Goal: Task Accomplishment & Management: Complete application form

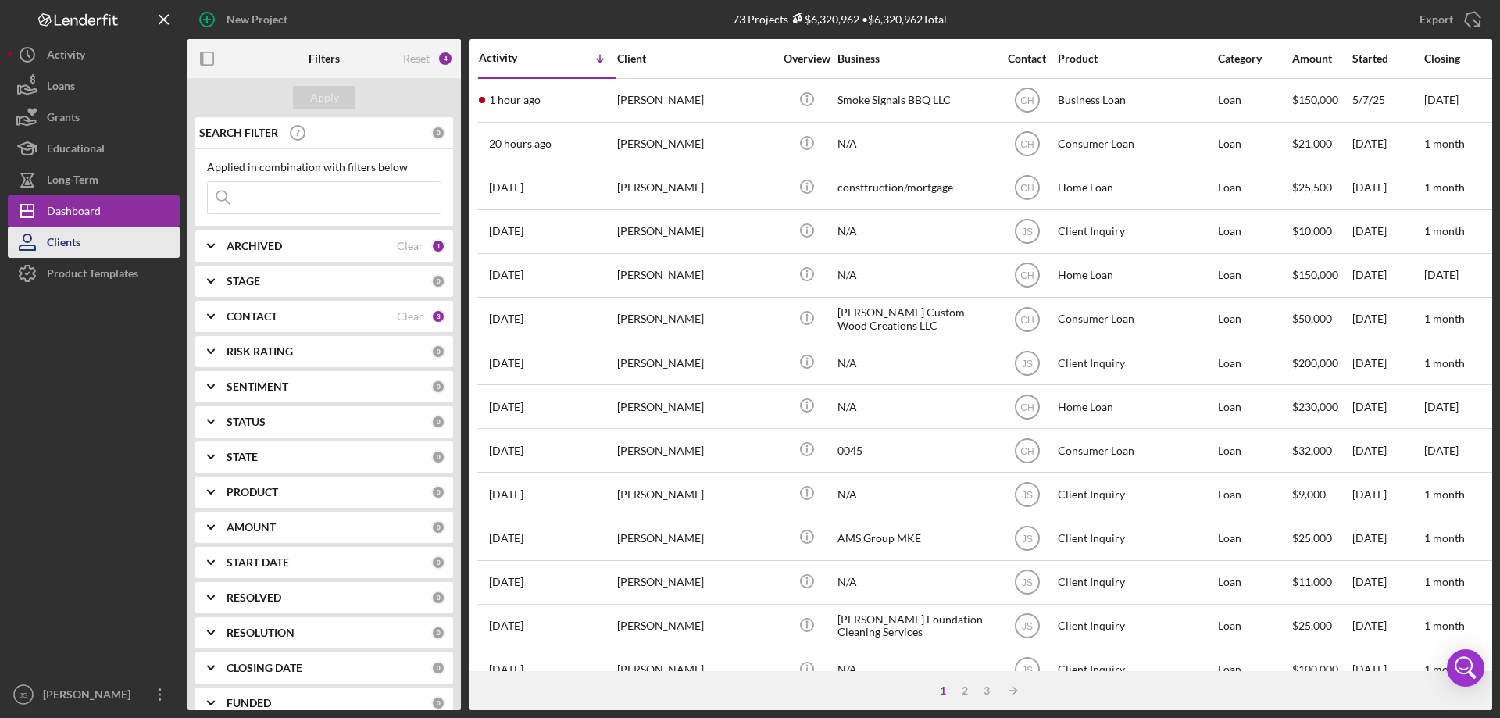
click at [77, 240] on div "Clients" at bounding box center [64, 244] width 34 height 35
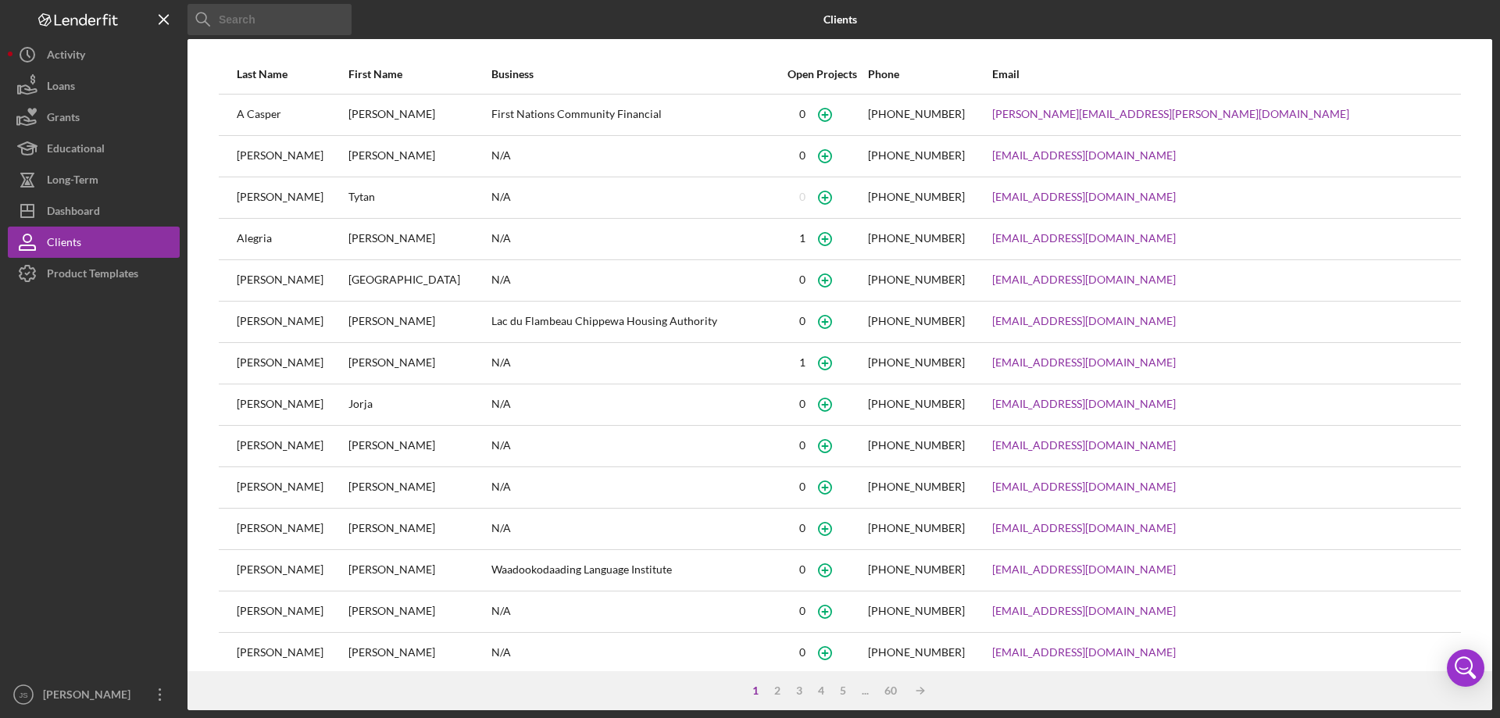
click at [287, 26] on input at bounding box center [269, 19] width 164 height 31
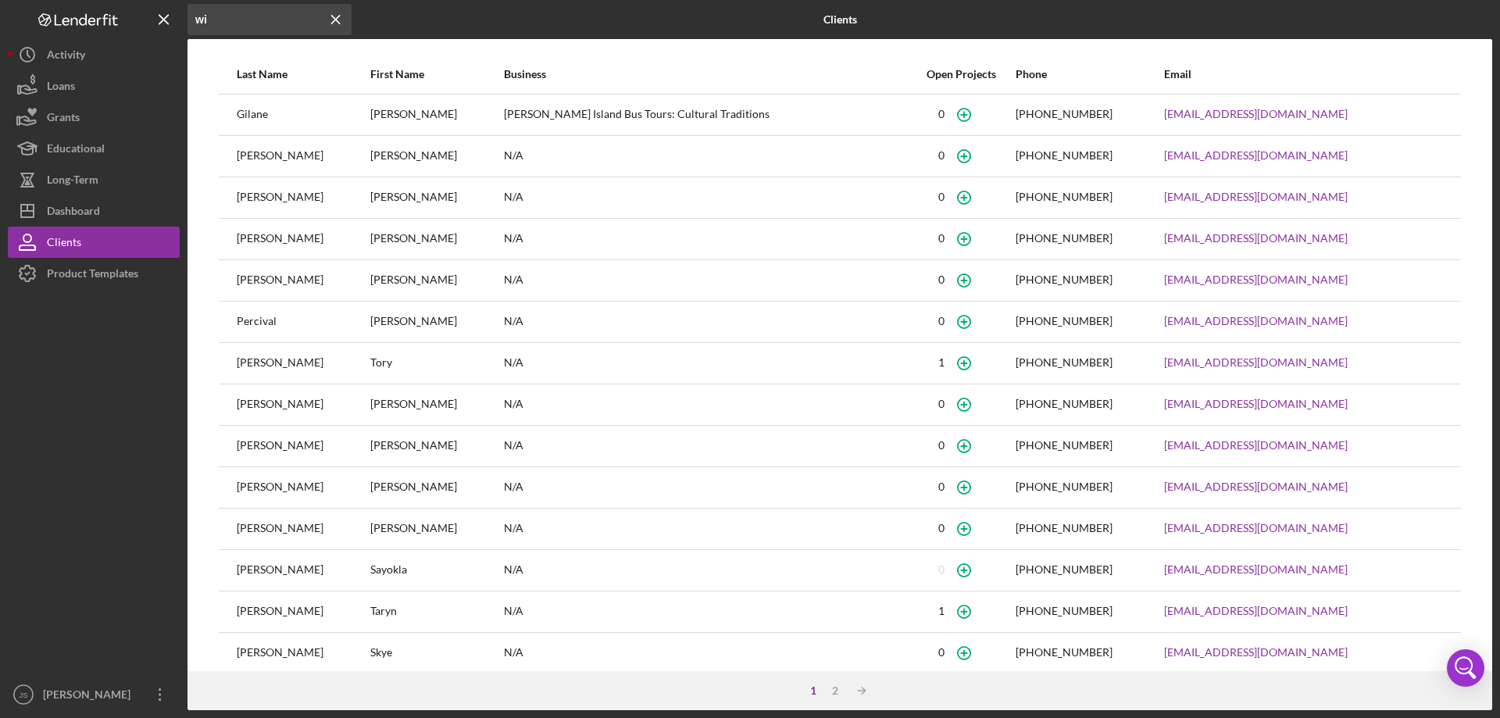
type input "w"
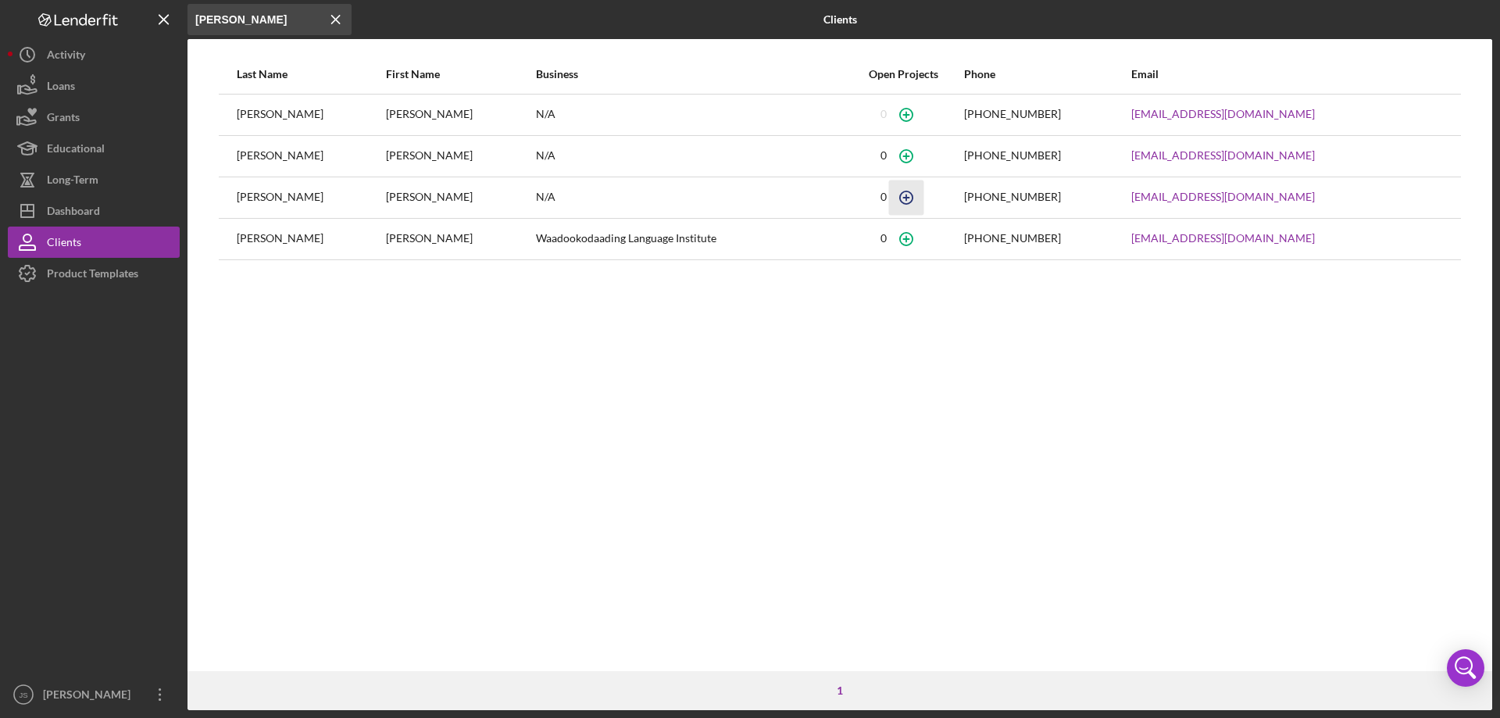
type input "[PERSON_NAME]"
click at [924, 198] on icon "button" at bounding box center [906, 197] width 35 height 35
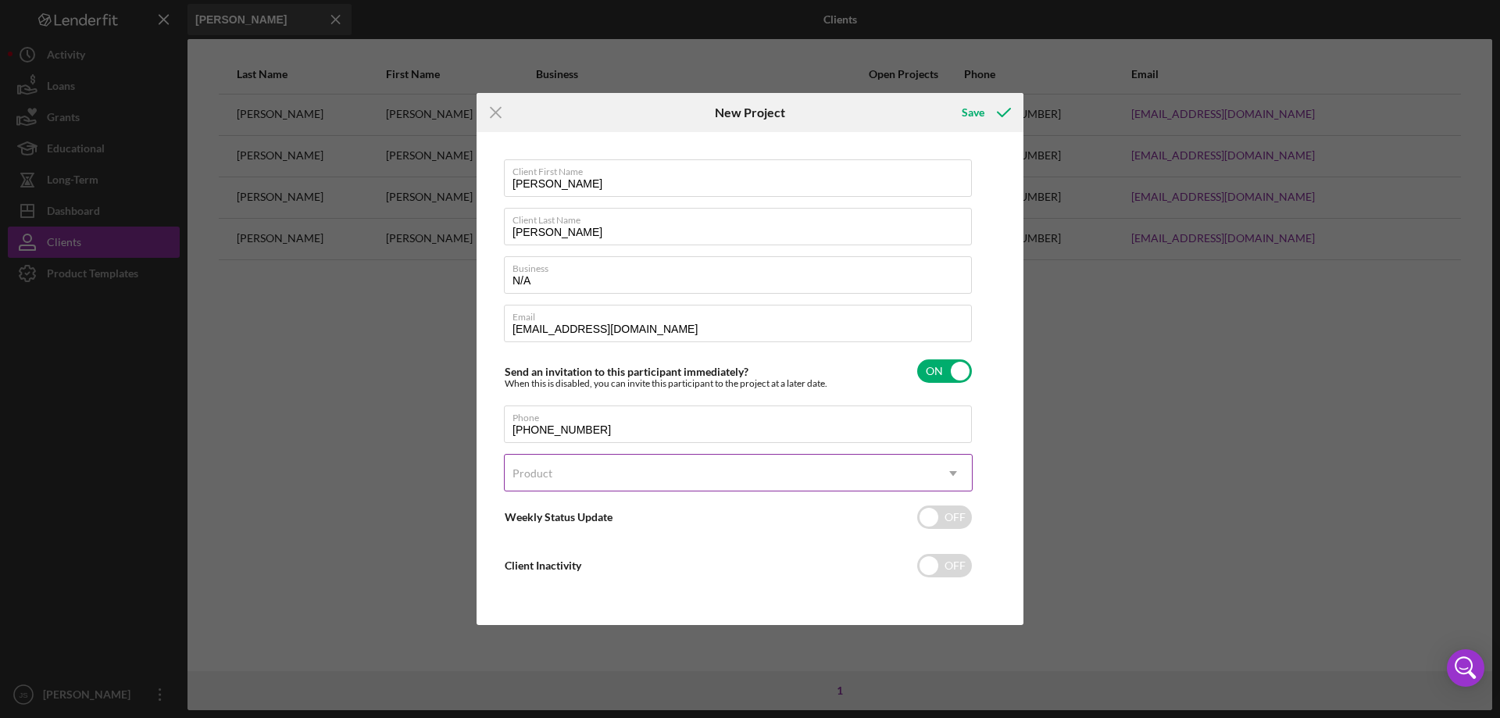
click at [951, 473] on icon "Icon/Dropdown Arrow" at bounding box center [952, 473] width 37 height 37
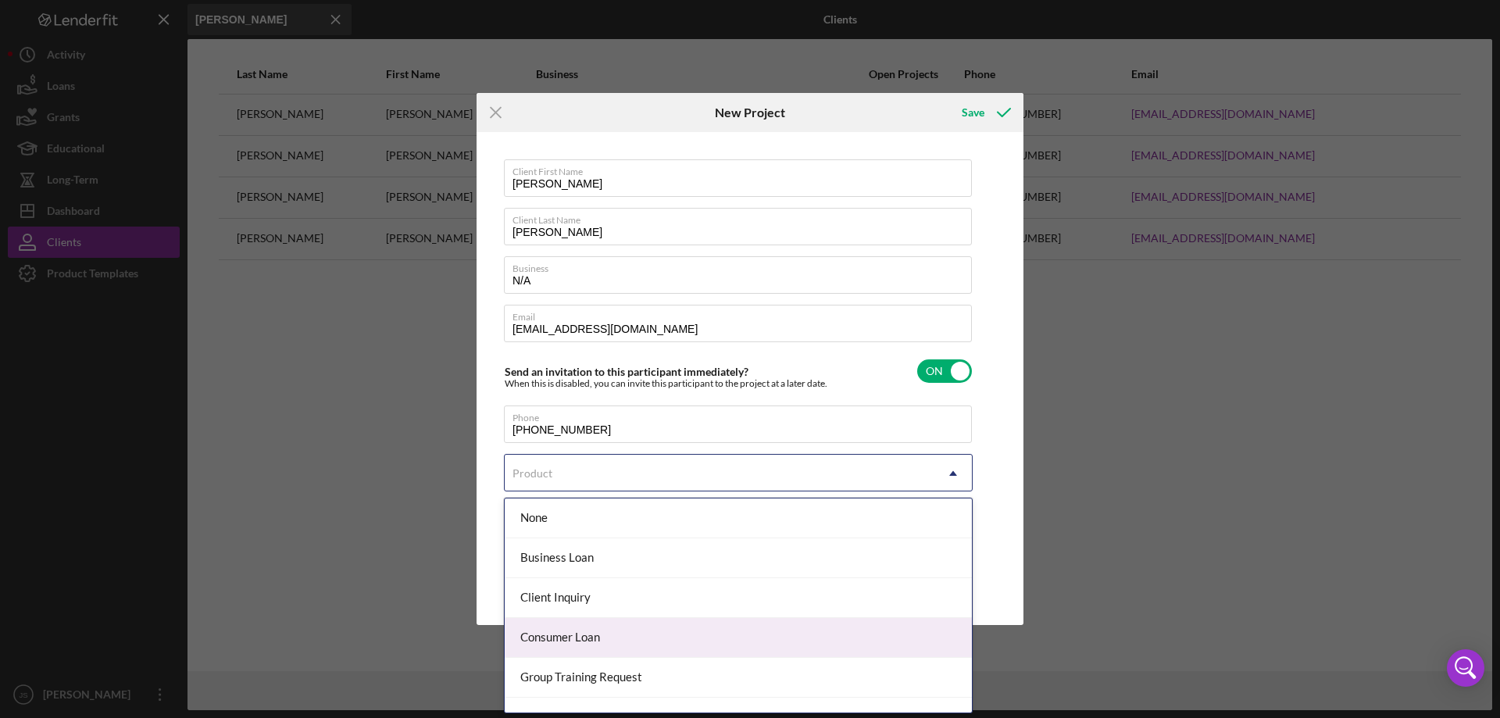
click at [631, 637] on div "Consumer Loan" at bounding box center [738, 638] width 467 height 40
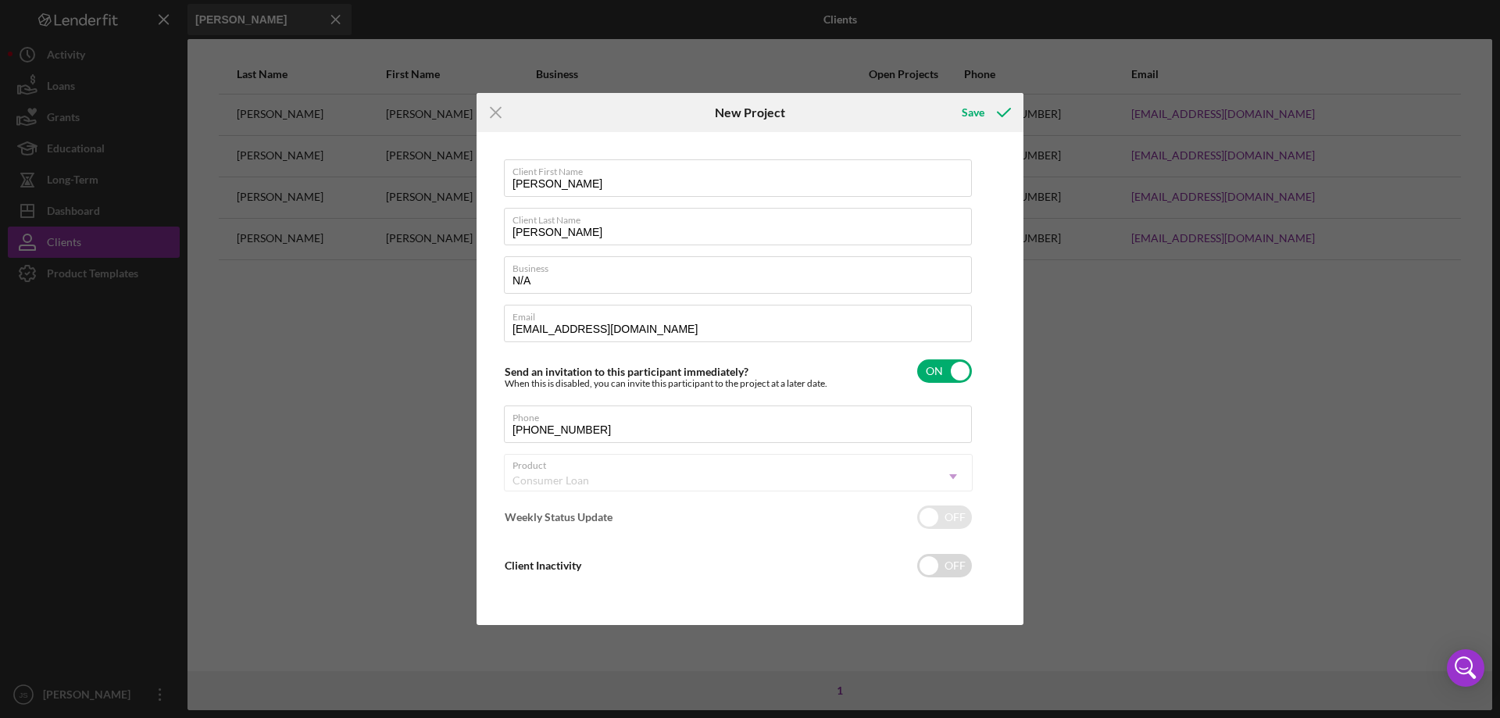
checkbox input "true"
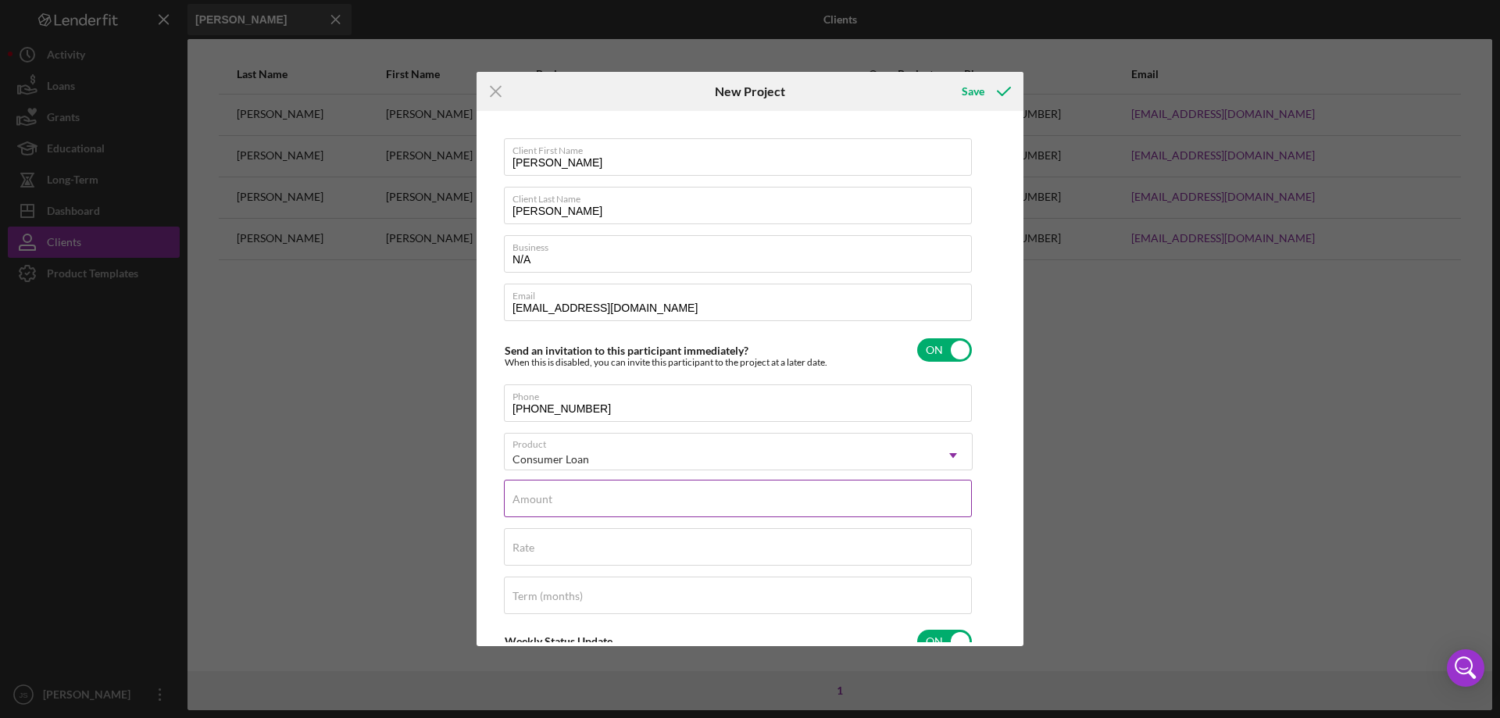
click at [602, 500] on input "Amount" at bounding box center [738, 498] width 468 height 37
type input "$2,500"
click at [617, 548] on input "Rate" at bounding box center [738, 546] width 468 height 37
type input "8.000%"
click at [591, 598] on input "Term (months)" at bounding box center [738, 595] width 468 height 37
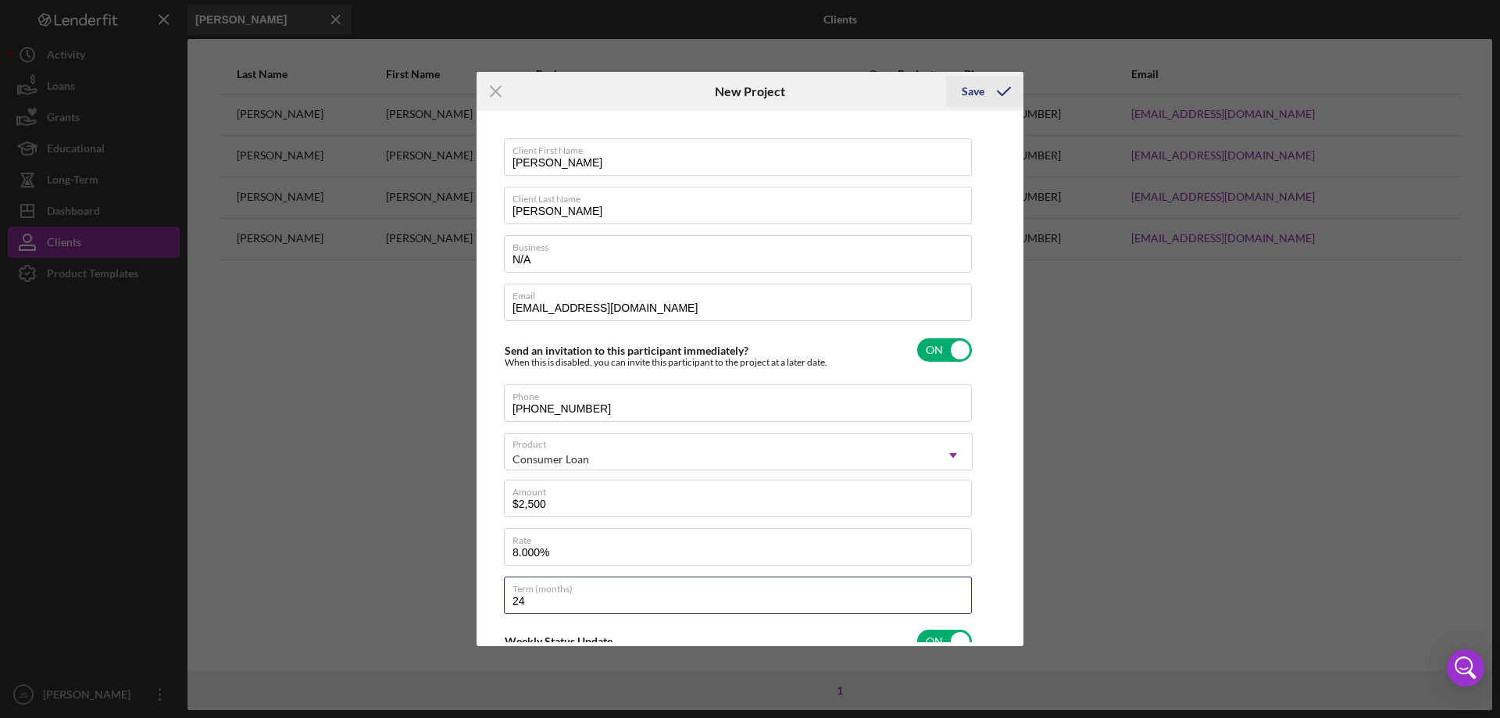
type input "24"
click at [971, 88] on div "Save" at bounding box center [973, 91] width 23 height 31
checkbox input "false"
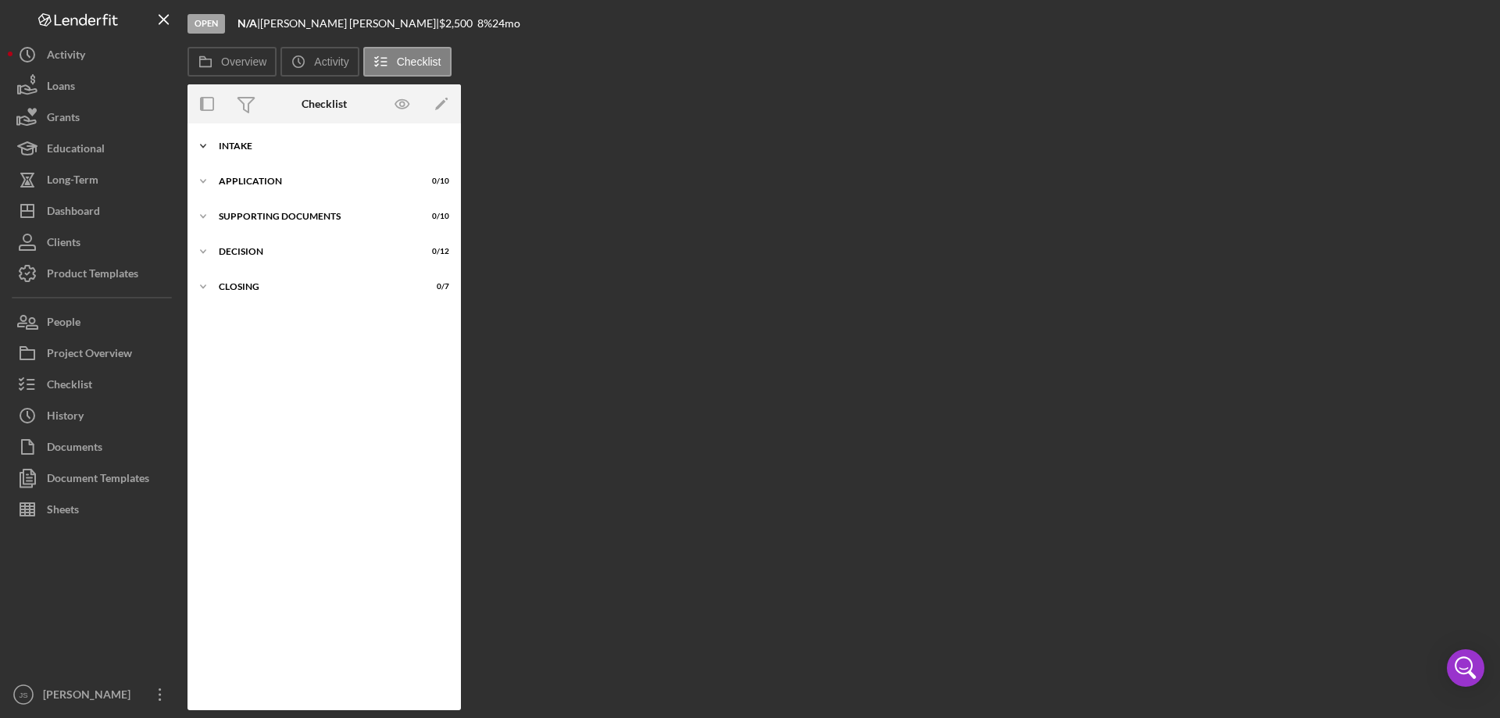
click at [198, 144] on icon "Icon/Expander" at bounding box center [202, 145] width 31 height 31
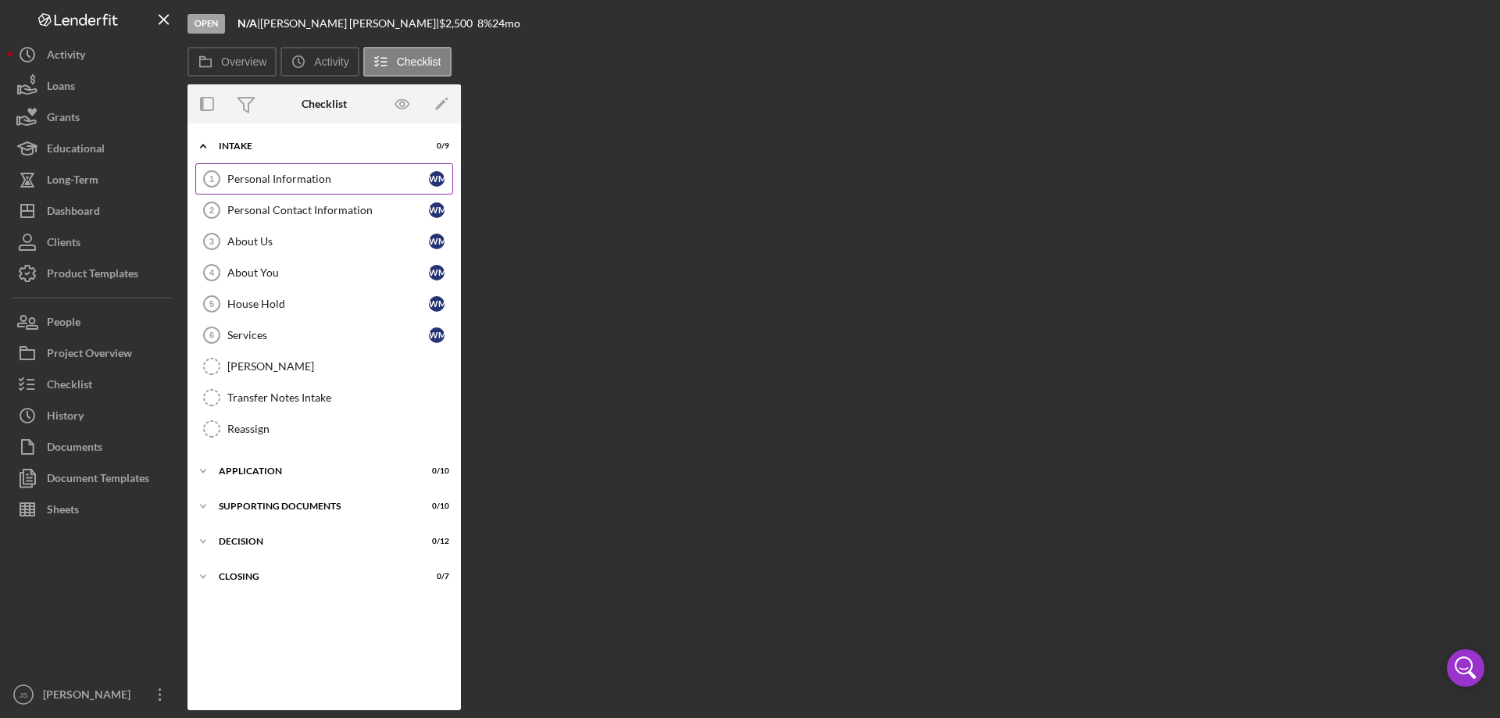
click at [271, 180] on div "Personal Information" at bounding box center [328, 179] width 202 height 12
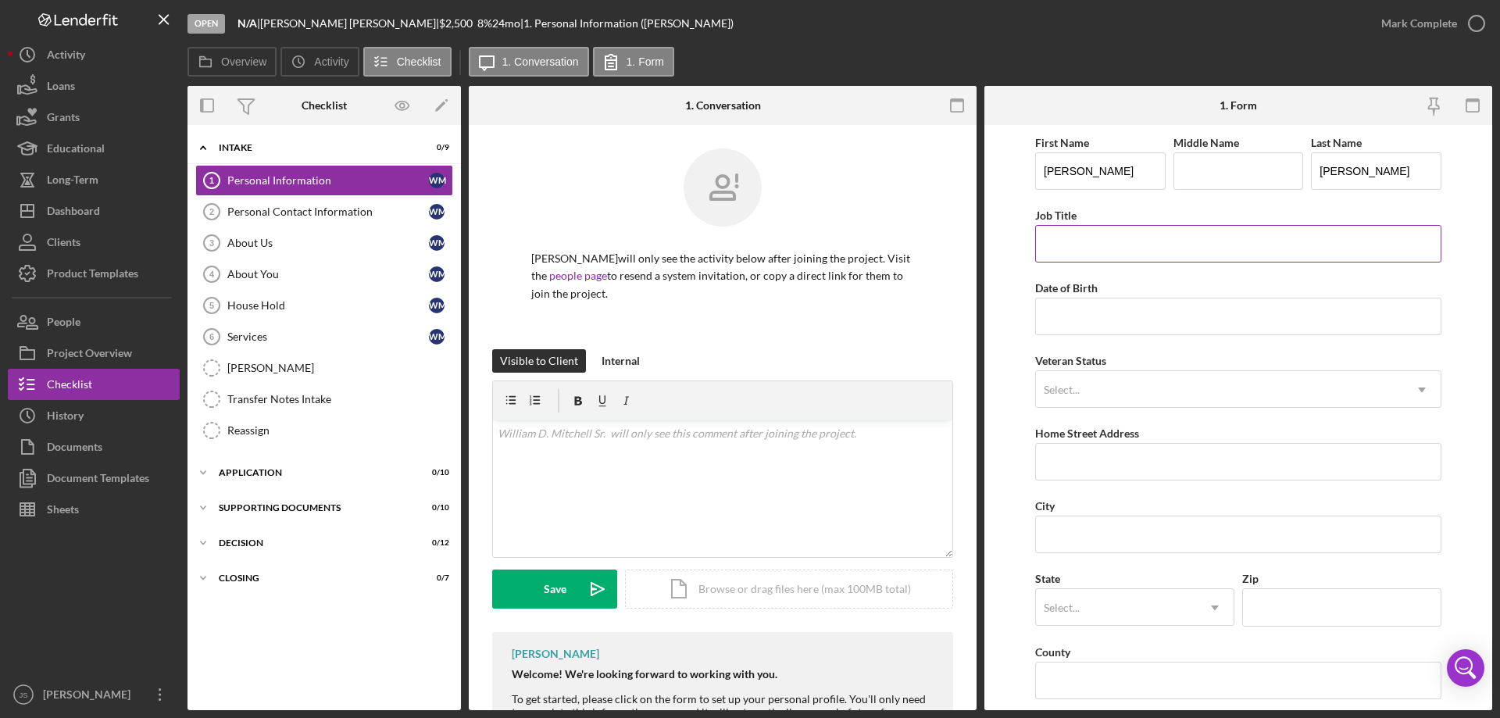
click at [1069, 245] on input "Job Title" at bounding box center [1238, 243] width 406 height 37
type input "[PERSON_NAME]"
click at [1119, 320] on input "Date of Birth" at bounding box center [1238, 316] width 406 height 37
type input "[DATE]"
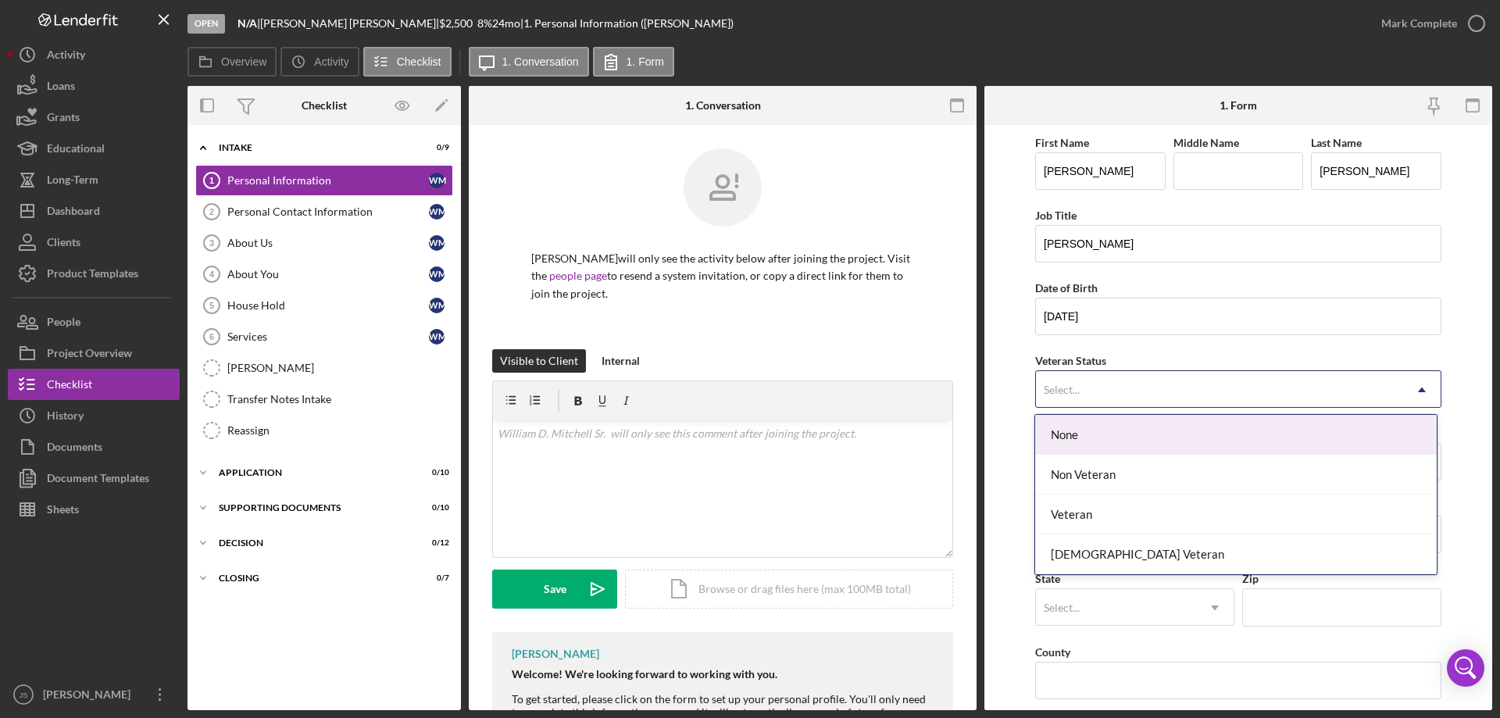
click at [1094, 388] on div "Select..." at bounding box center [1219, 390] width 367 height 36
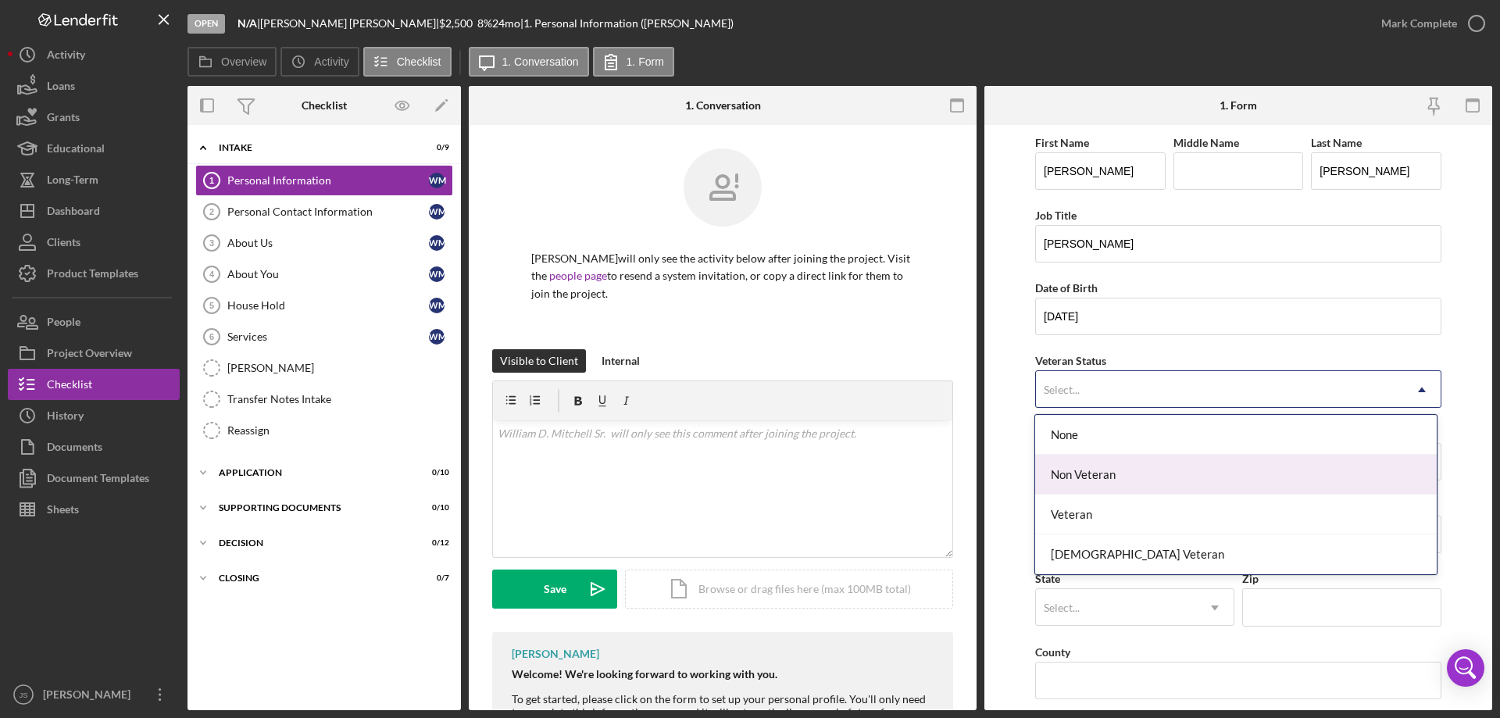
click at [1087, 472] on div "Non Veteran" at bounding box center [1235, 475] width 401 height 40
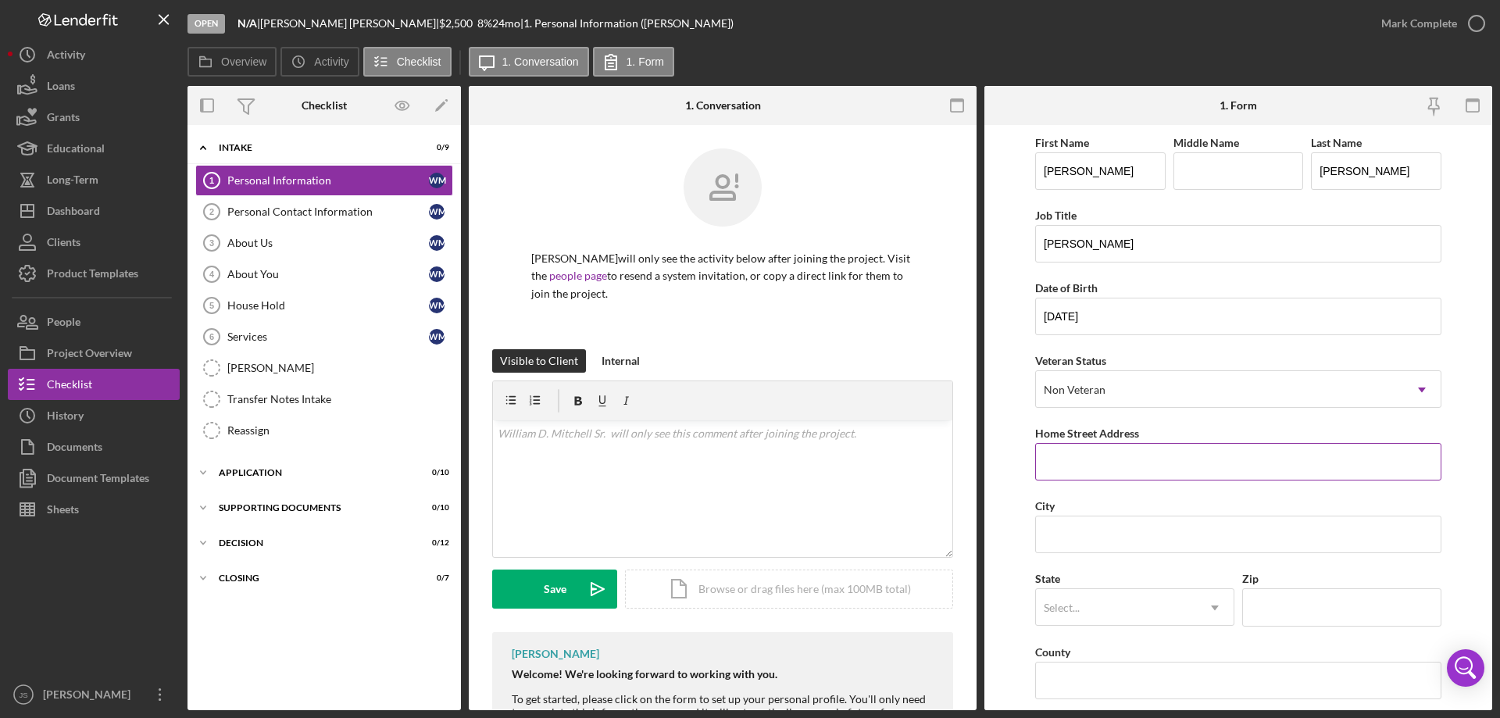
click at [1094, 462] on input "Home Street Address" at bounding box center [1238, 461] width 406 height 37
type input "408 Waswagon"
type input "Lac du Flambeau"
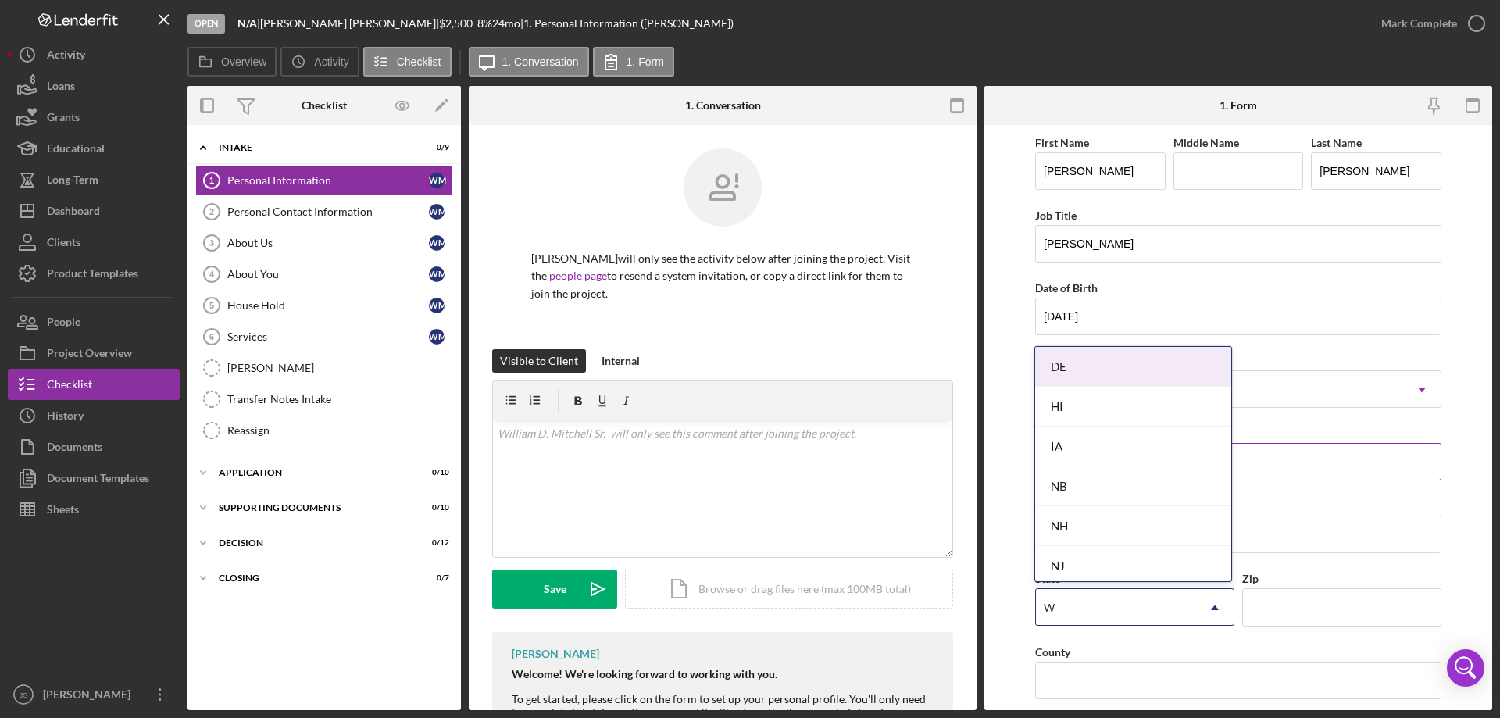
type input "WI"
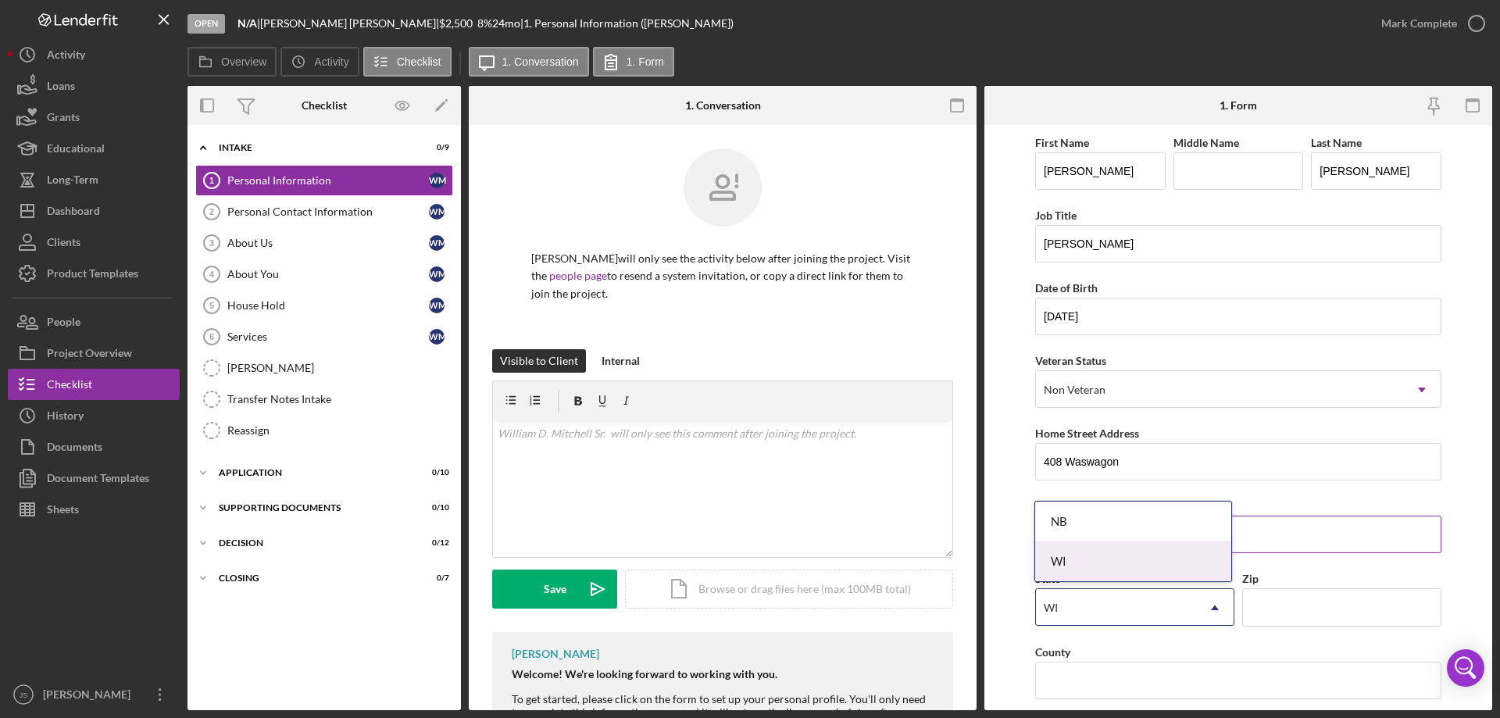
click at [1097, 544] on div "WI" at bounding box center [1133, 561] width 196 height 40
click at [1324, 616] on input "Zip" at bounding box center [1341, 606] width 199 height 37
type input "54538"
click at [1195, 679] on input "County" at bounding box center [1238, 680] width 406 height 37
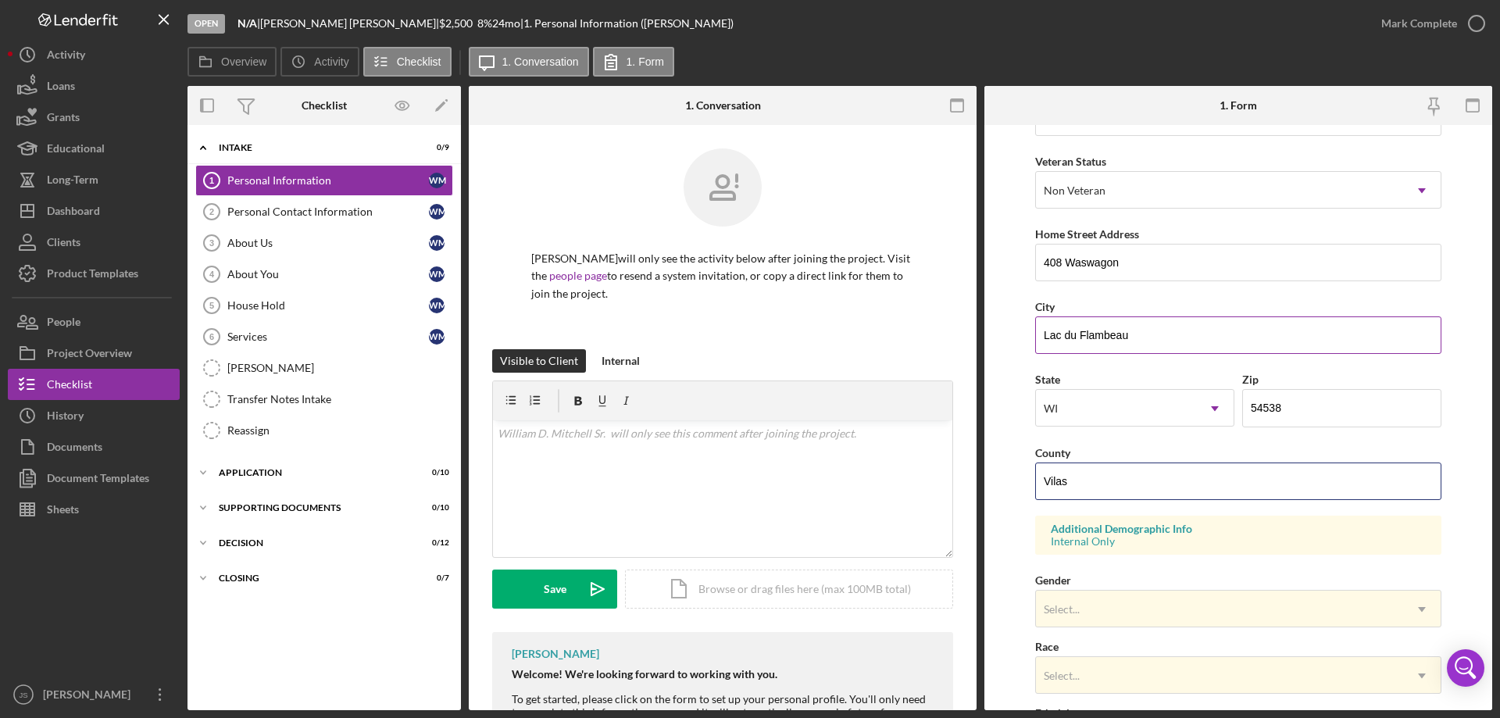
scroll to position [312, 0]
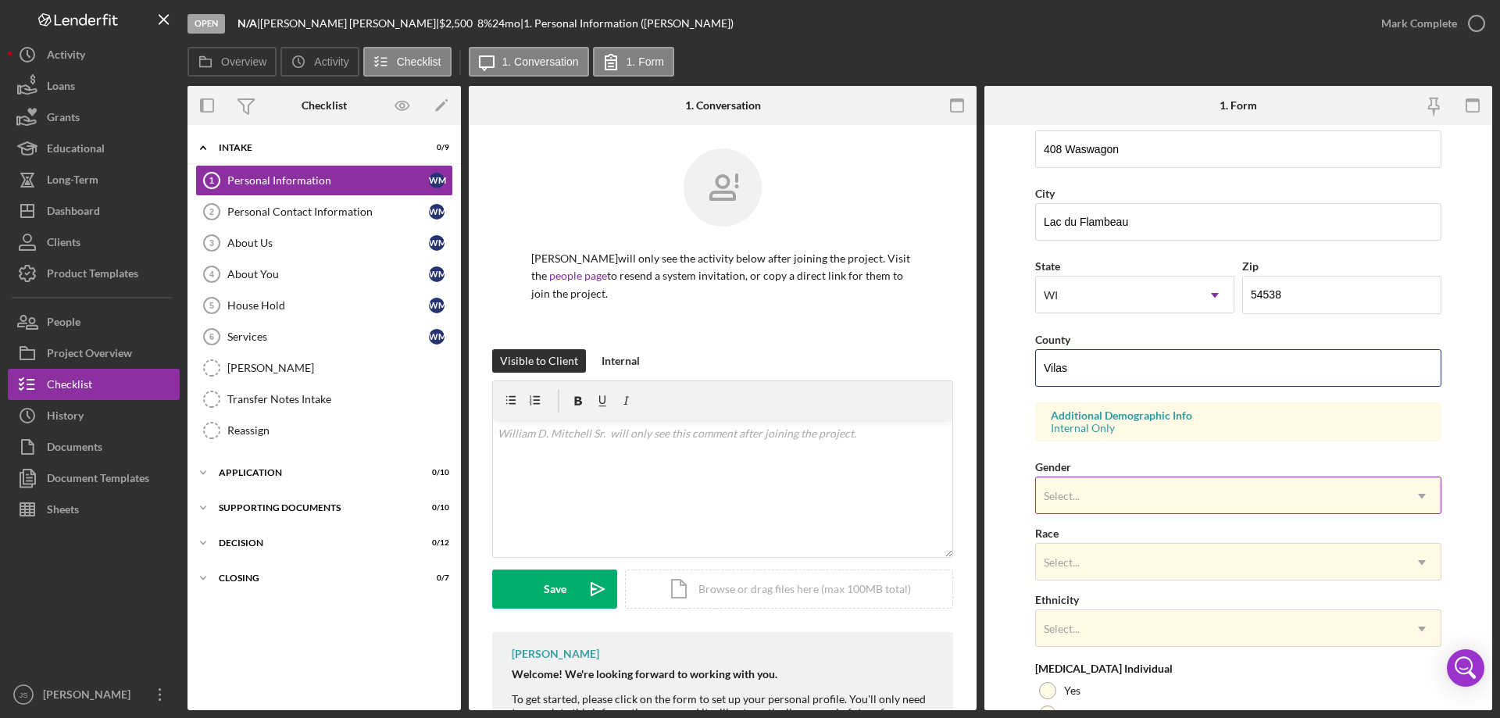
type input "Vilas"
drag, startPoint x: 1158, startPoint y: 487, endPoint x: 1156, endPoint y: 514, distance: 26.7
click at [1158, 487] on div "Select..." at bounding box center [1219, 496] width 367 height 36
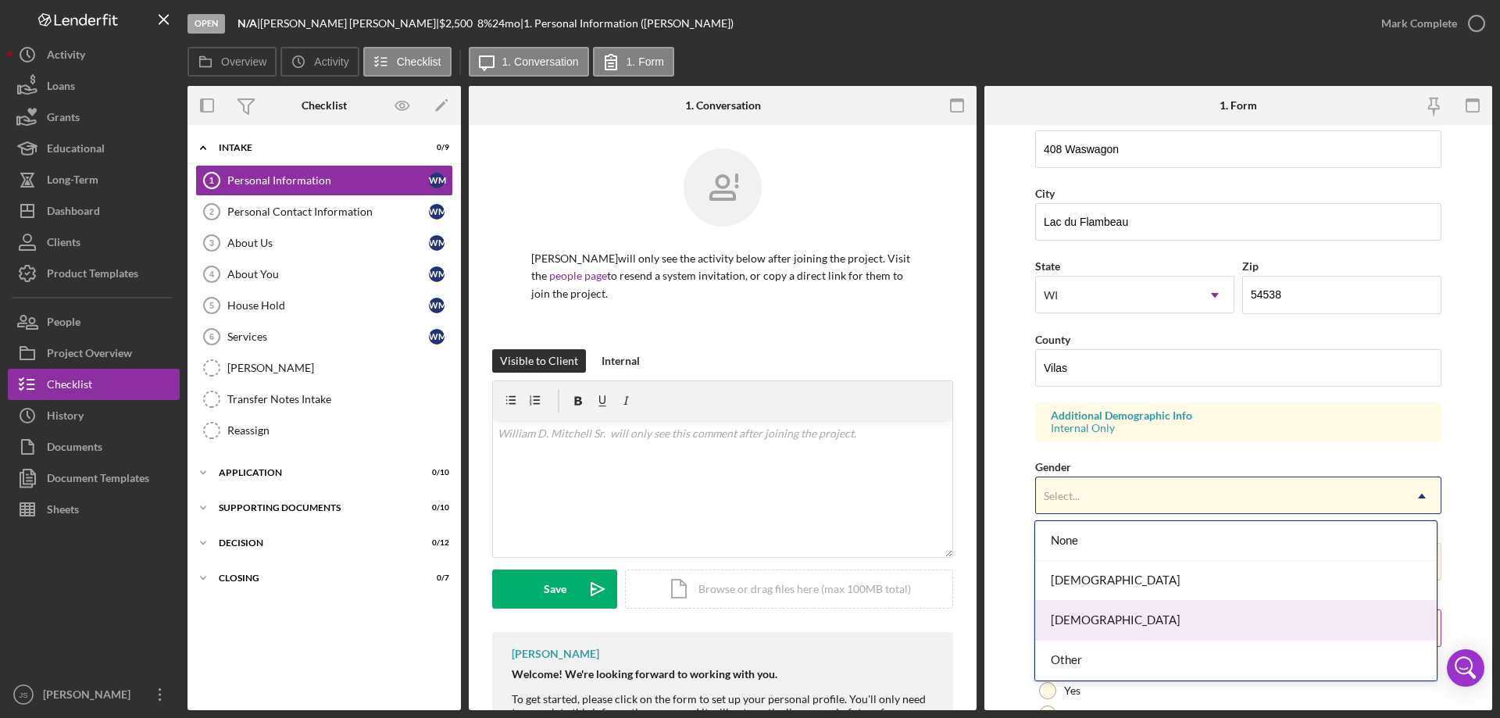
click at [1097, 628] on div "[DEMOGRAPHIC_DATA]" at bounding box center [1235, 621] width 401 height 40
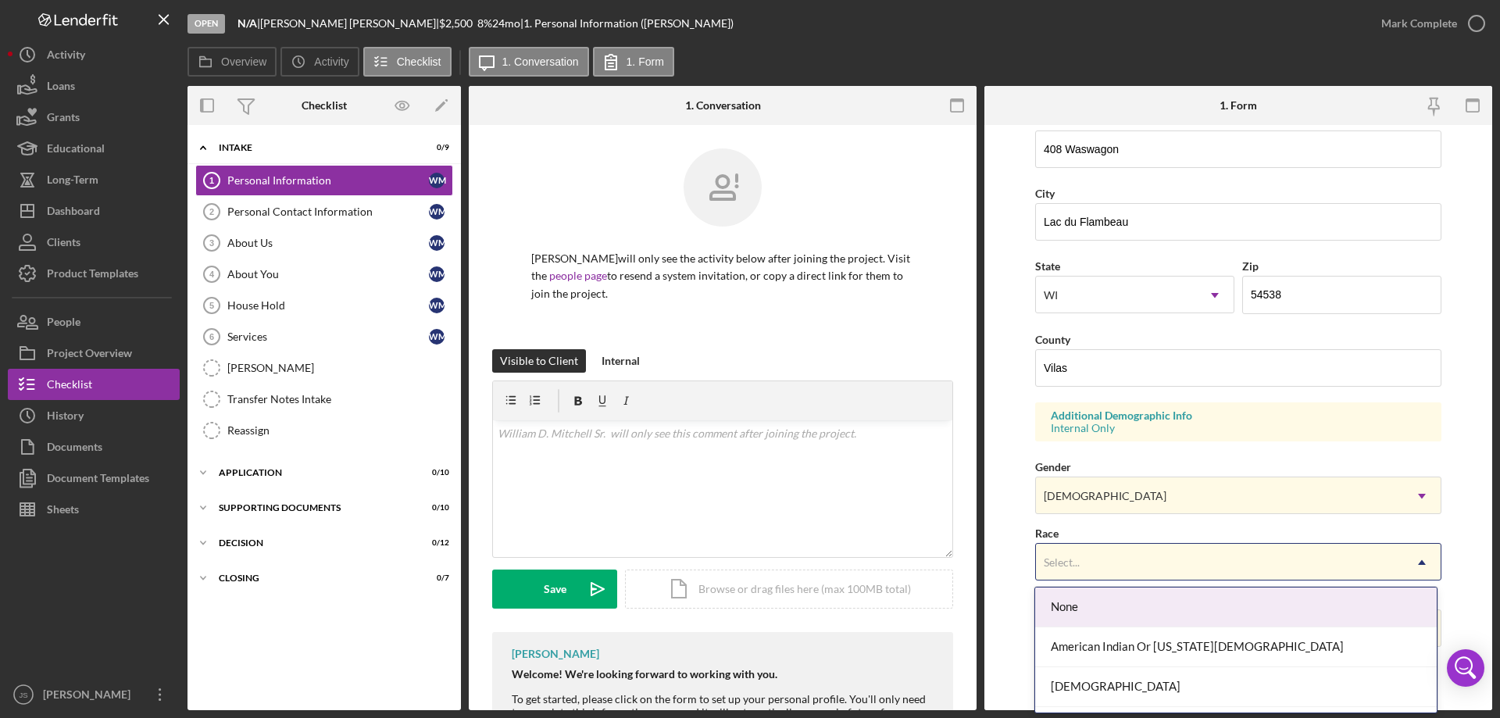
click at [1120, 566] on div "Select..." at bounding box center [1219, 562] width 367 height 36
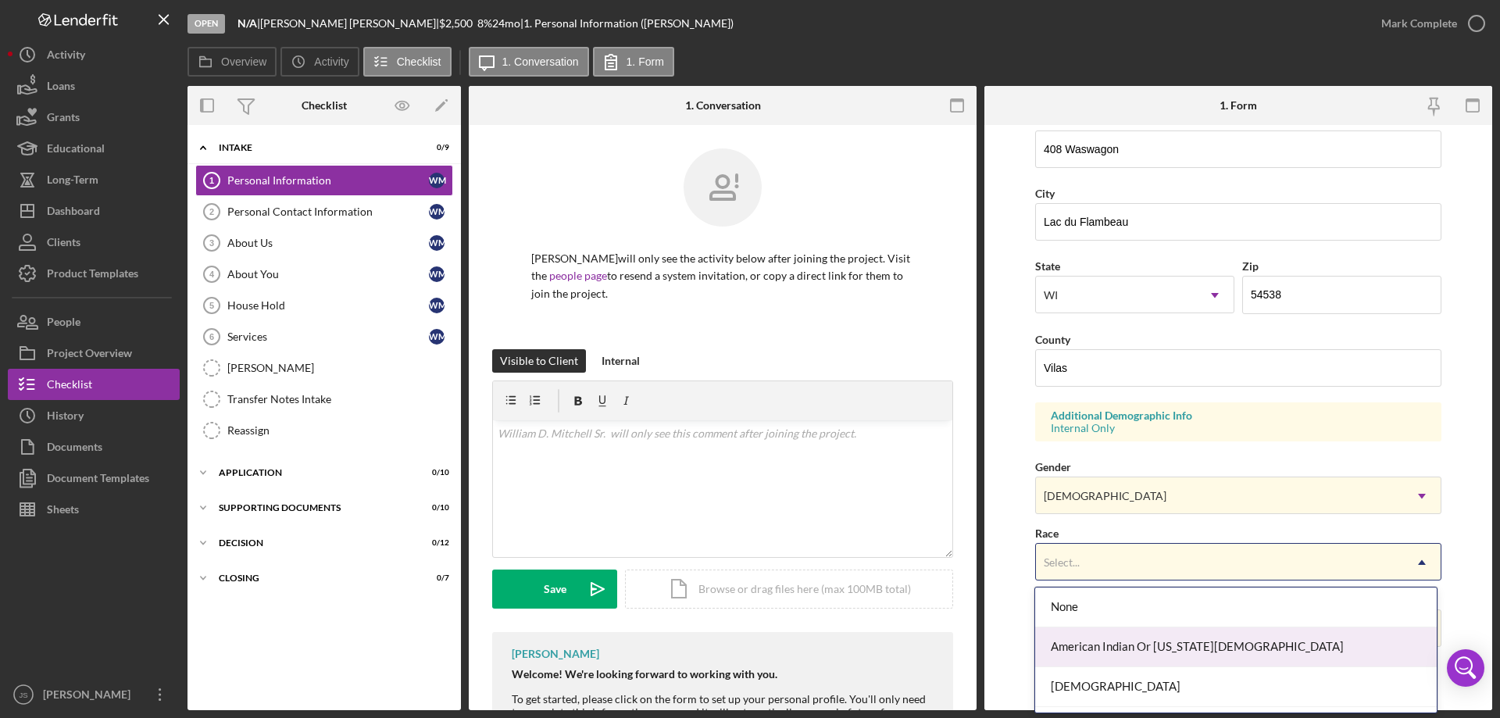
click at [1127, 648] on div "American Indian Or [US_STATE][DEMOGRAPHIC_DATA]" at bounding box center [1235, 647] width 401 height 40
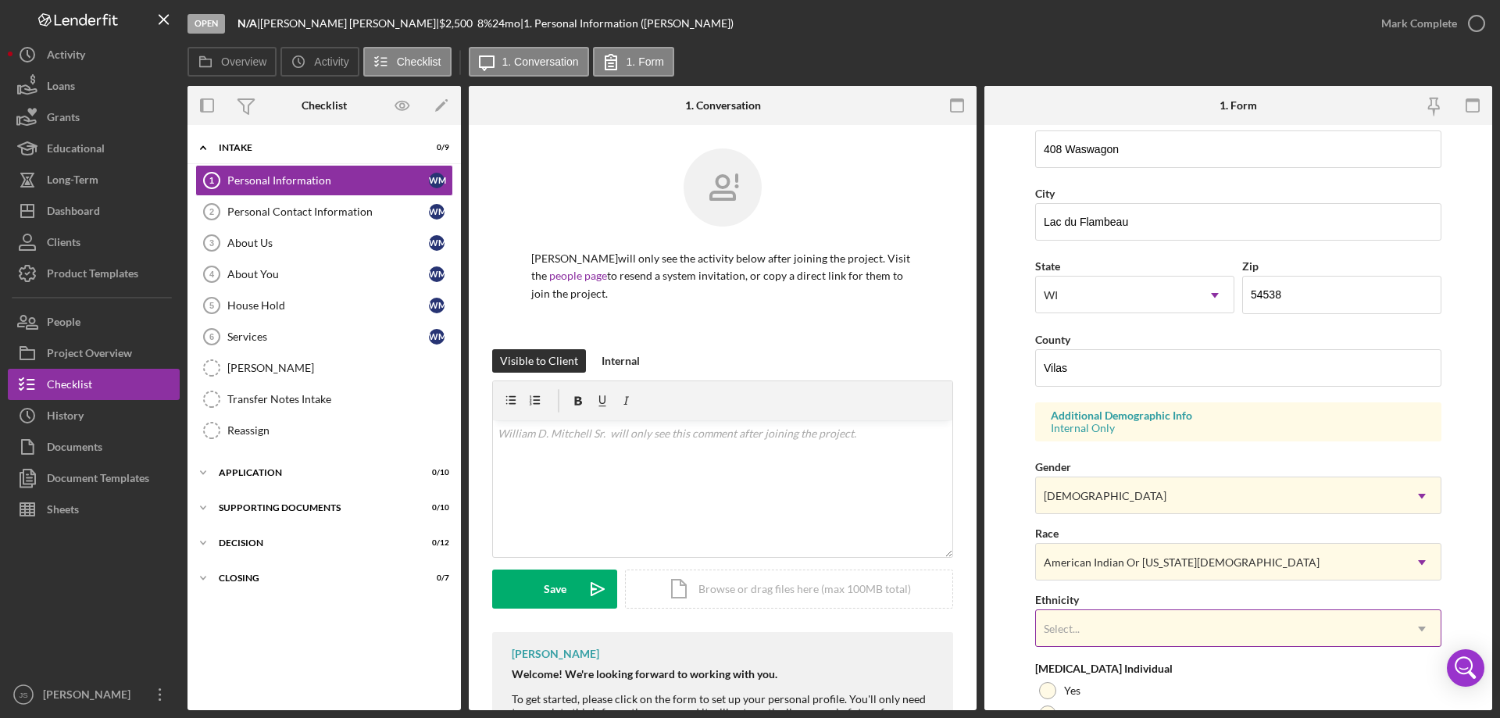
click at [1137, 619] on div "Select..." at bounding box center [1219, 629] width 367 height 36
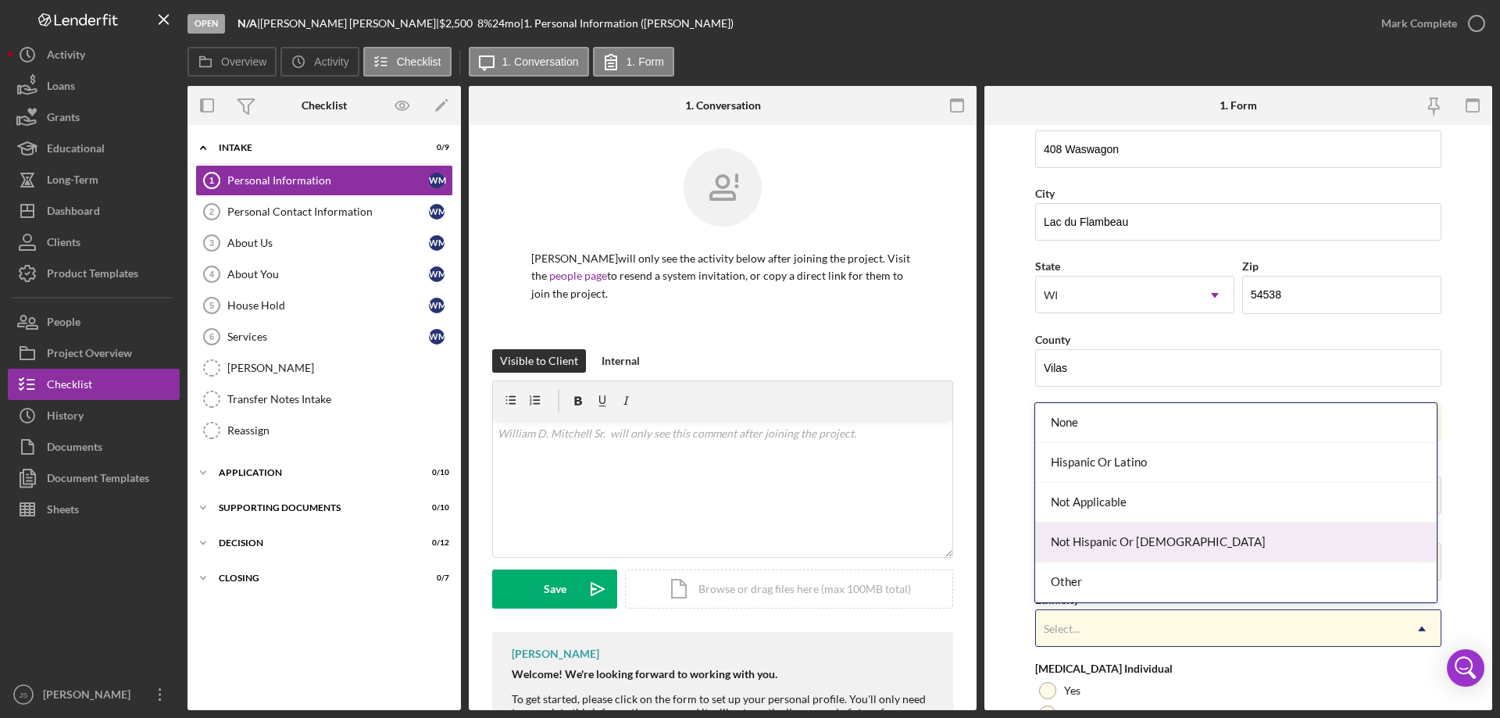
click at [1133, 539] on div "Not Hispanic Or [DEMOGRAPHIC_DATA]" at bounding box center [1235, 543] width 401 height 40
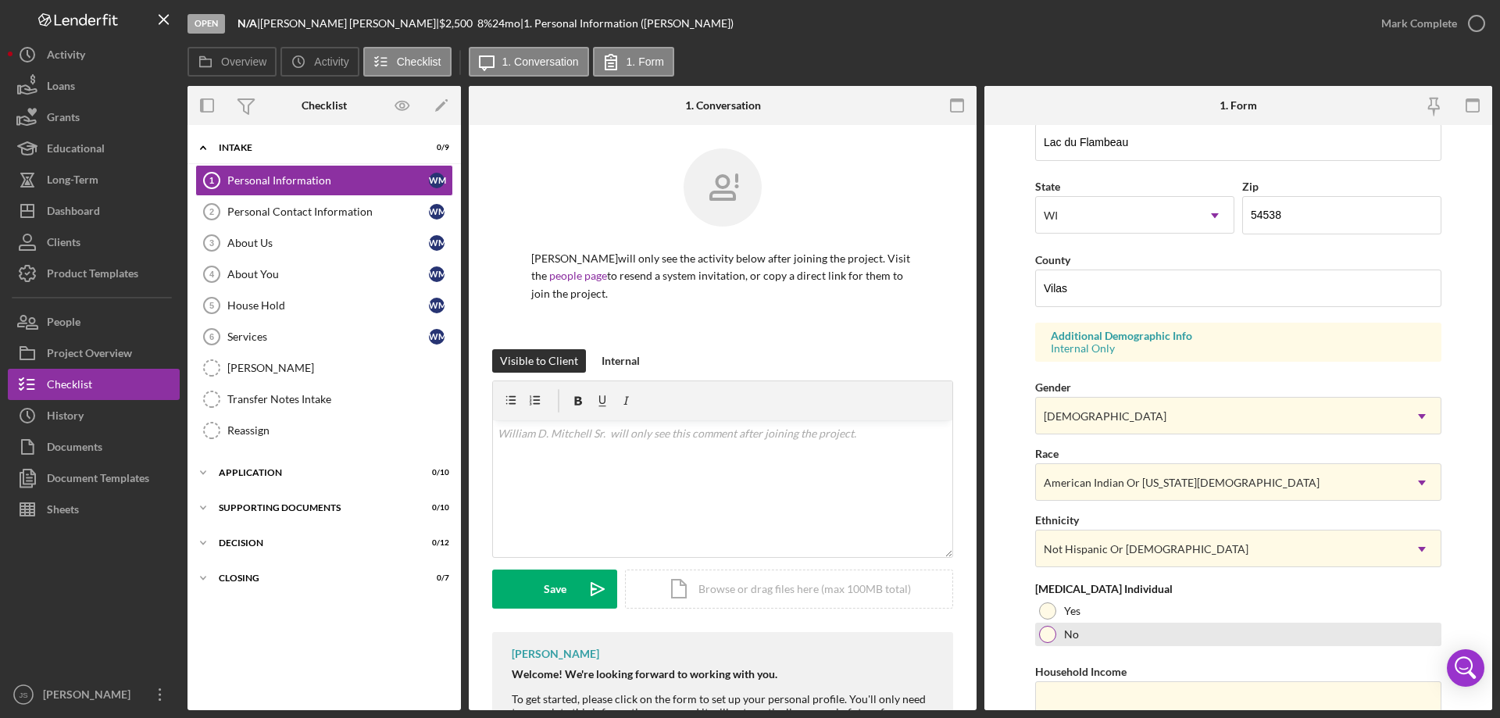
scroll to position [458, 0]
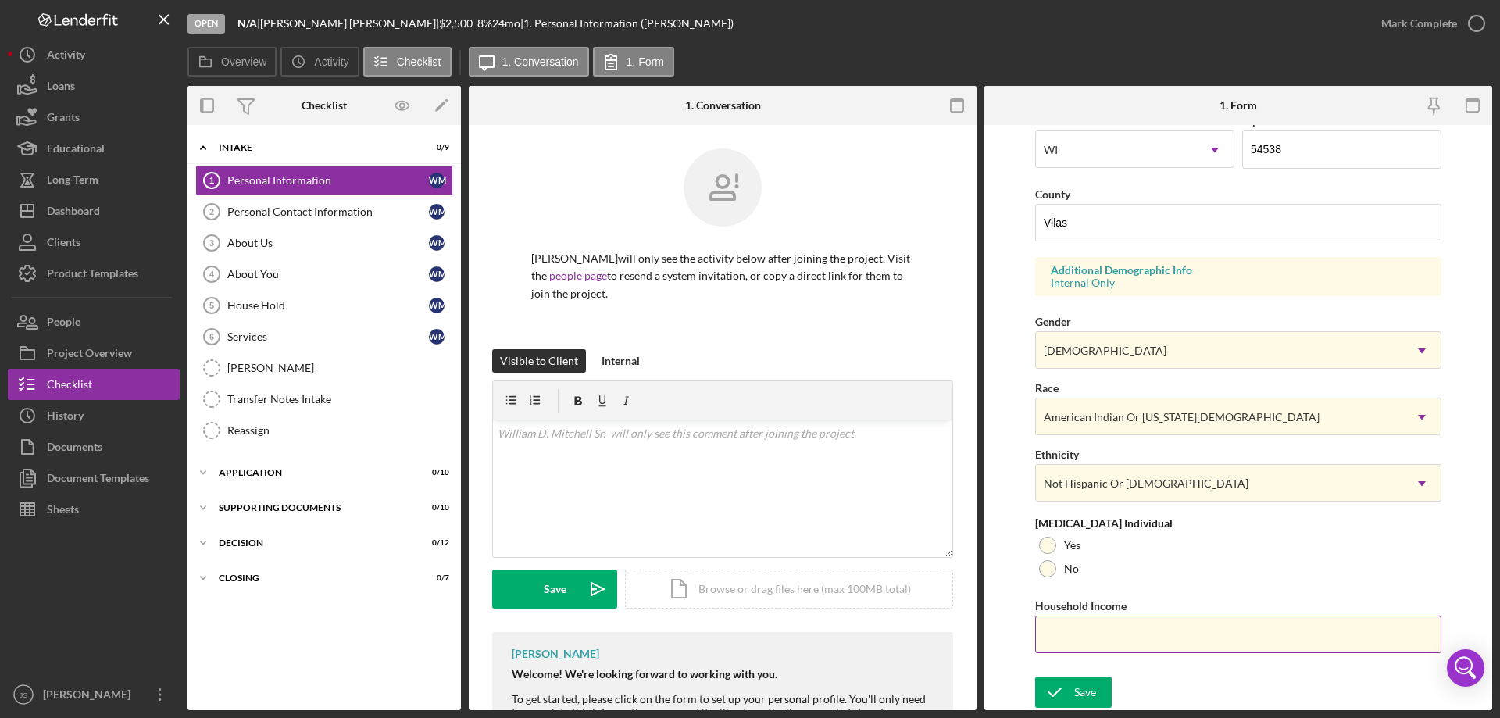
click at [1117, 636] on input "Household Income" at bounding box center [1238, 634] width 406 height 37
click at [1046, 569] on div at bounding box center [1047, 568] width 17 height 17
click at [1058, 631] on input "Household Income" at bounding box center [1238, 634] width 406 height 37
type input "$80,000"
click at [1064, 692] on icon "submit" at bounding box center [1054, 692] width 39 height 39
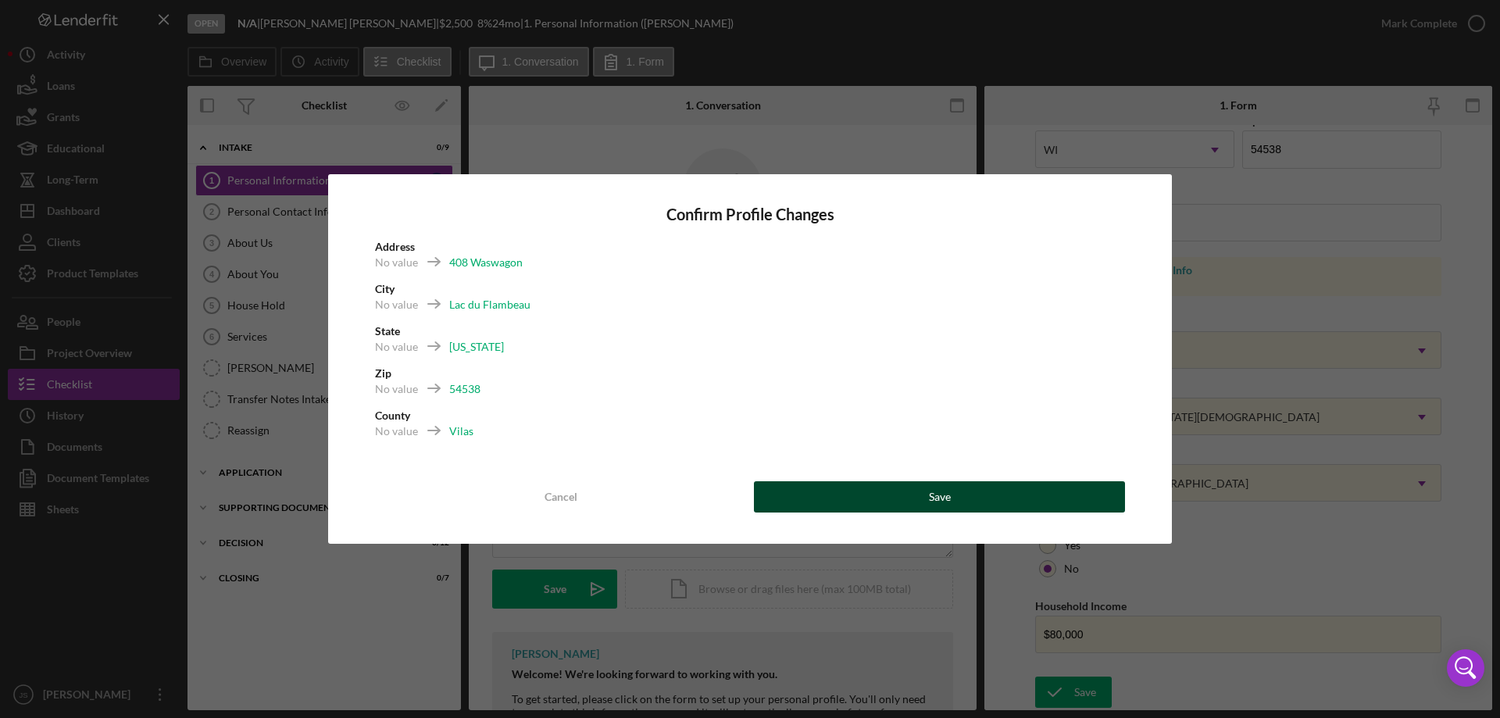
click at [935, 496] on div "Save" at bounding box center [940, 496] width 22 height 31
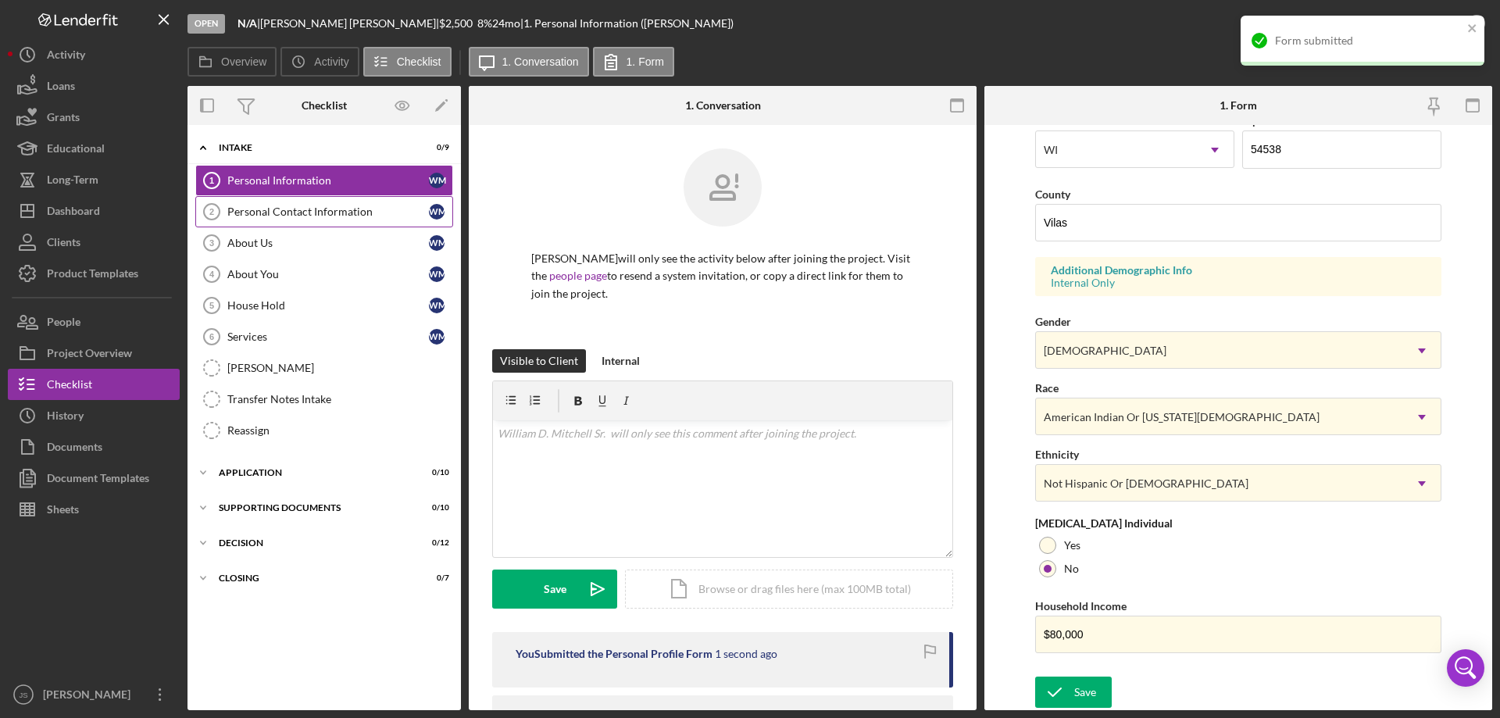
click at [298, 214] on div "Personal Contact Information" at bounding box center [328, 211] width 202 height 12
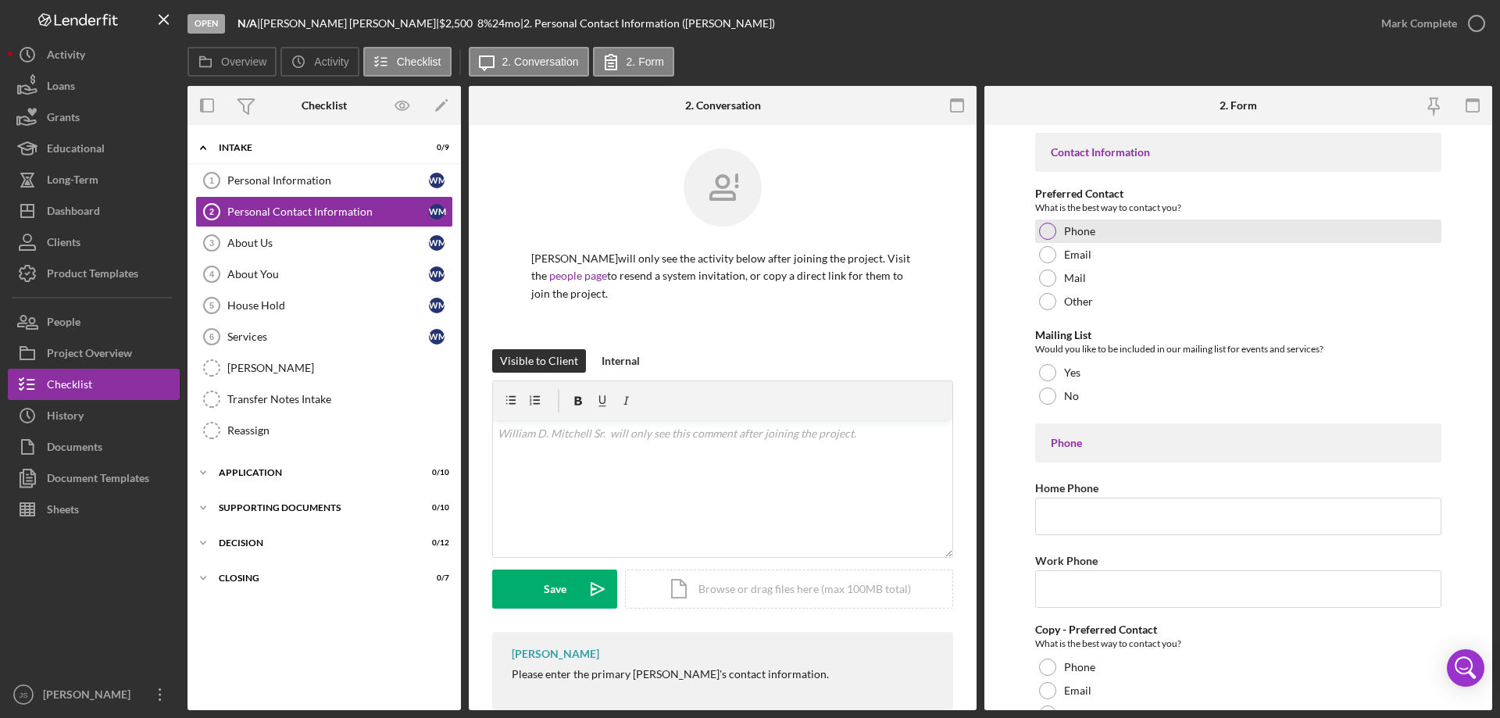
click at [1044, 224] on div at bounding box center [1047, 231] width 17 height 17
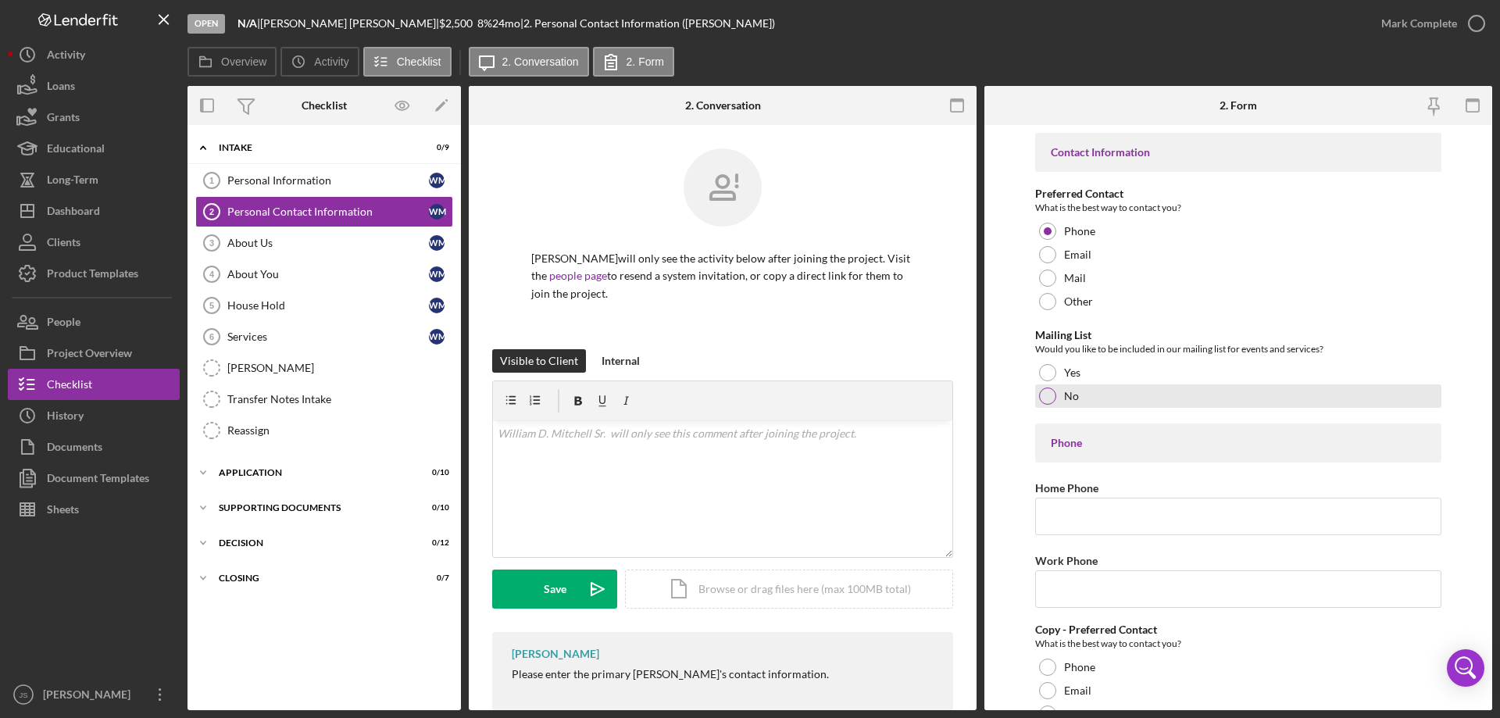
drag, startPoint x: 1050, startPoint y: 390, endPoint x: 1057, endPoint y: 394, distance: 8.4
click at [1051, 390] on div at bounding box center [1047, 395] width 17 height 17
click at [1059, 523] on input "Home Phone" at bounding box center [1238, 516] width 406 height 37
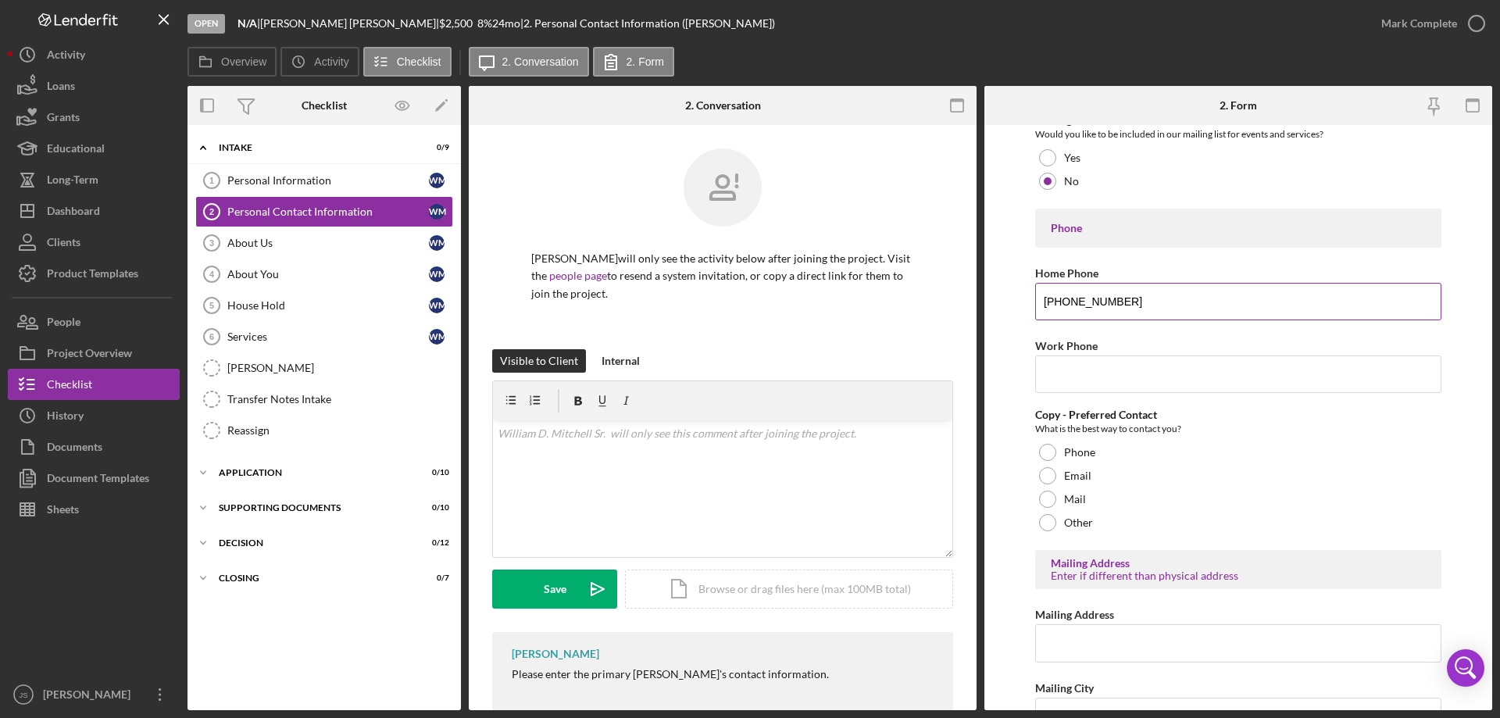
scroll to position [234, 0]
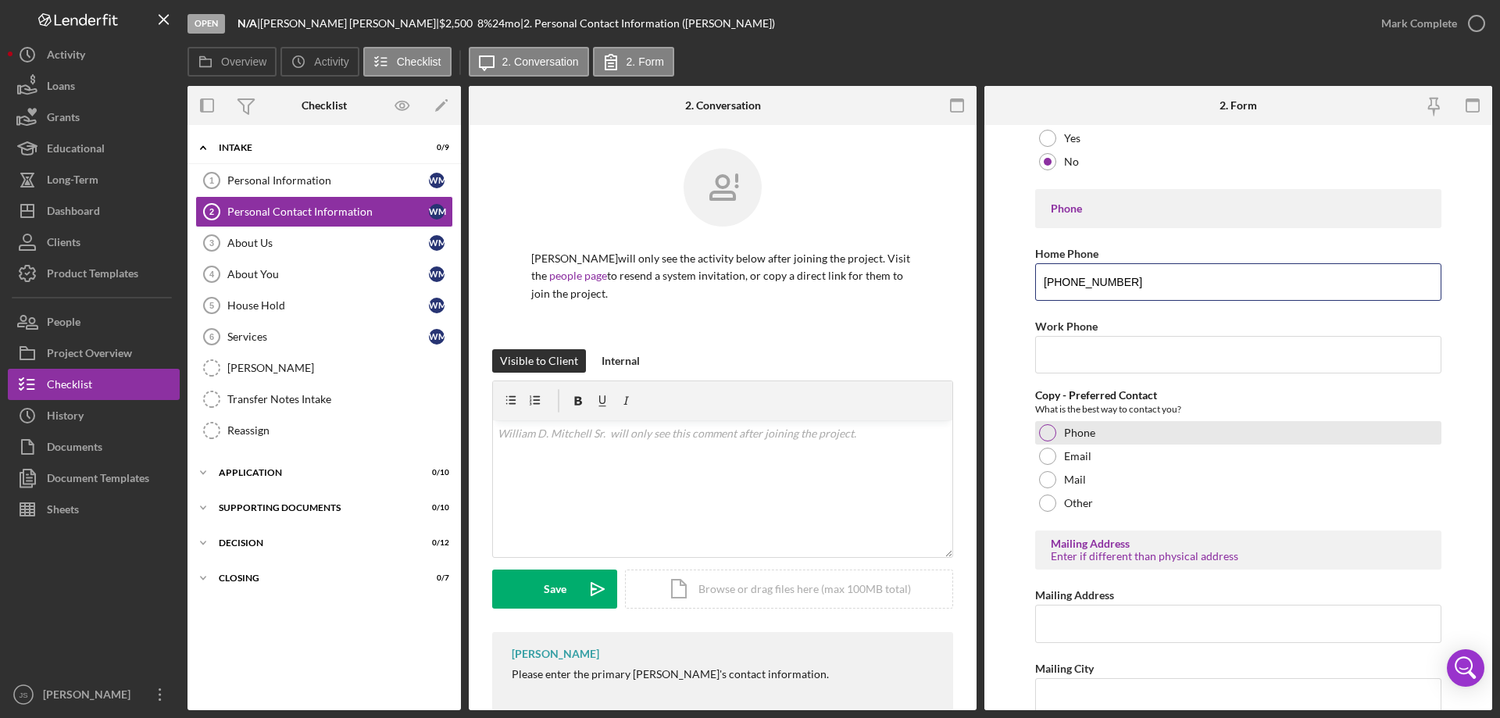
type input "[PHONE_NUMBER]"
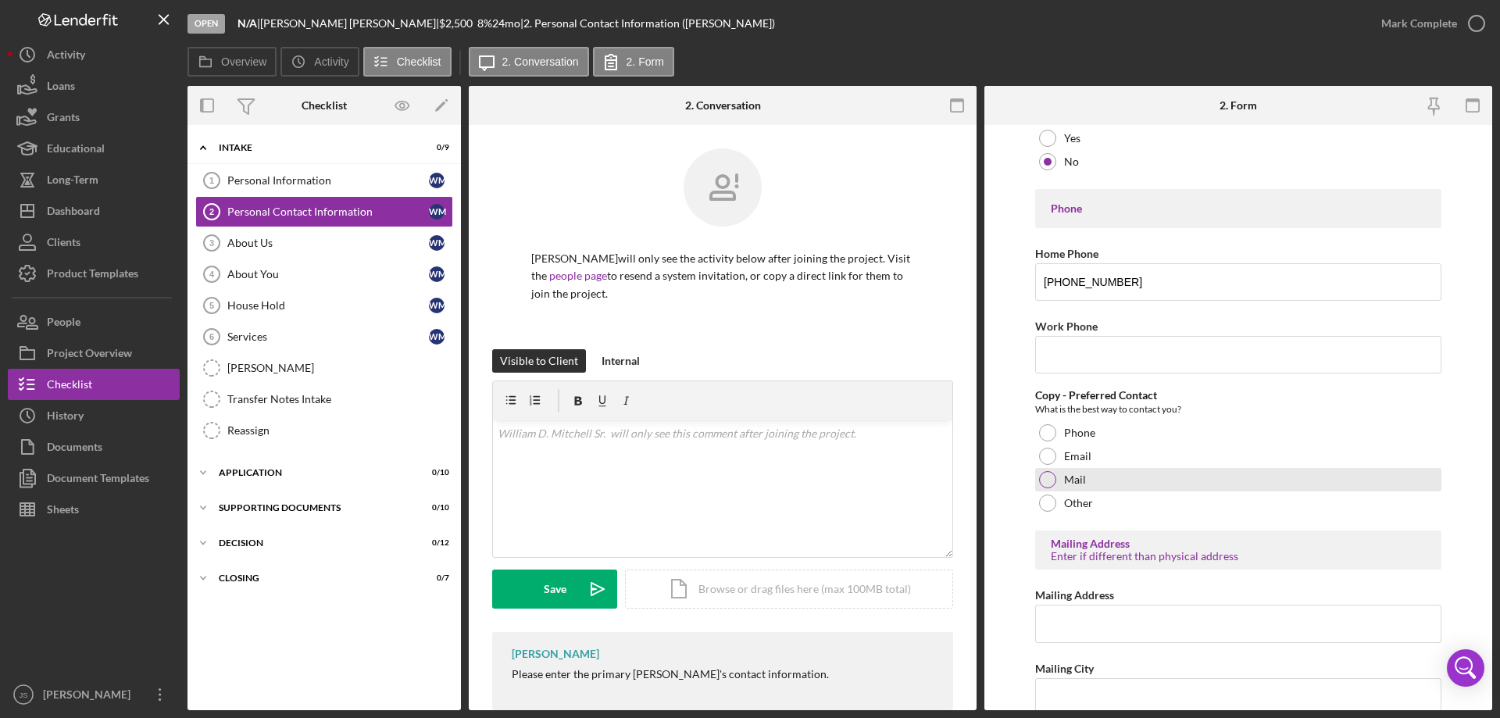
drag, startPoint x: 1049, startPoint y: 434, endPoint x: 1310, endPoint y: 474, distance: 264.1
click at [1051, 434] on div at bounding box center [1047, 432] width 17 height 17
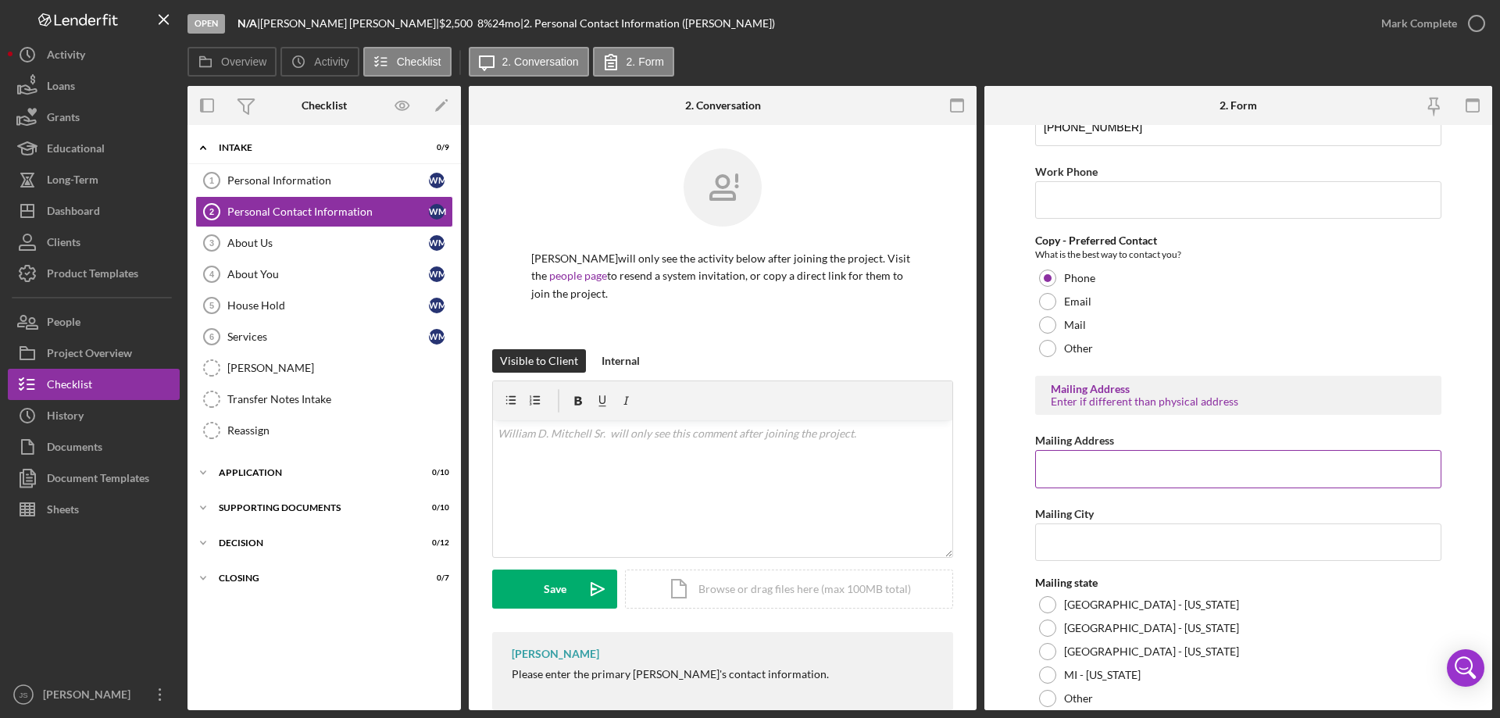
scroll to position [391, 0]
click at [1069, 471] on input "Mailing Address" at bounding box center [1238, 466] width 406 height 37
type input "PO Box 244"
type input "Lac du Flambeau"
click at [1047, 602] on div at bounding box center [1047, 602] width 17 height 17
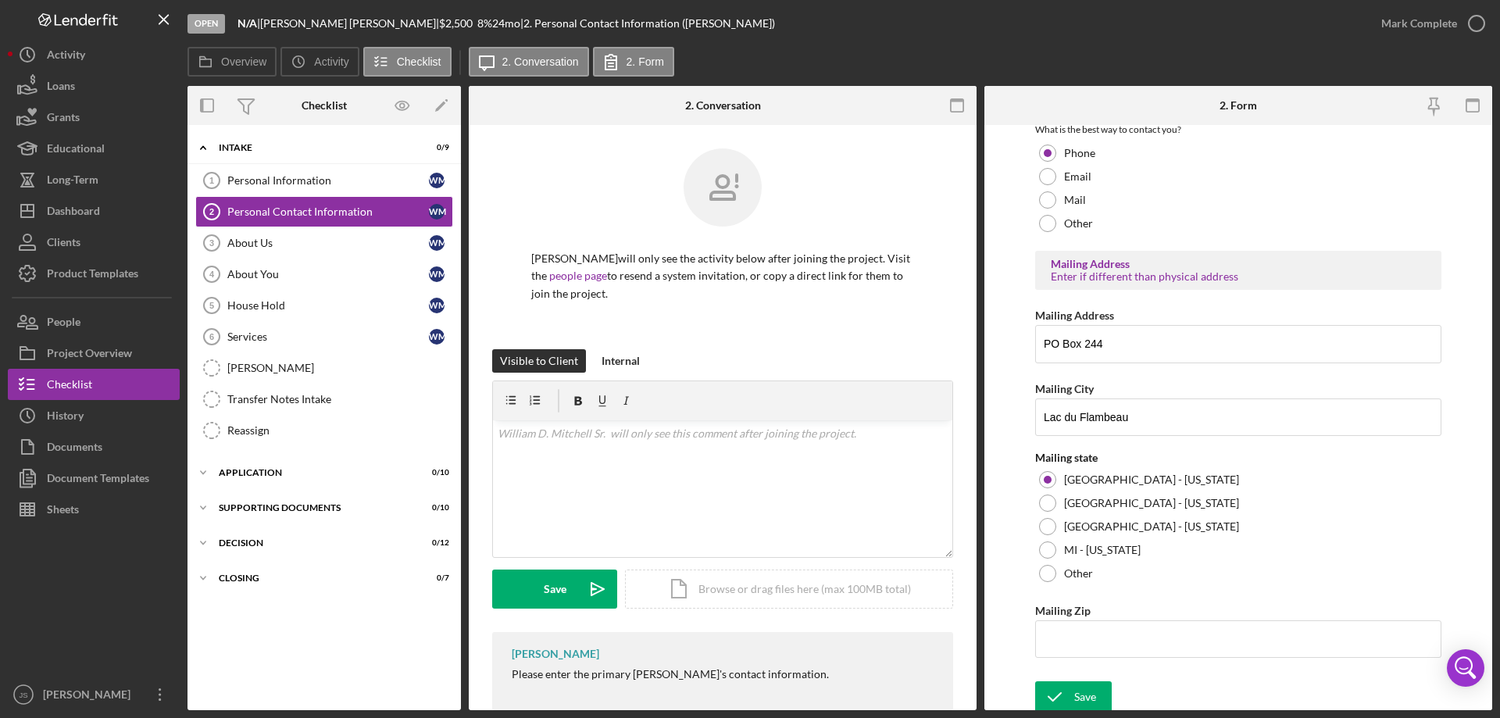
scroll to position [519, 0]
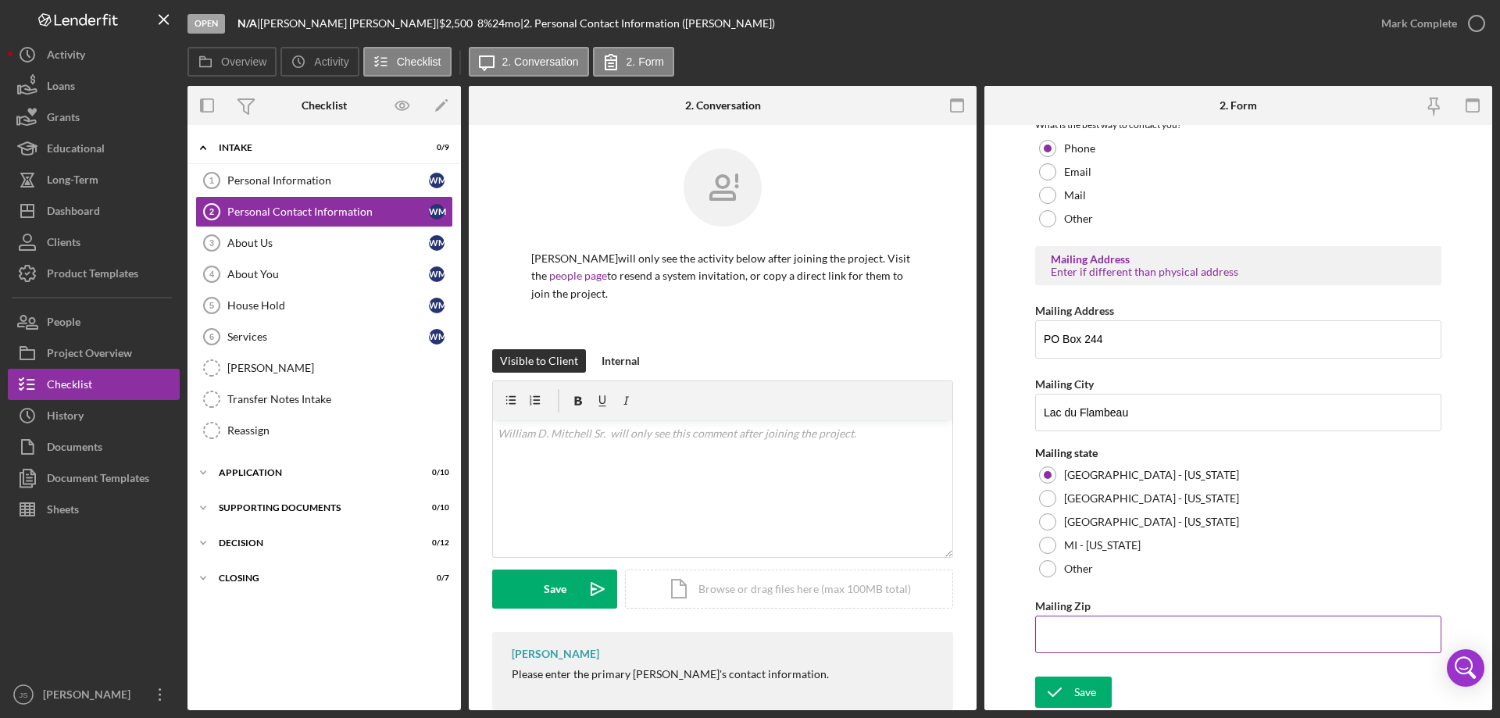
click at [1085, 634] on input "Mailing Zip" at bounding box center [1238, 634] width 406 height 37
type input "54,538"
click at [1062, 687] on icon "submit" at bounding box center [1054, 692] width 39 height 39
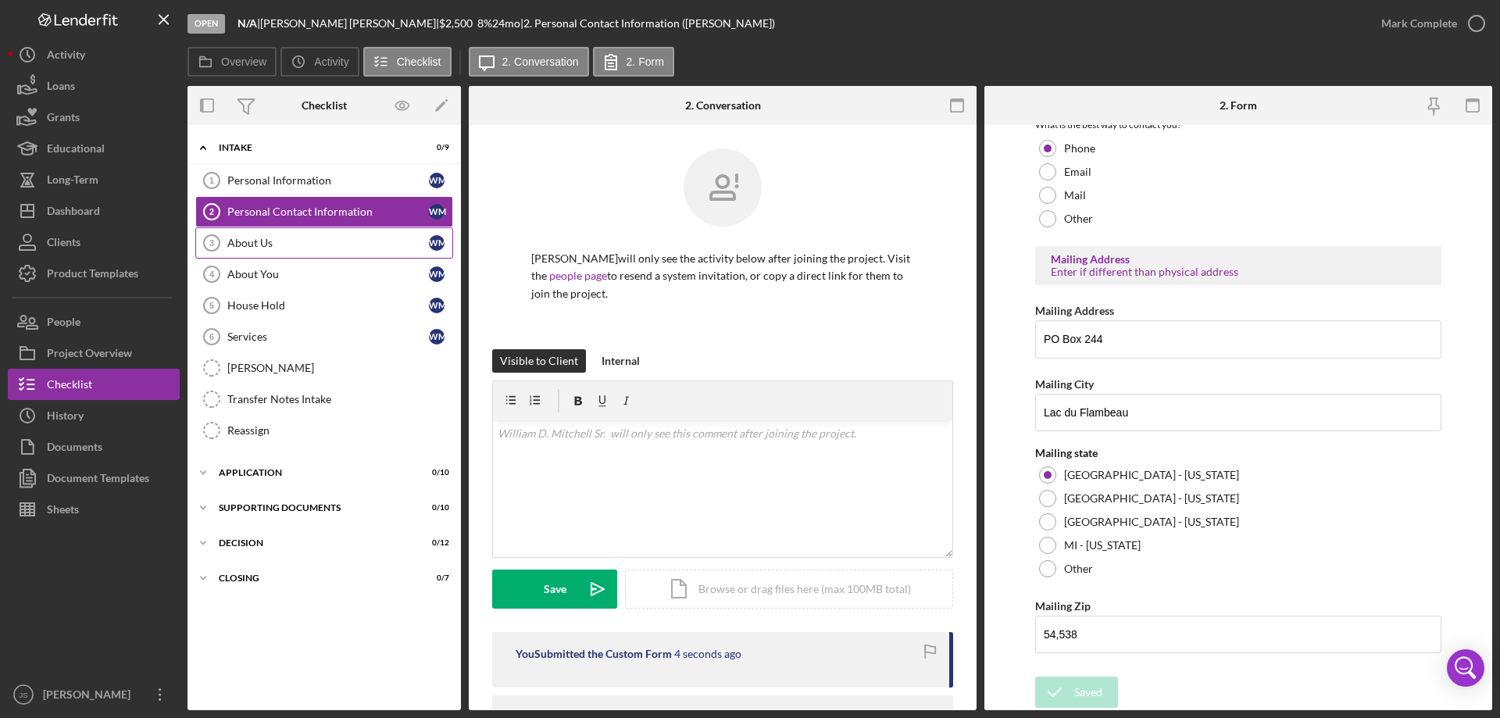
click at [257, 247] on div "About Us" at bounding box center [328, 243] width 202 height 12
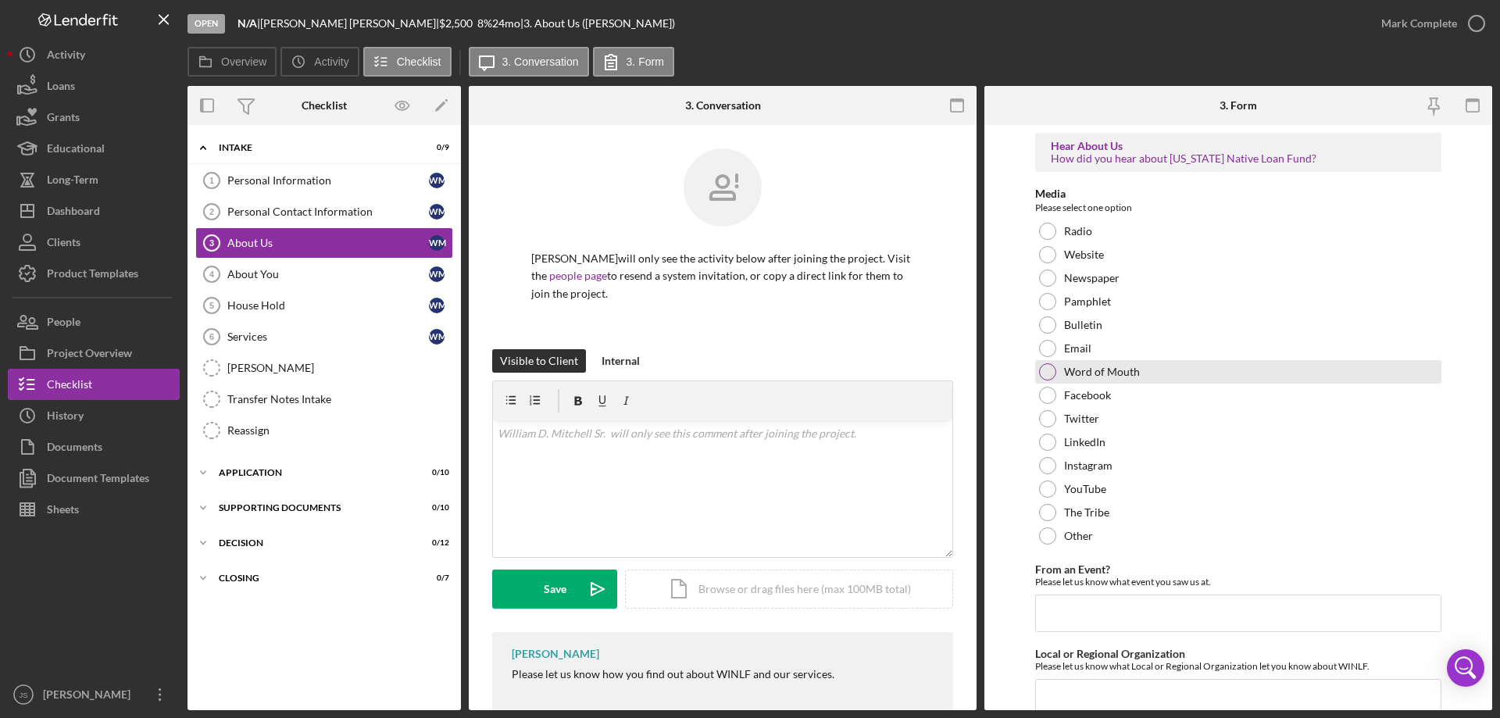
click at [1044, 369] on div at bounding box center [1047, 371] width 17 height 17
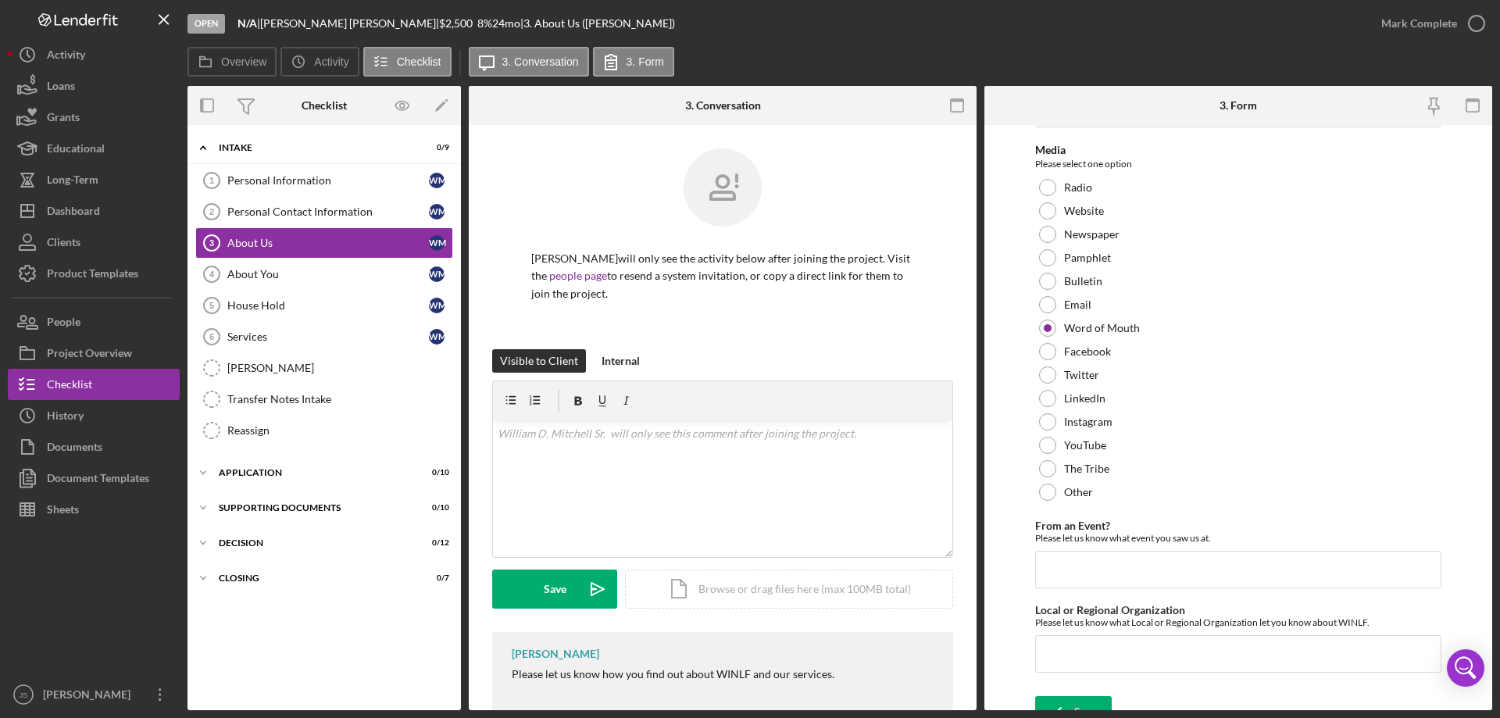
scroll to position [64, 0]
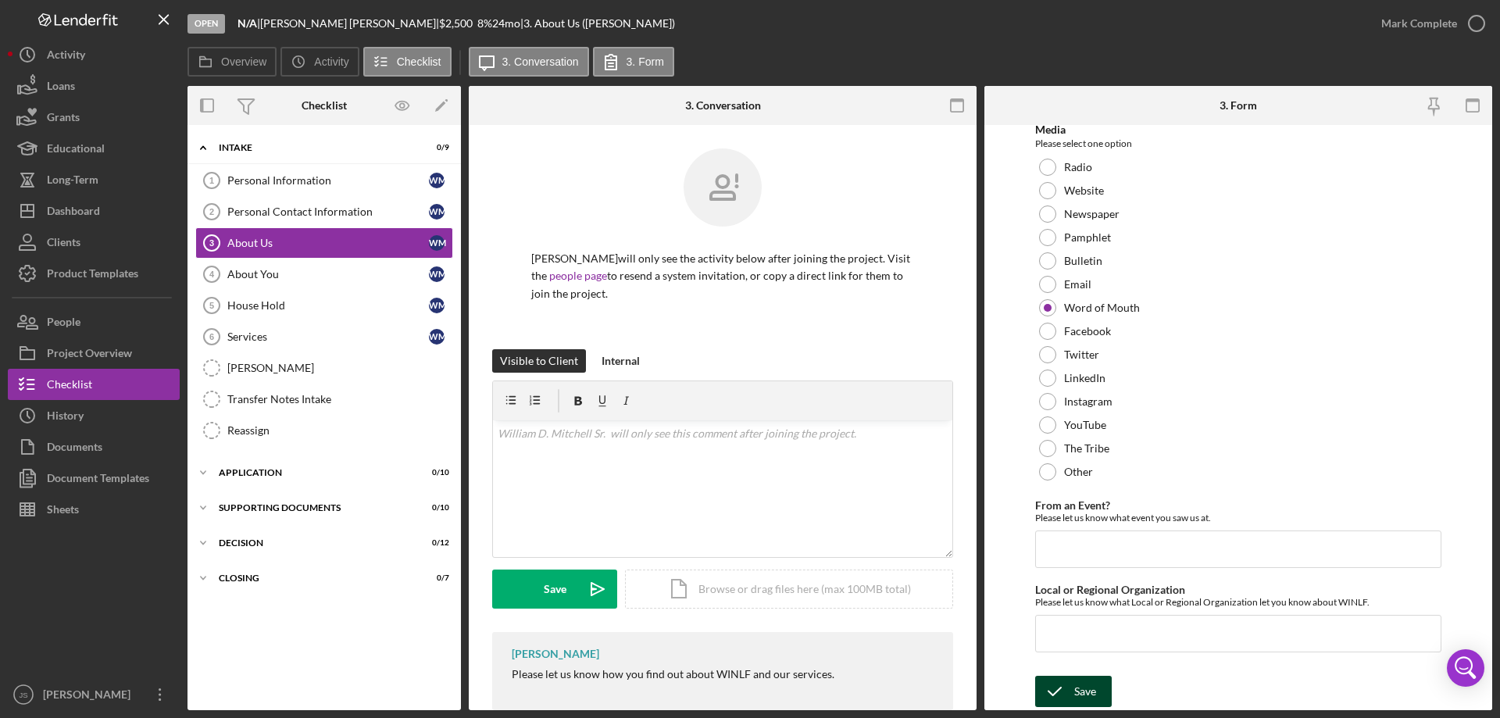
click at [1066, 689] on icon "submit" at bounding box center [1054, 691] width 39 height 39
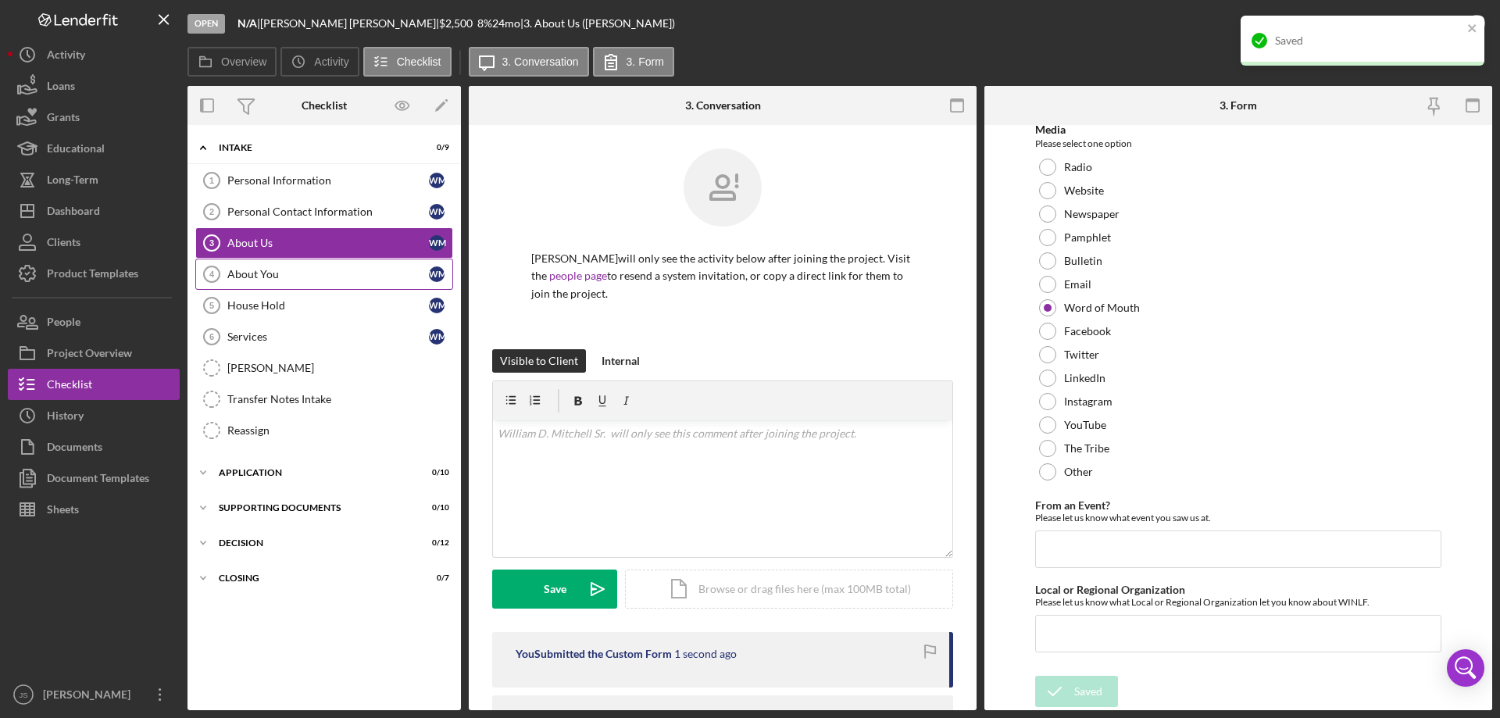
click at [269, 274] on div "About You" at bounding box center [328, 274] width 202 height 12
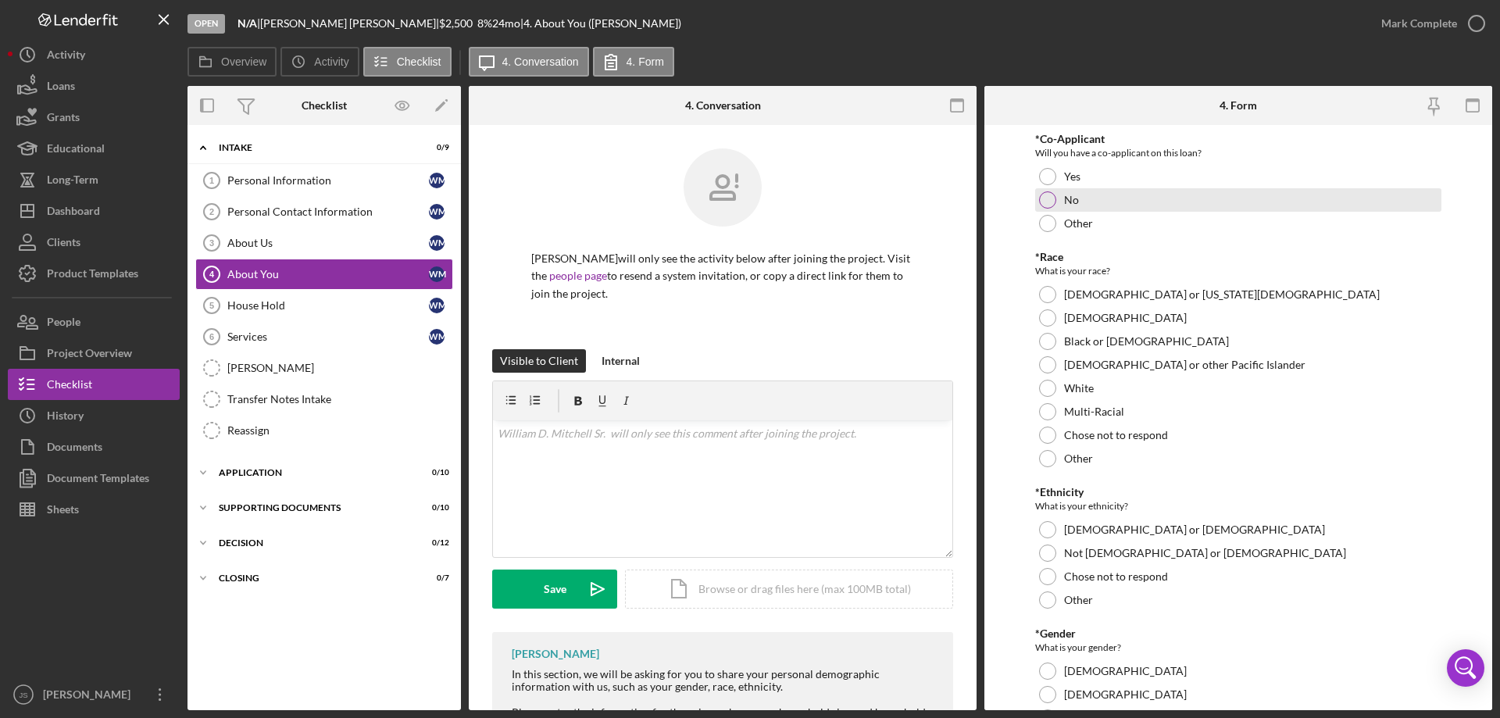
click at [1054, 203] on div at bounding box center [1047, 199] width 17 height 17
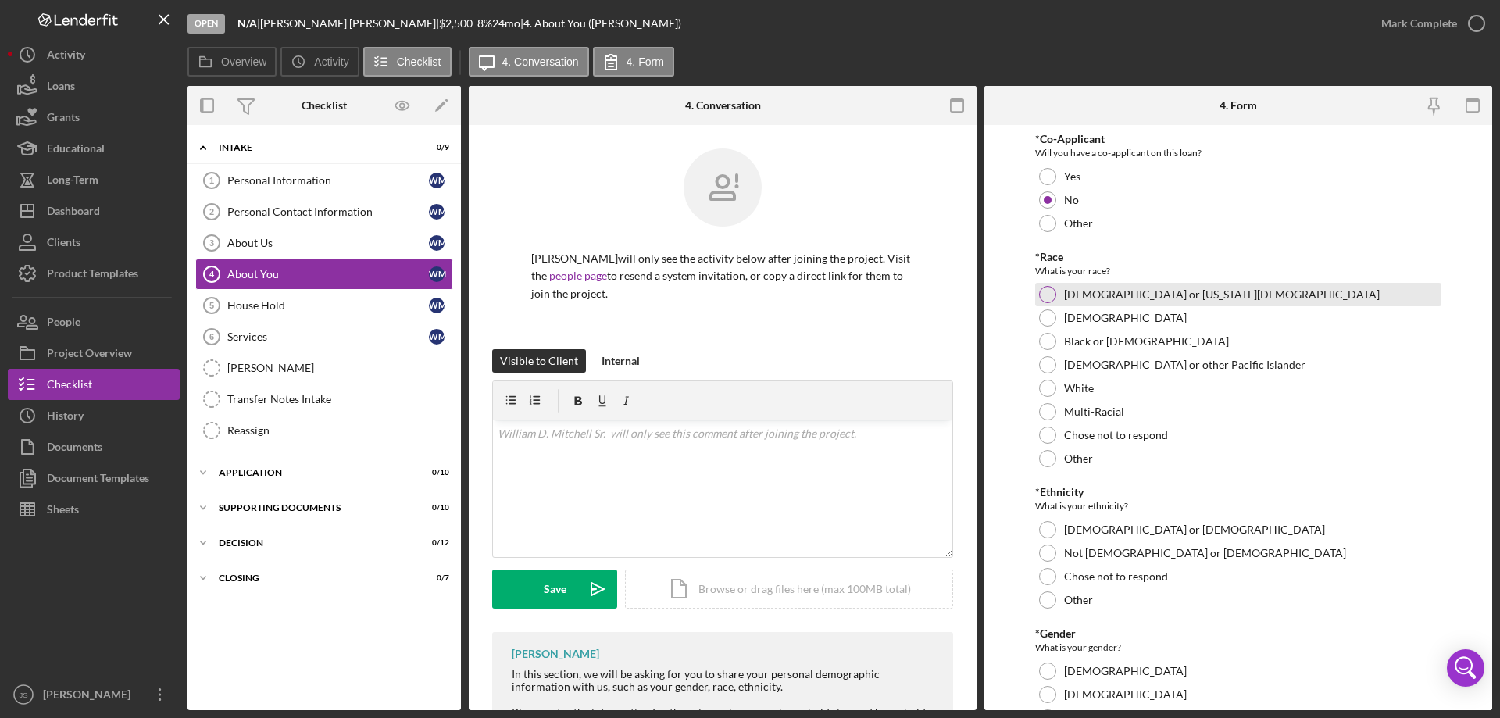
drag, startPoint x: 1044, startPoint y: 294, endPoint x: 1319, endPoint y: 398, distance: 293.5
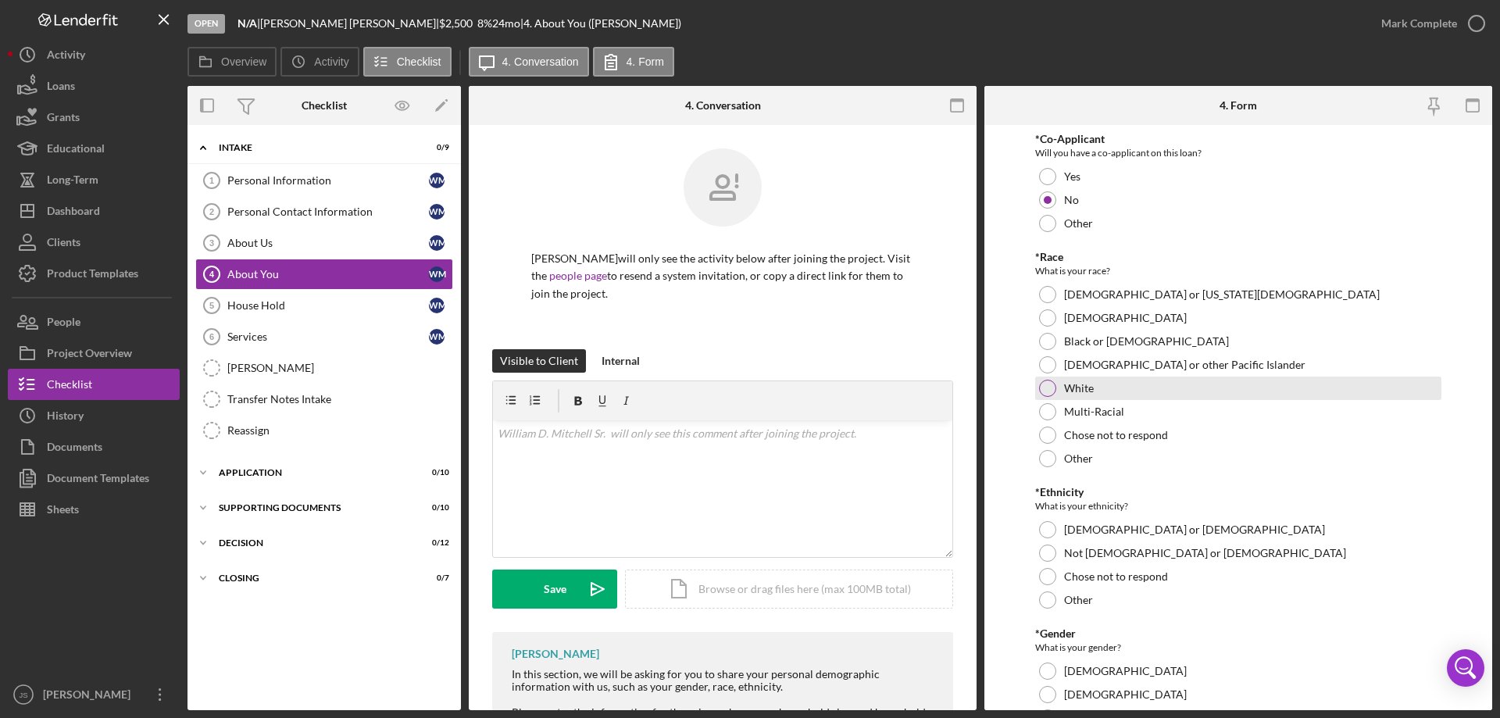
click at [1047, 294] on div at bounding box center [1047, 294] width 17 height 17
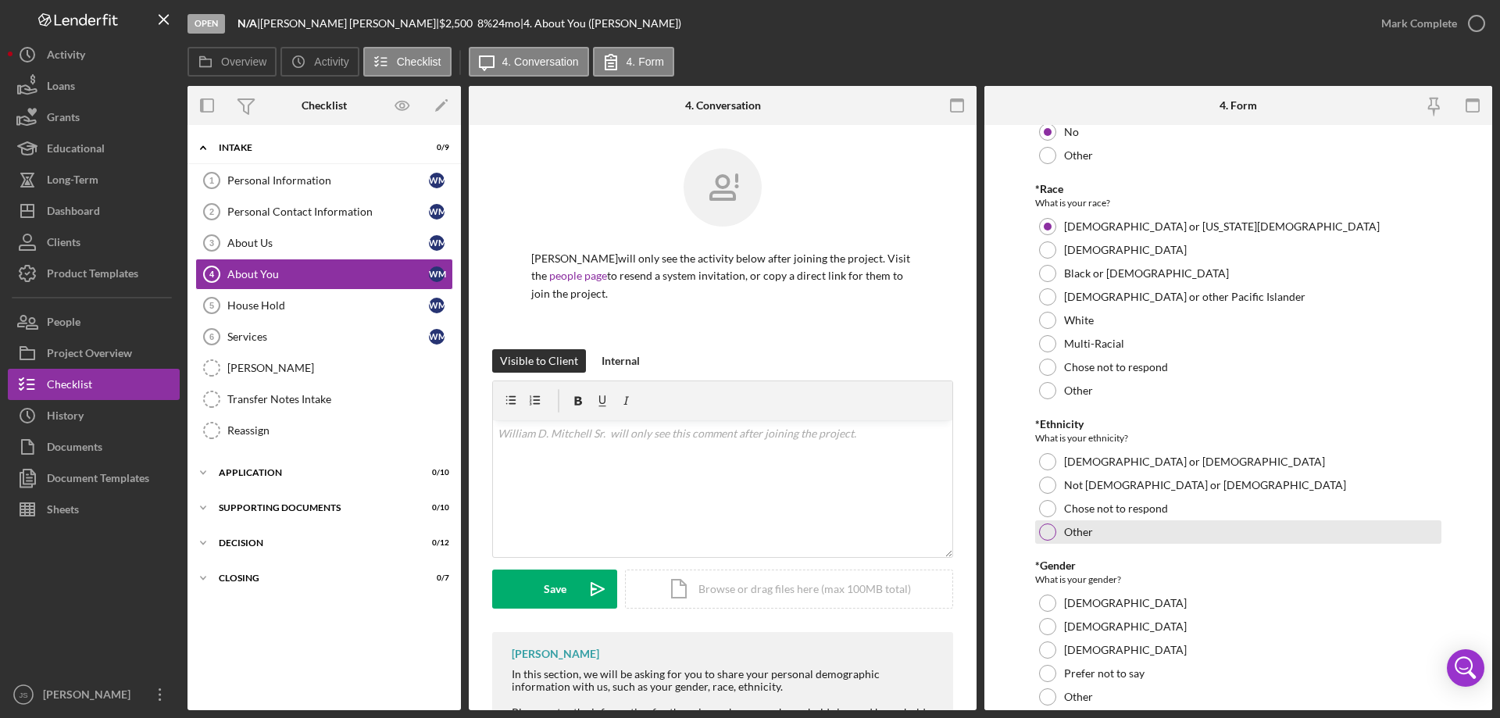
scroll to position [156, 0]
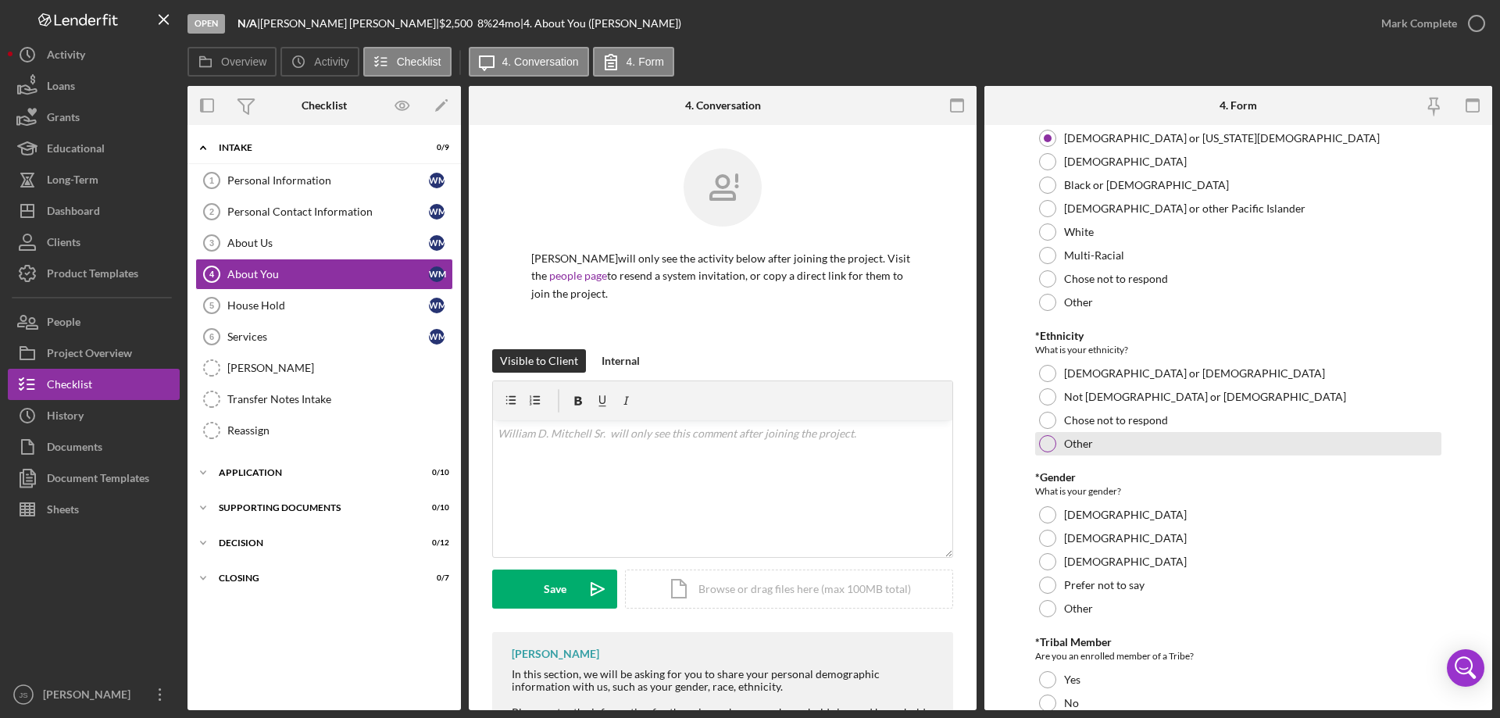
drag, startPoint x: 1048, startPoint y: 396, endPoint x: 1133, endPoint y: 446, distance: 98.7
click at [1048, 397] on div at bounding box center [1047, 396] width 17 height 17
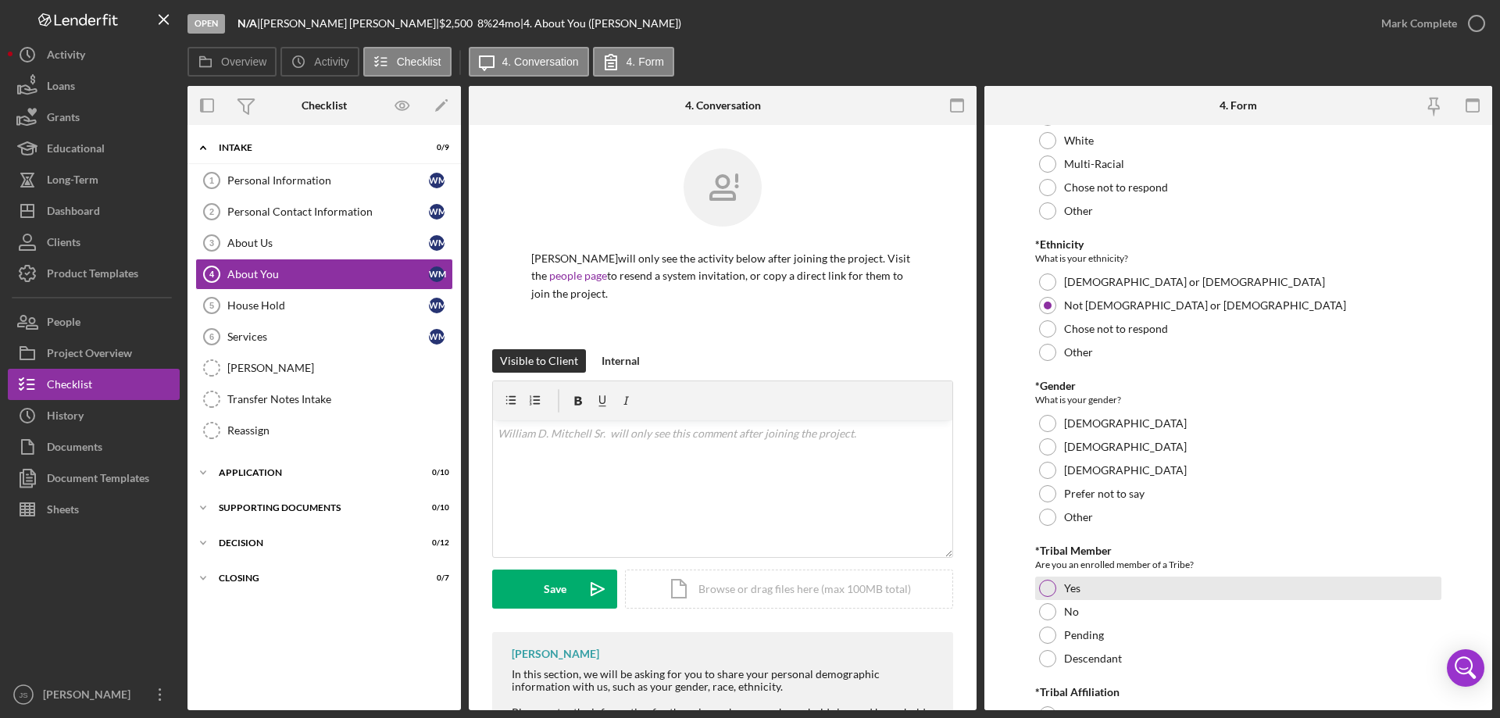
scroll to position [391, 0]
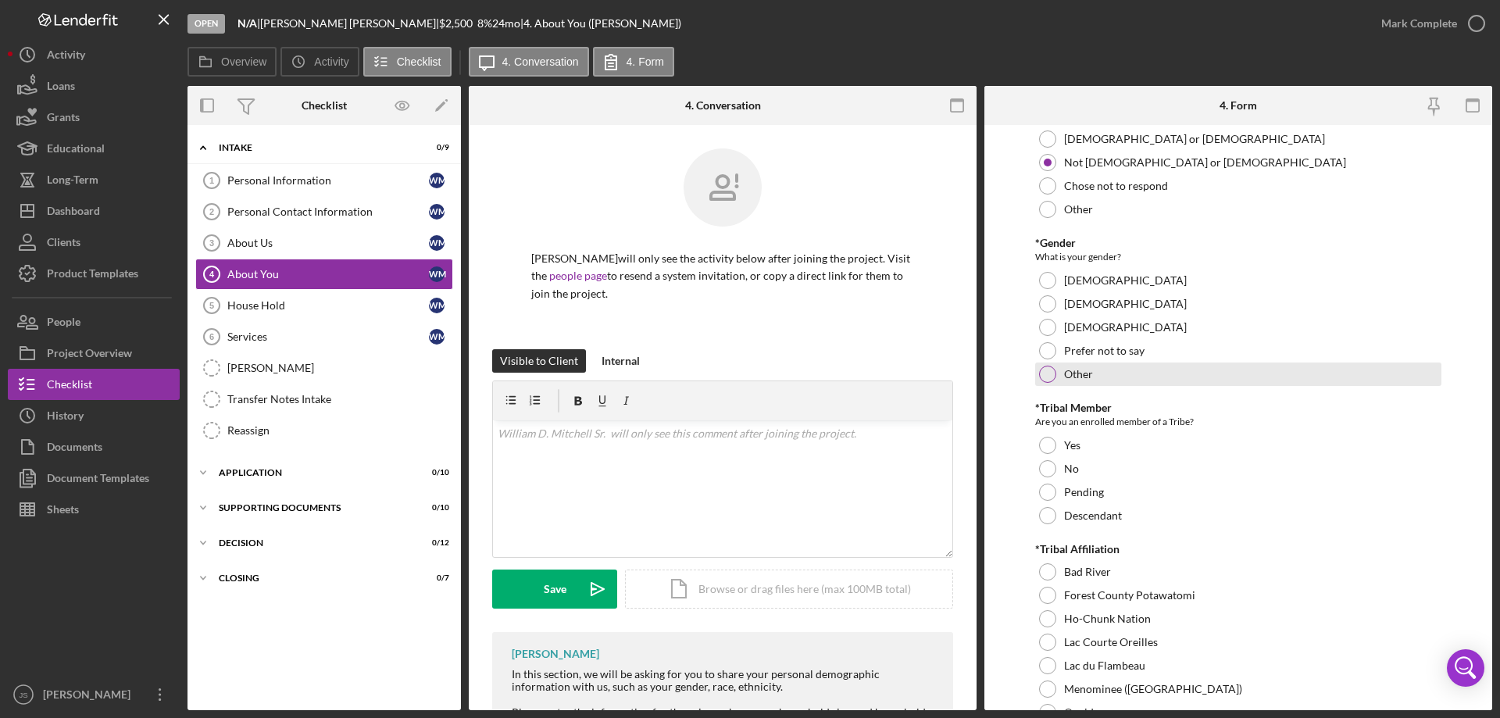
drag, startPoint x: 1048, startPoint y: 302, endPoint x: 1223, endPoint y: 380, distance: 192.0
click at [1048, 302] on div at bounding box center [1047, 303] width 17 height 17
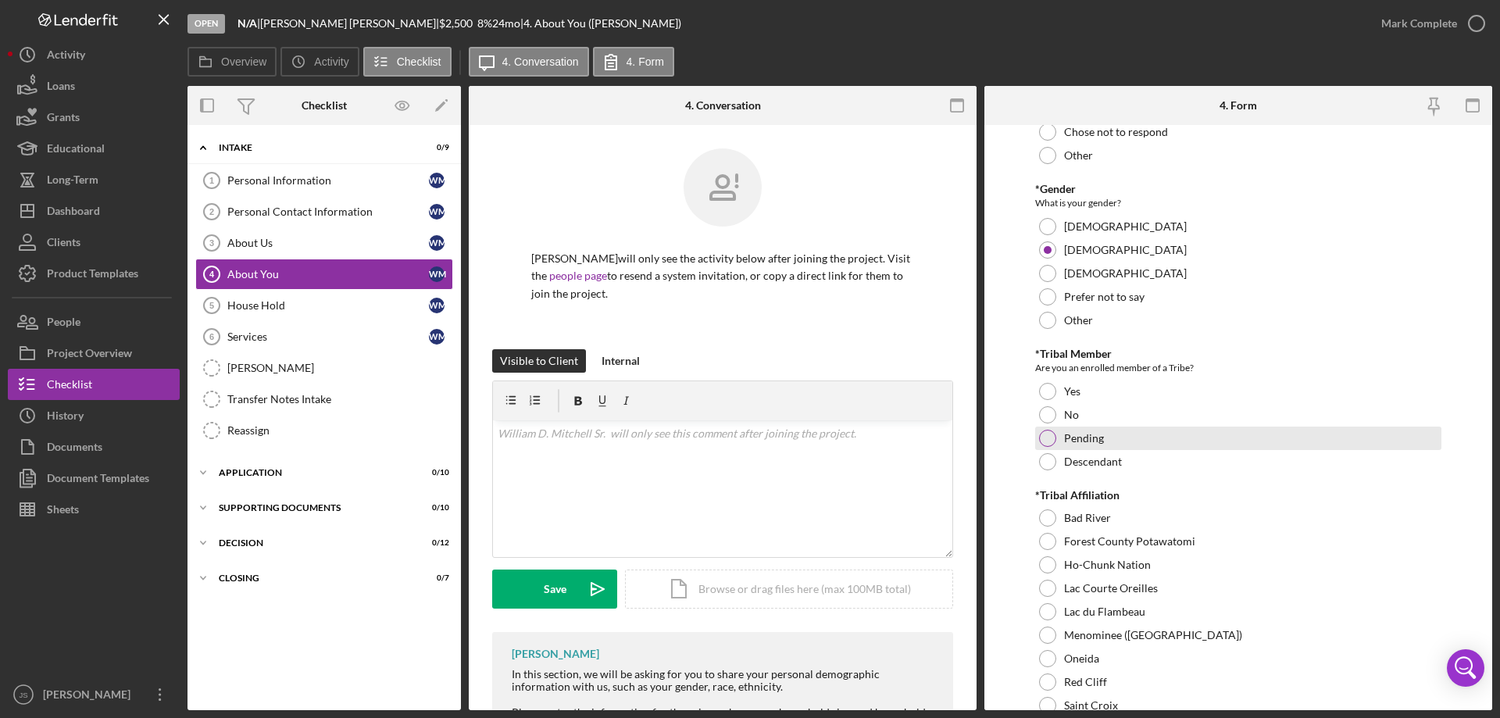
scroll to position [469, 0]
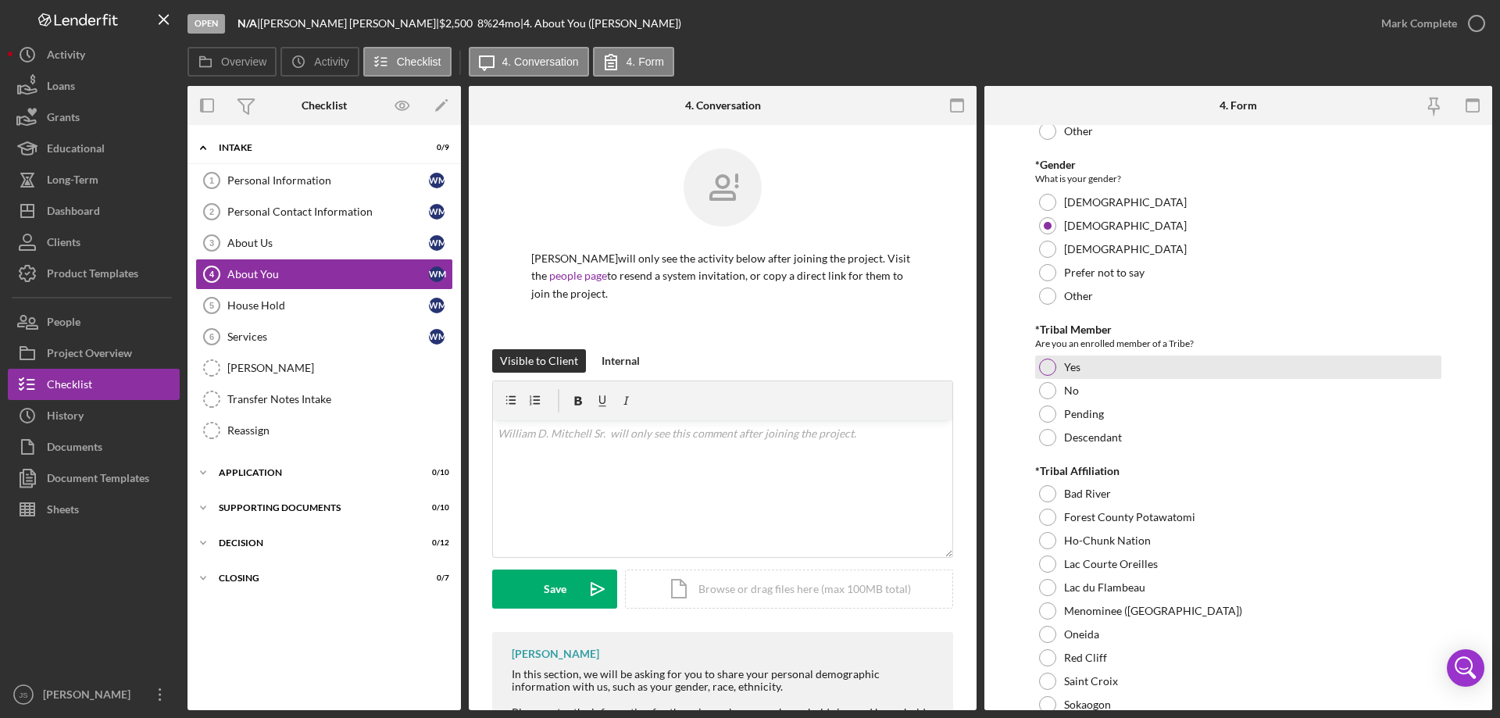
drag, startPoint x: 1041, startPoint y: 360, endPoint x: 1319, endPoint y: 479, distance: 301.7
click at [1043, 360] on div at bounding box center [1047, 367] width 17 height 17
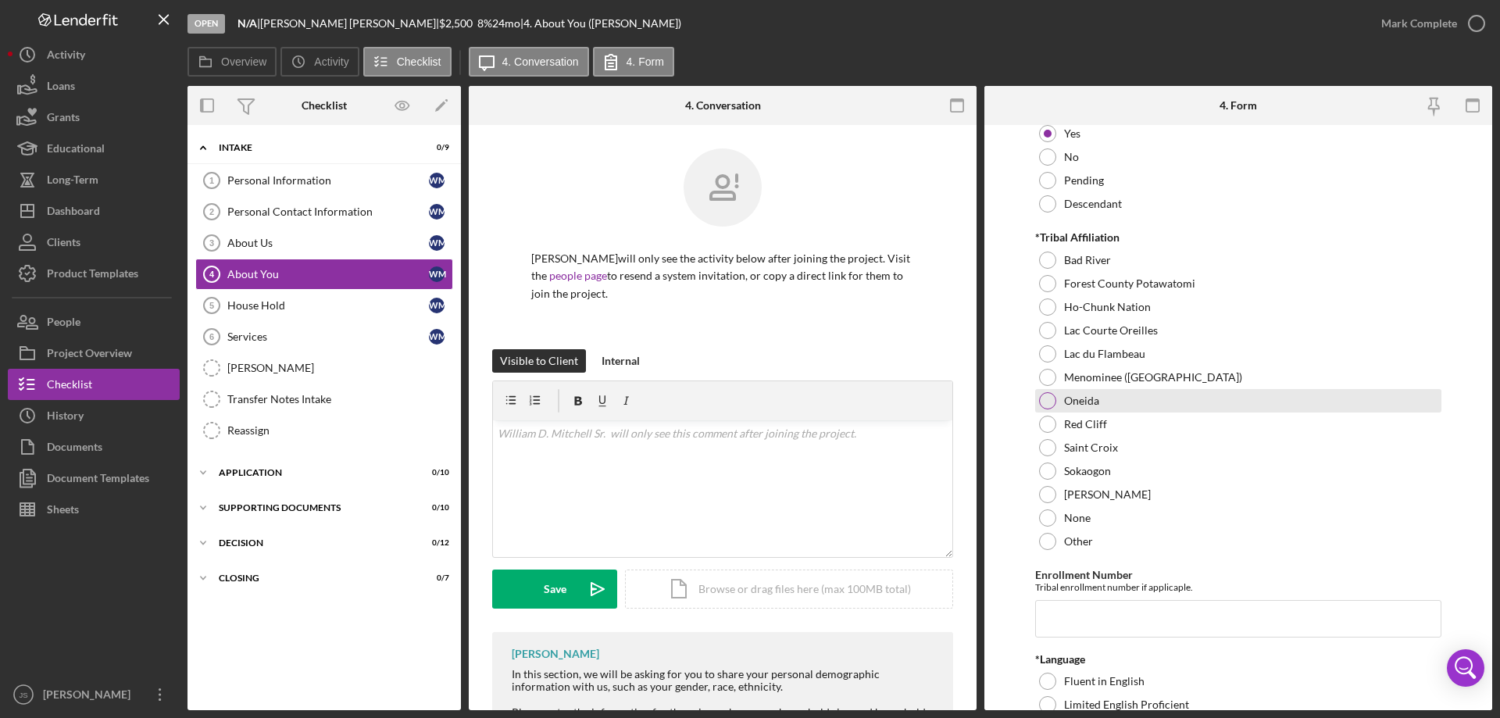
scroll to position [703, 0]
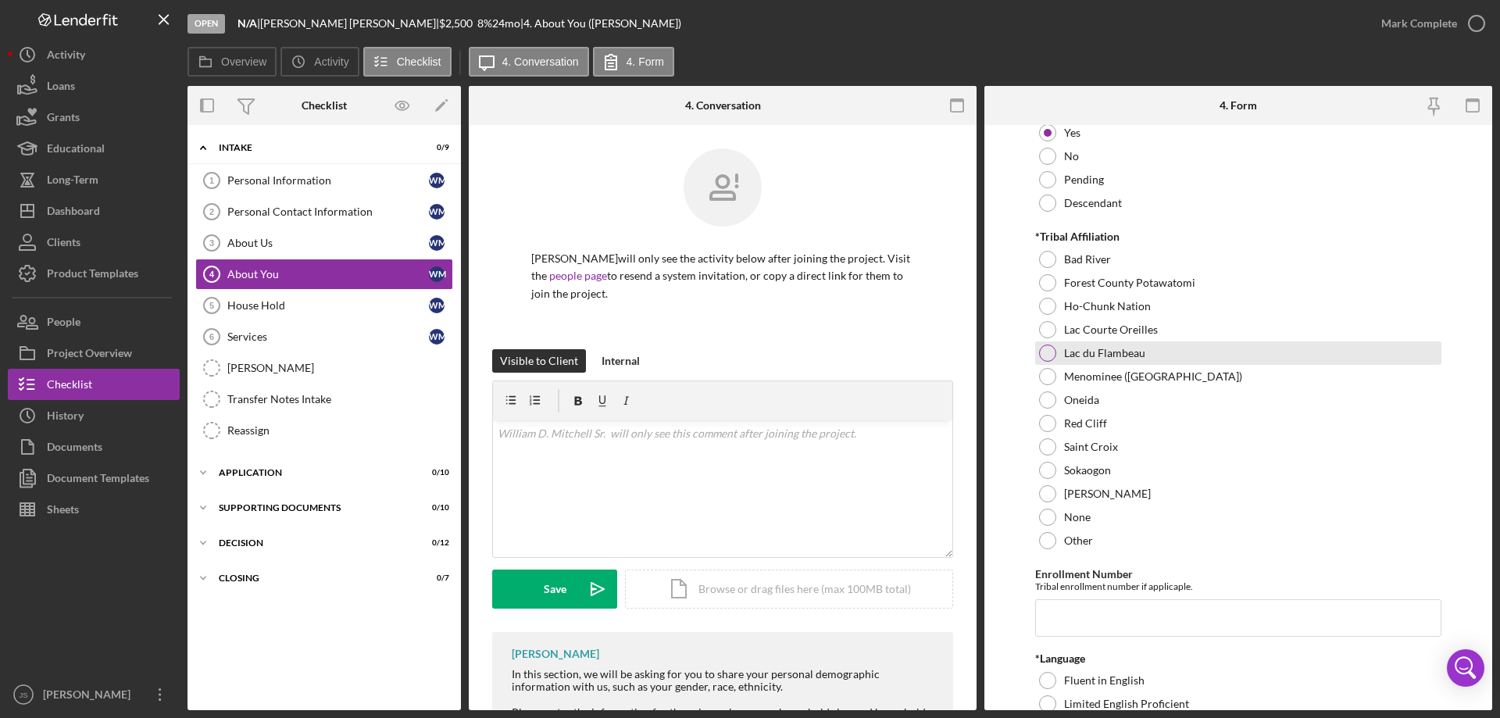
click at [1052, 351] on div at bounding box center [1047, 352] width 17 height 17
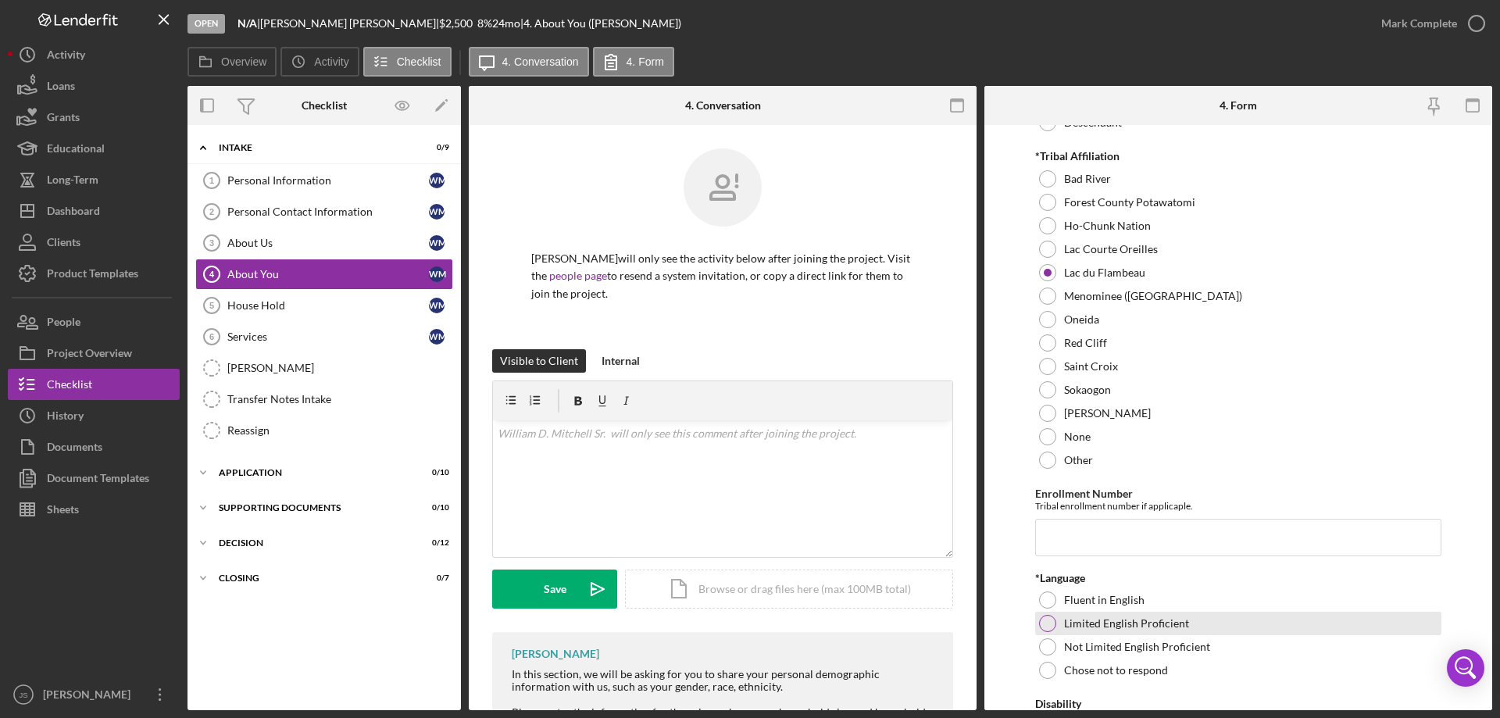
scroll to position [859, 0]
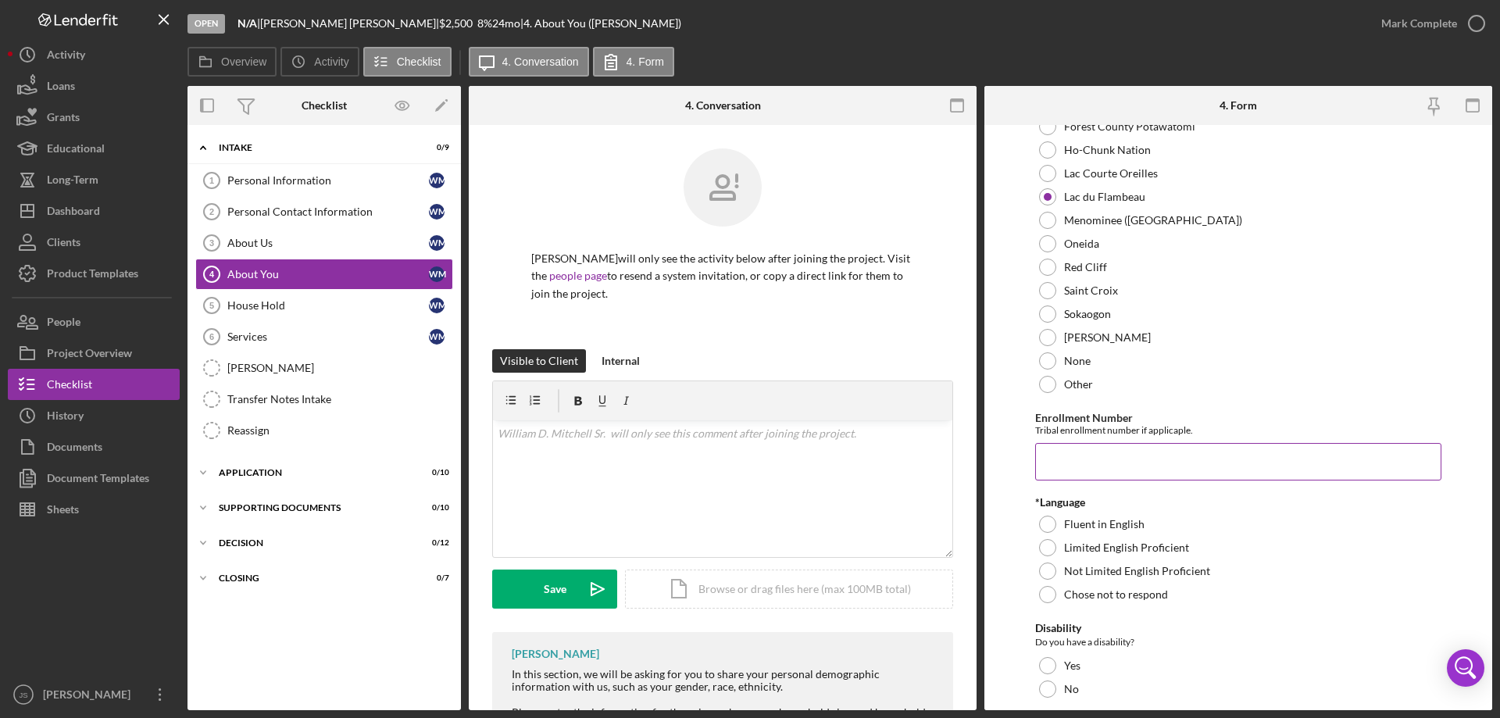
click at [1084, 469] on input "Enrollment Number" at bounding box center [1238, 461] width 406 height 37
type input "647"
drag, startPoint x: 1042, startPoint y: 516, endPoint x: 1201, endPoint y: 557, distance: 164.7
click at [1044, 516] on div "Fluent in English" at bounding box center [1238, 523] width 406 height 23
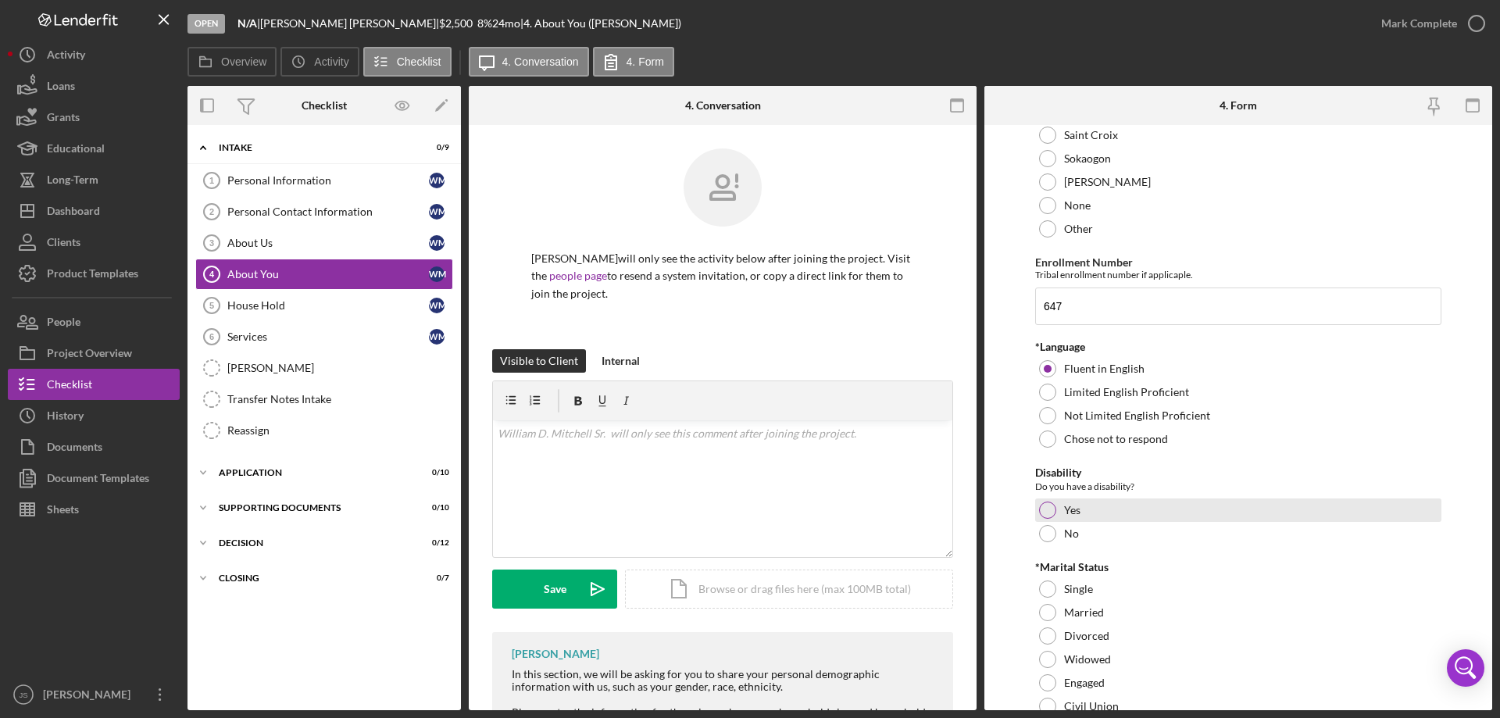
scroll to position [1016, 0]
click at [1047, 530] on div at bounding box center [1047, 532] width 17 height 17
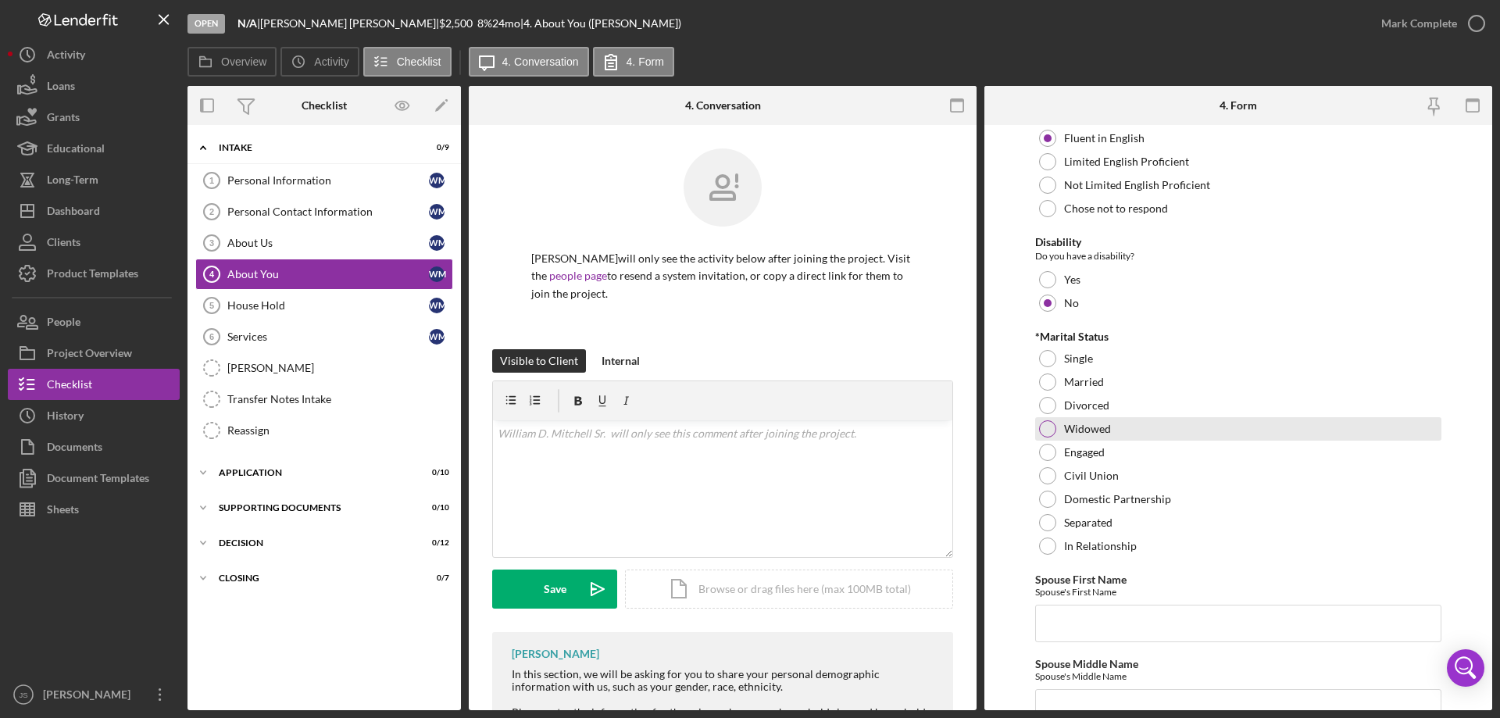
scroll to position [1250, 0]
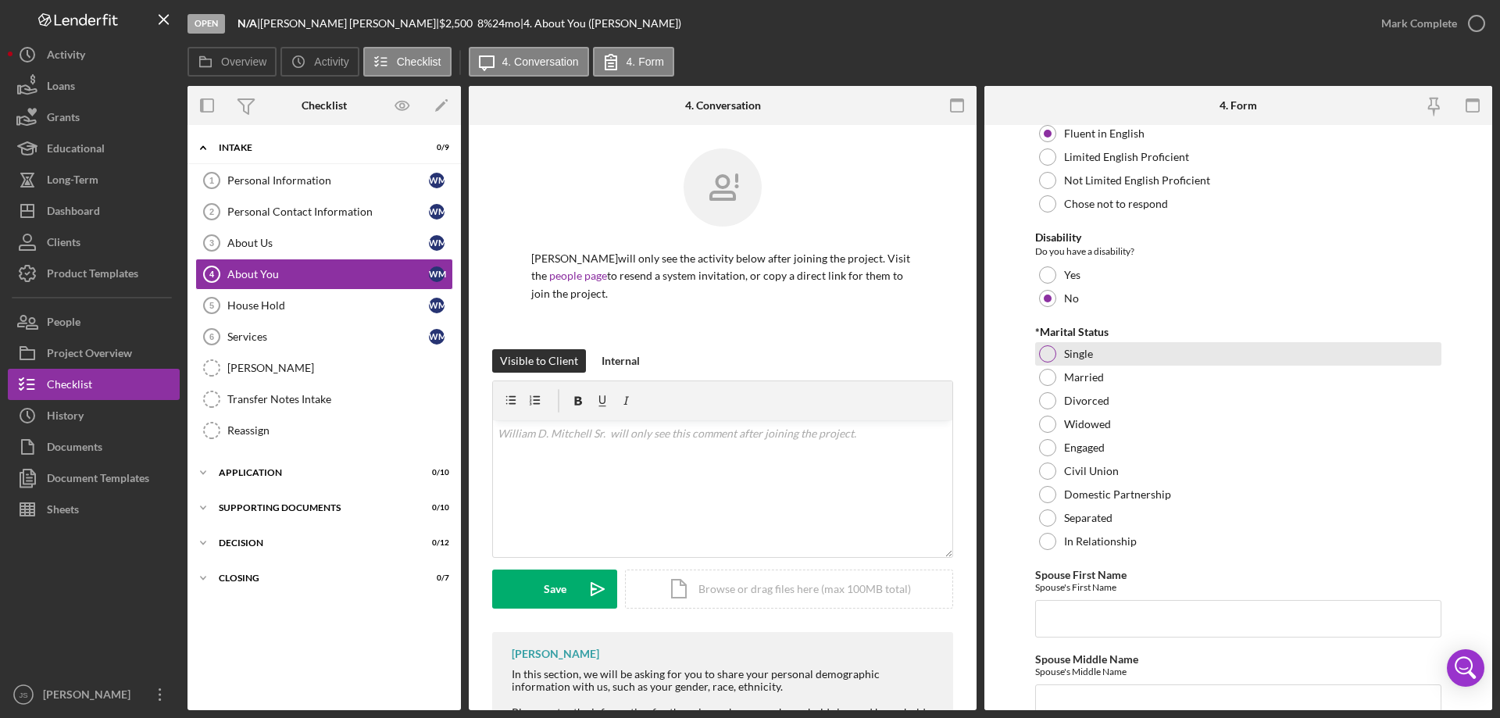
click at [1053, 350] on div at bounding box center [1047, 353] width 17 height 17
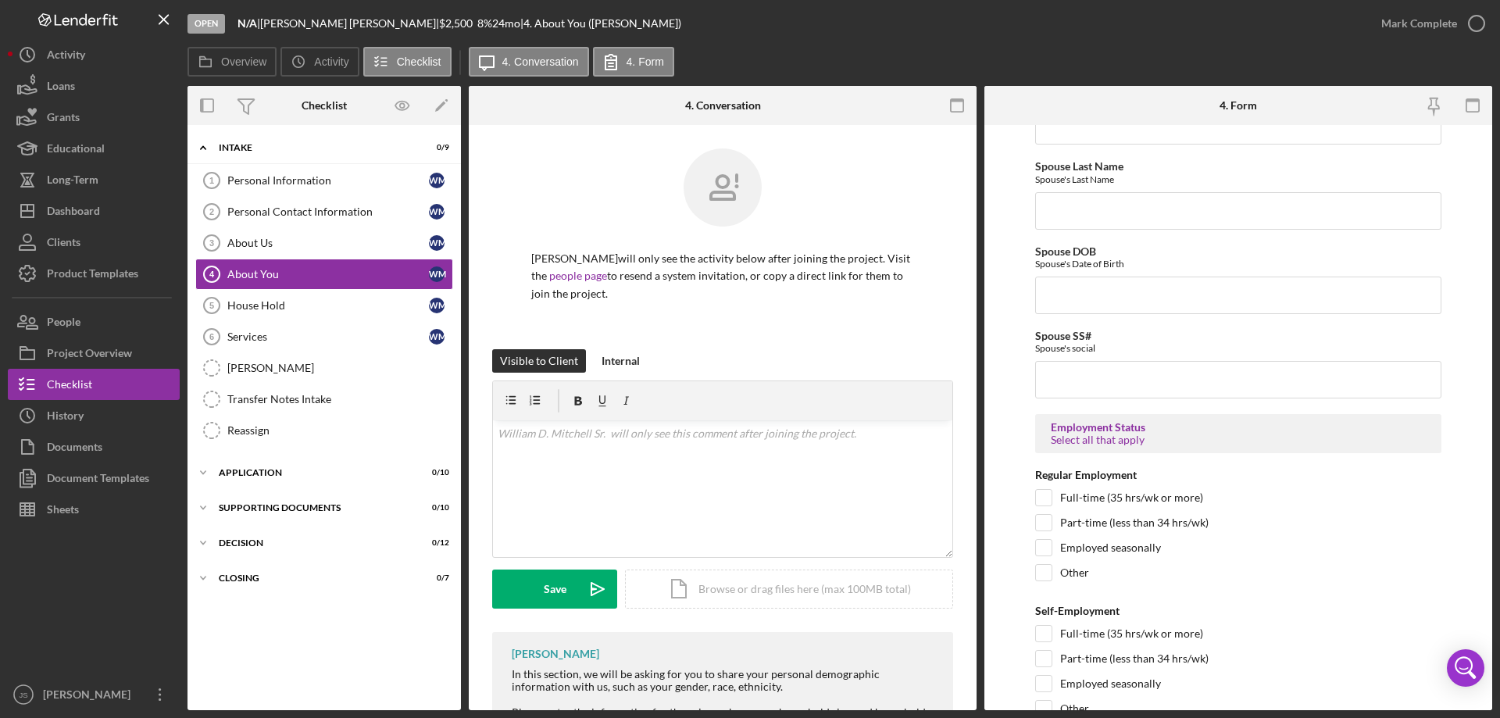
scroll to position [1875, 0]
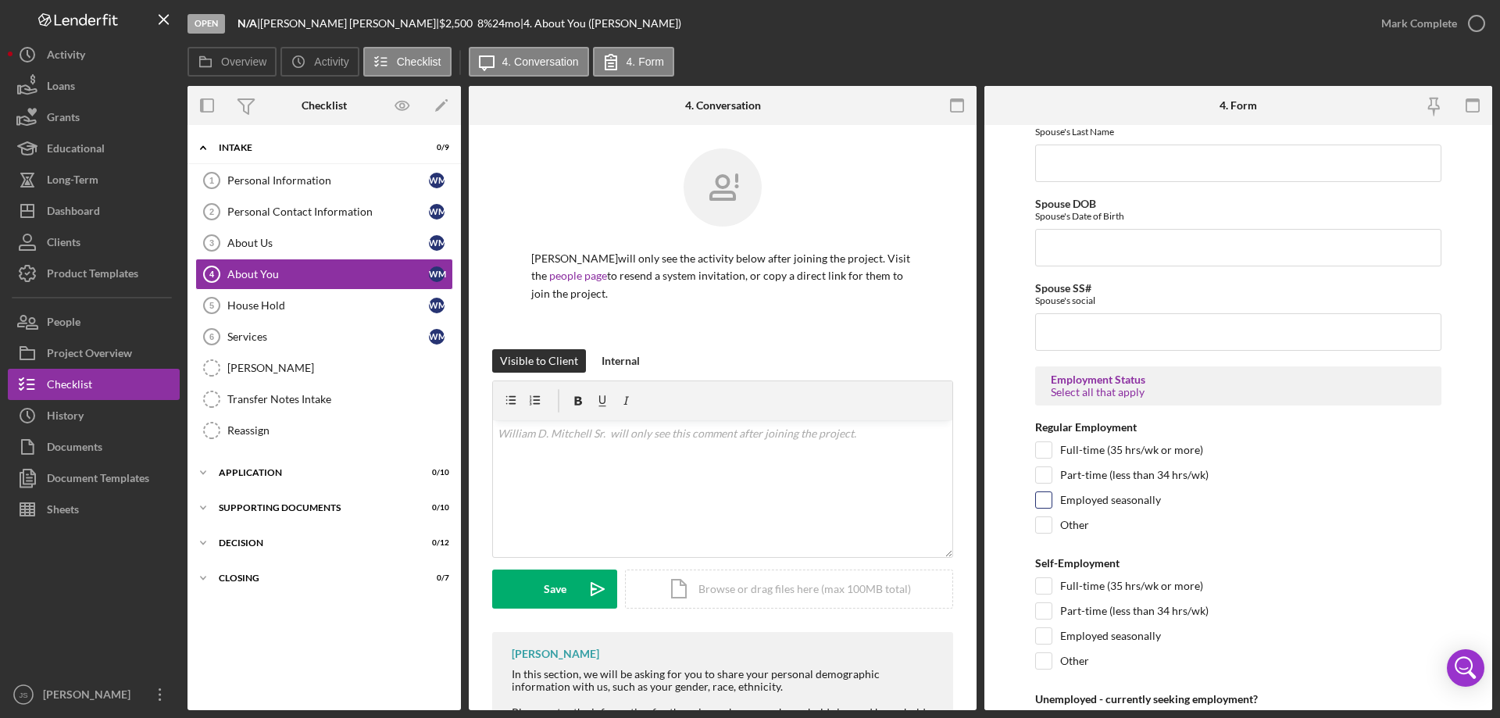
drag, startPoint x: 1051, startPoint y: 454, endPoint x: 1331, endPoint y: 502, distance: 284.6
click at [1055, 453] on div "Full-time (35 hrs/wk or more)" at bounding box center [1238, 453] width 406 height 25
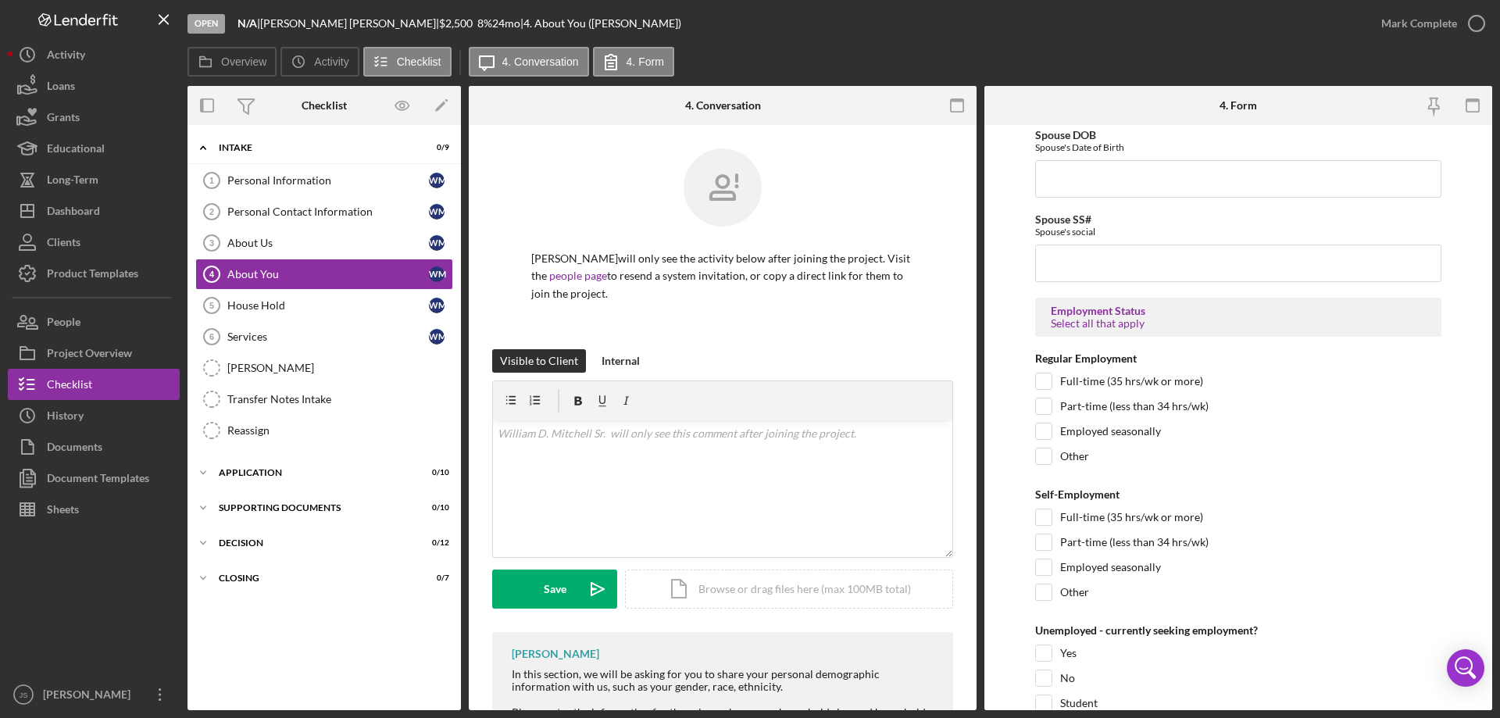
scroll to position [2031, 0]
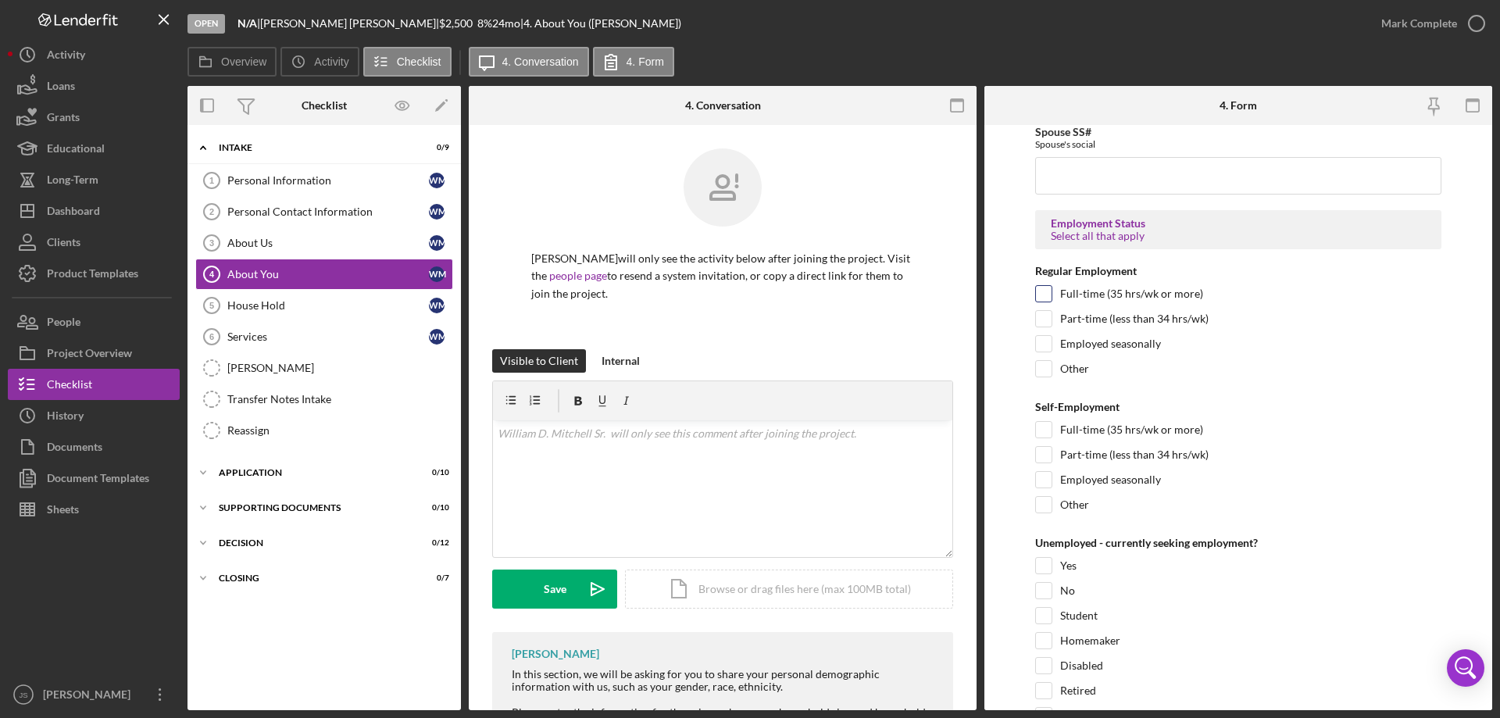
click at [1042, 295] on input "Full-time (35 hrs/wk or more)" at bounding box center [1044, 294] width 16 height 16
checkbox input "true"
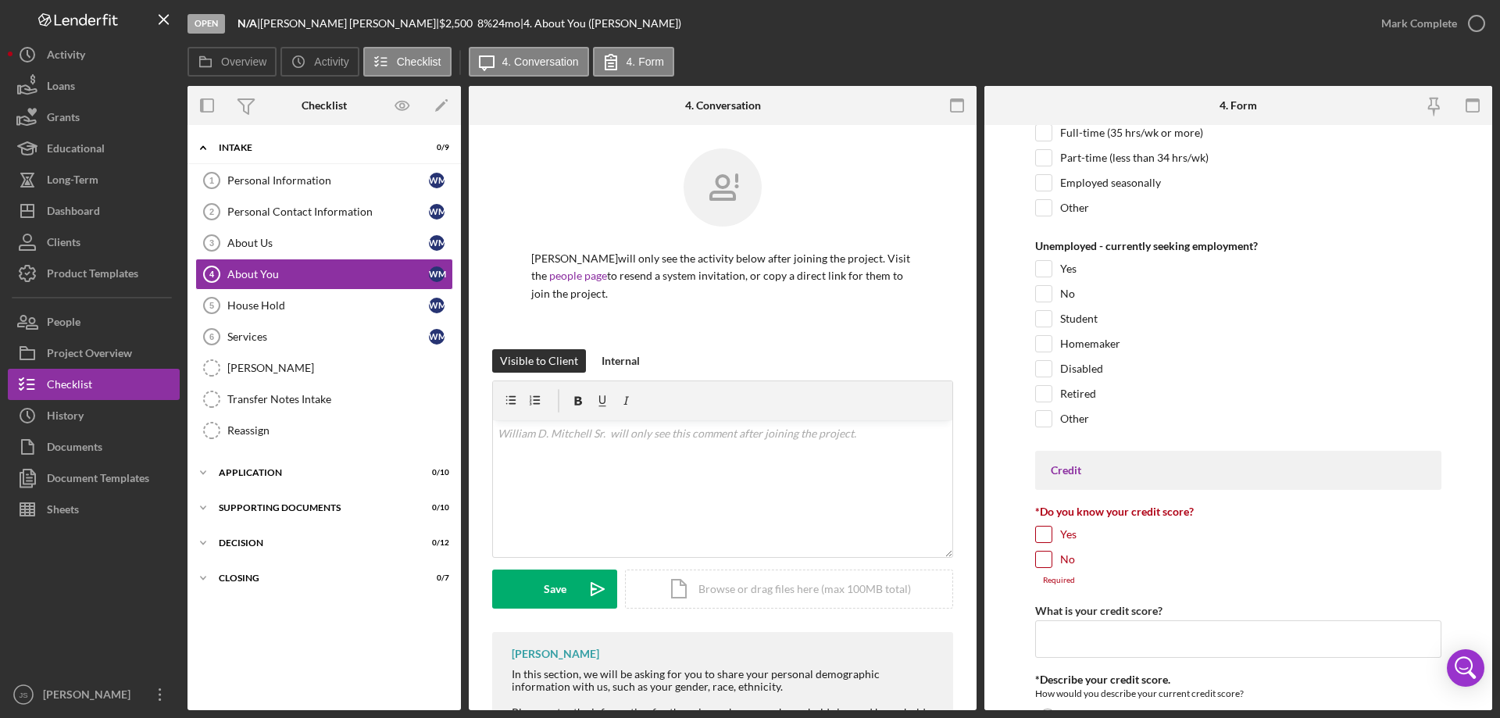
scroll to position [2422, 0]
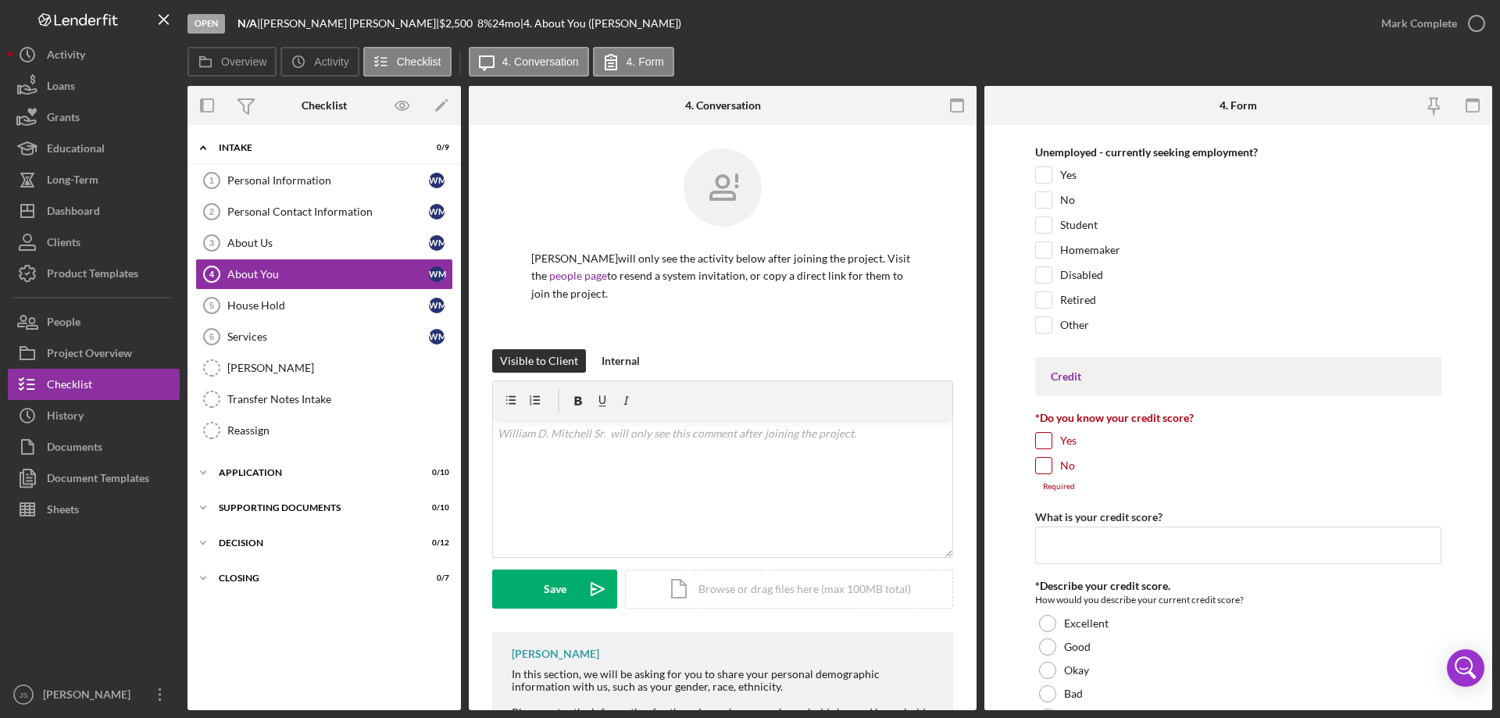
drag, startPoint x: 1043, startPoint y: 468, endPoint x: 1061, endPoint y: 468, distance: 18.0
click at [1044, 468] on input "No" at bounding box center [1044, 466] width 16 height 16
checkbox input "true"
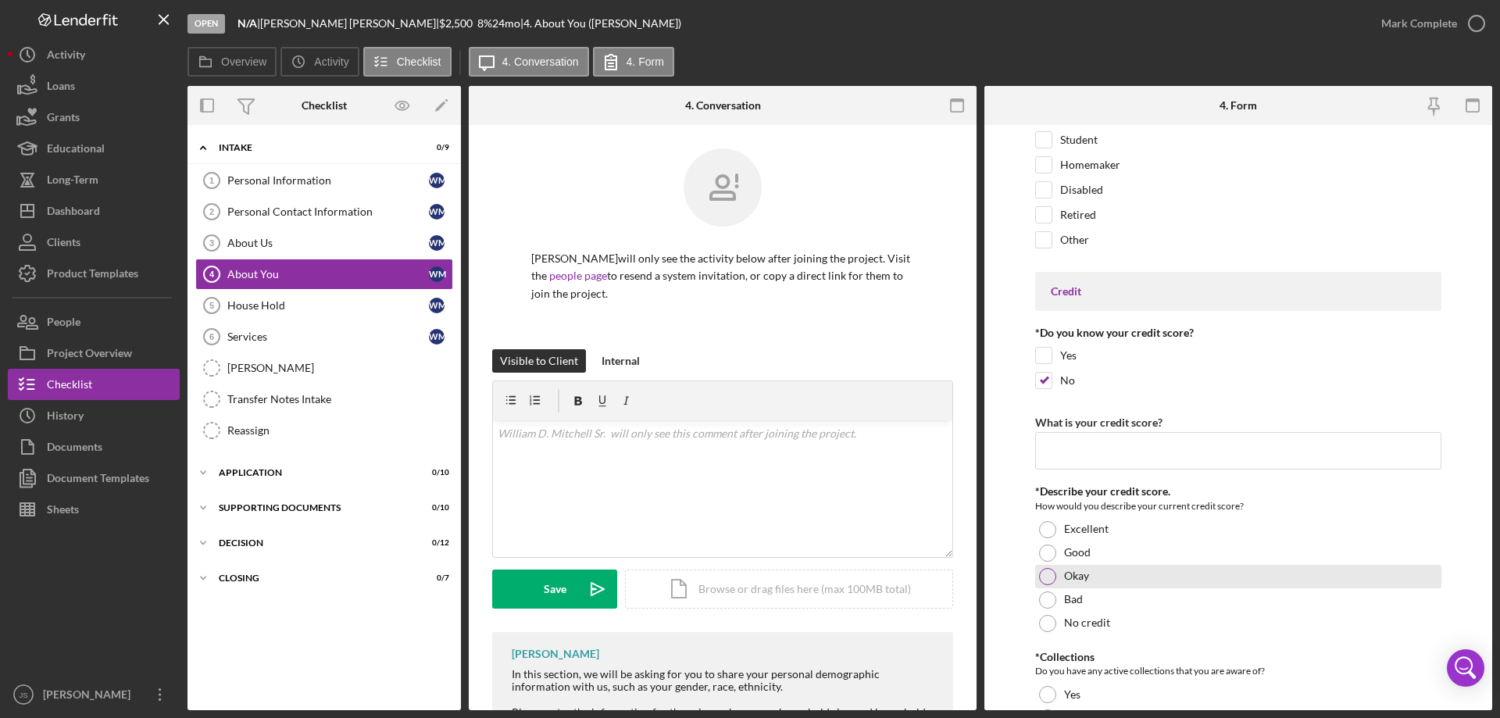
scroll to position [2656, 0]
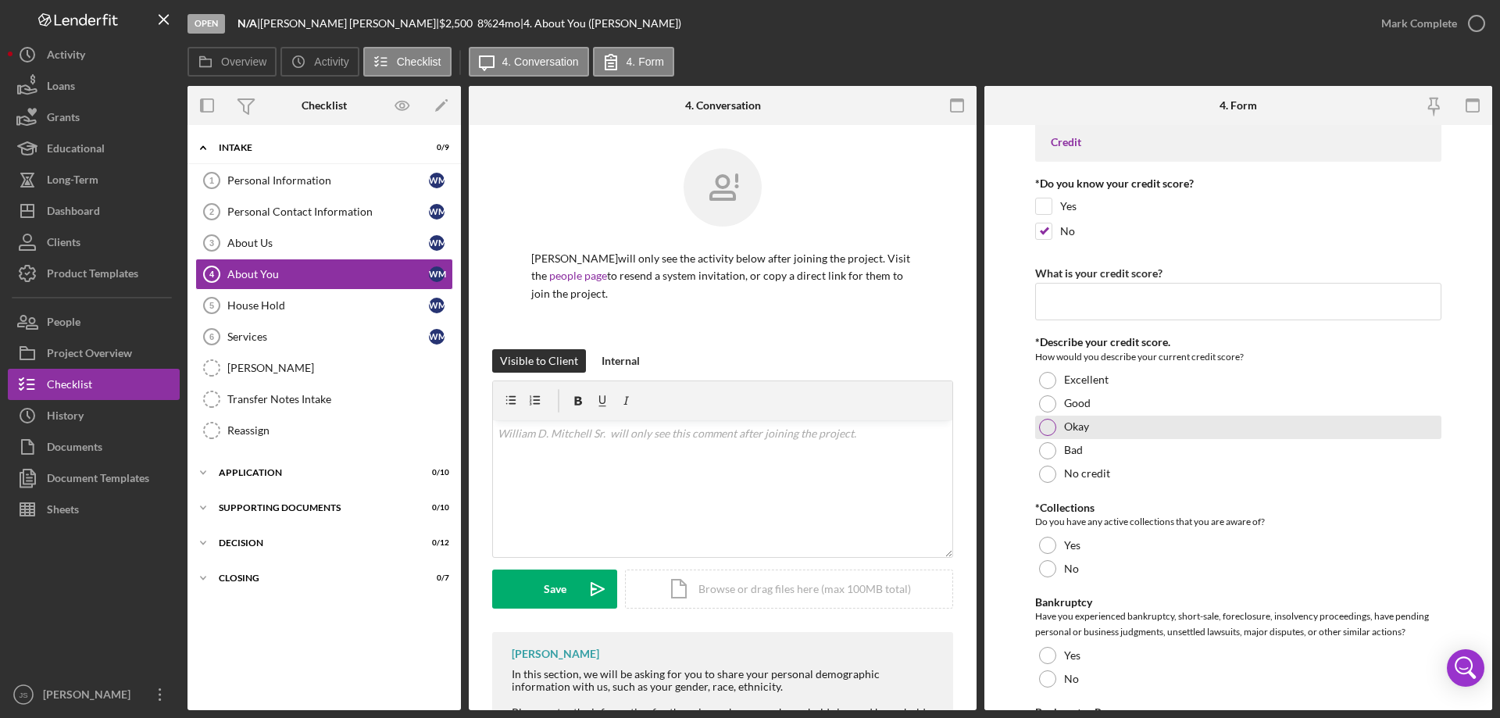
click at [1046, 425] on div at bounding box center [1047, 427] width 17 height 17
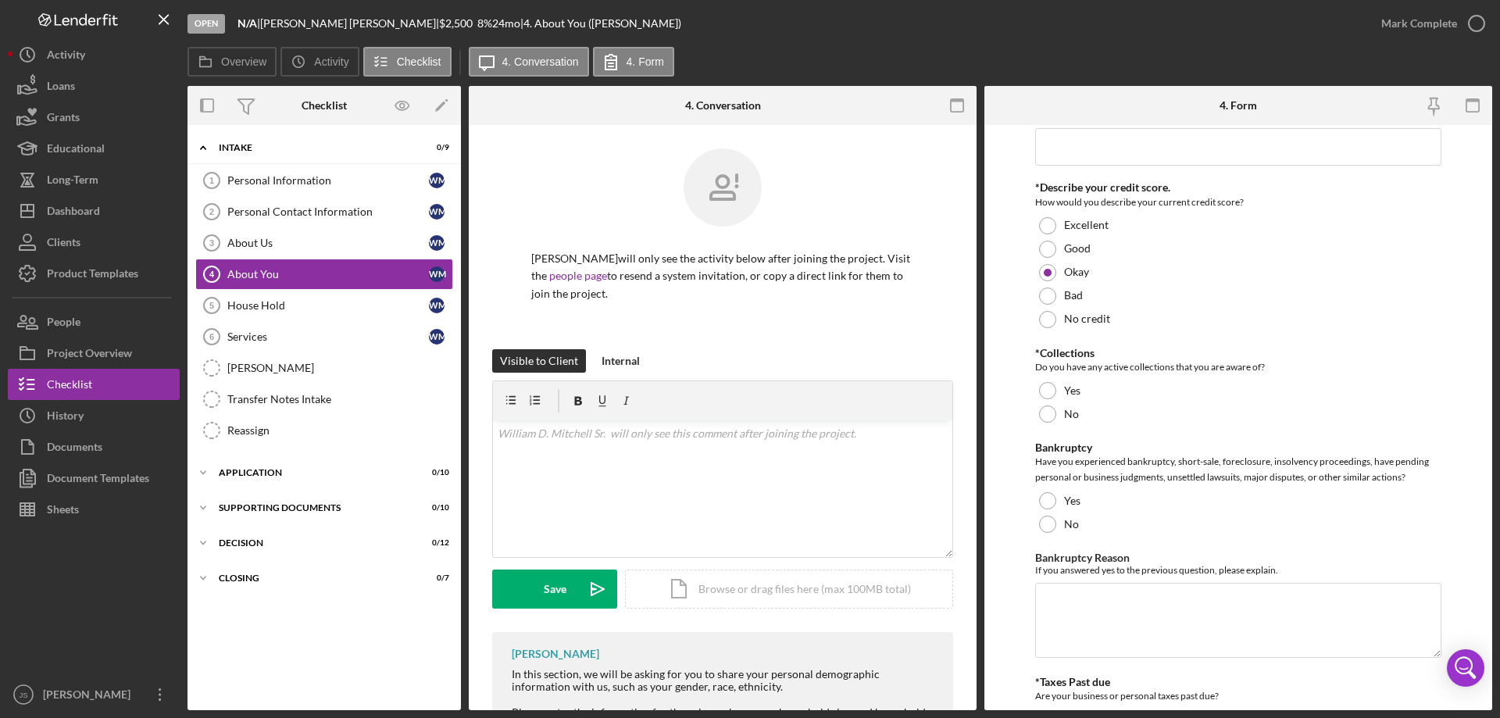
scroll to position [2812, 0]
click at [1048, 409] on div at bounding box center [1047, 412] width 17 height 17
drag, startPoint x: 1042, startPoint y: 522, endPoint x: 1393, endPoint y: 566, distance: 353.5
click at [1045, 522] on div at bounding box center [1047, 522] width 17 height 17
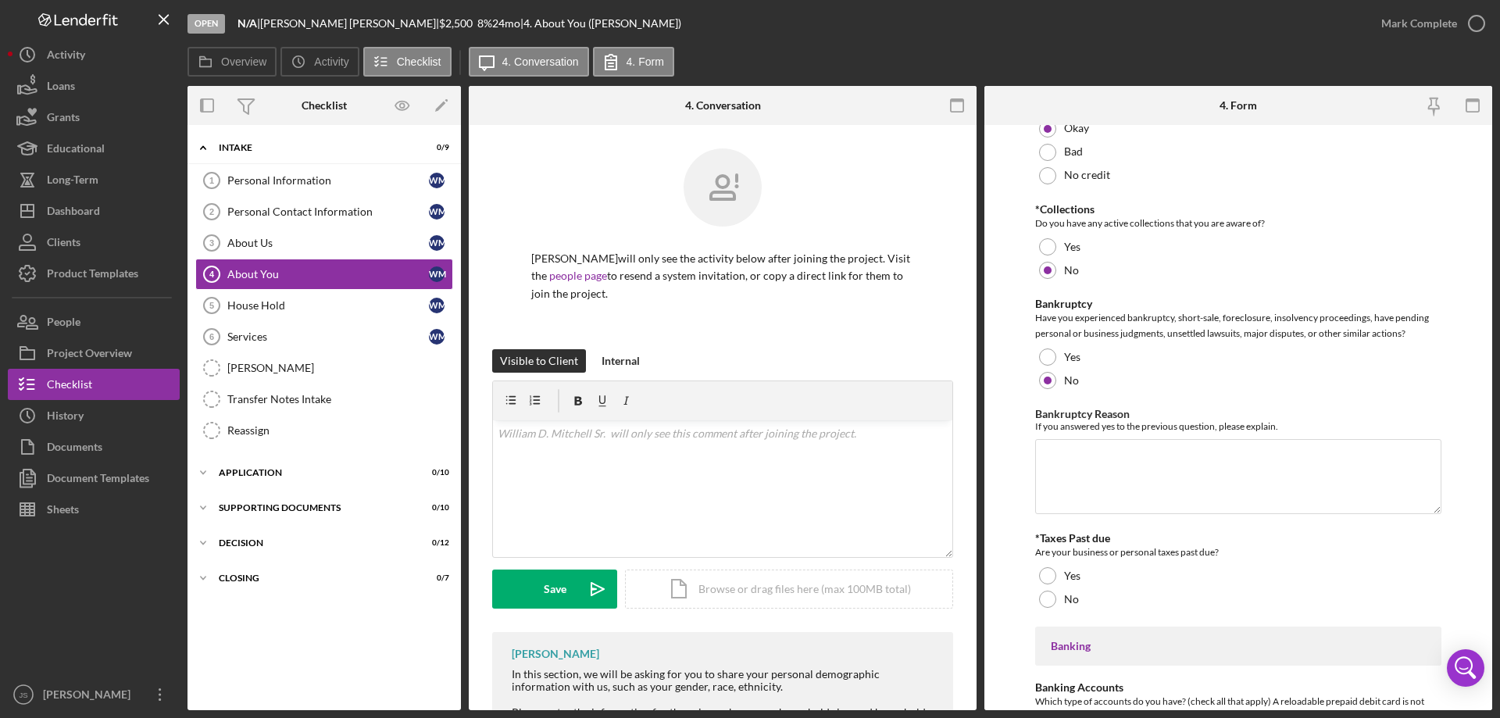
scroll to position [3125, 0]
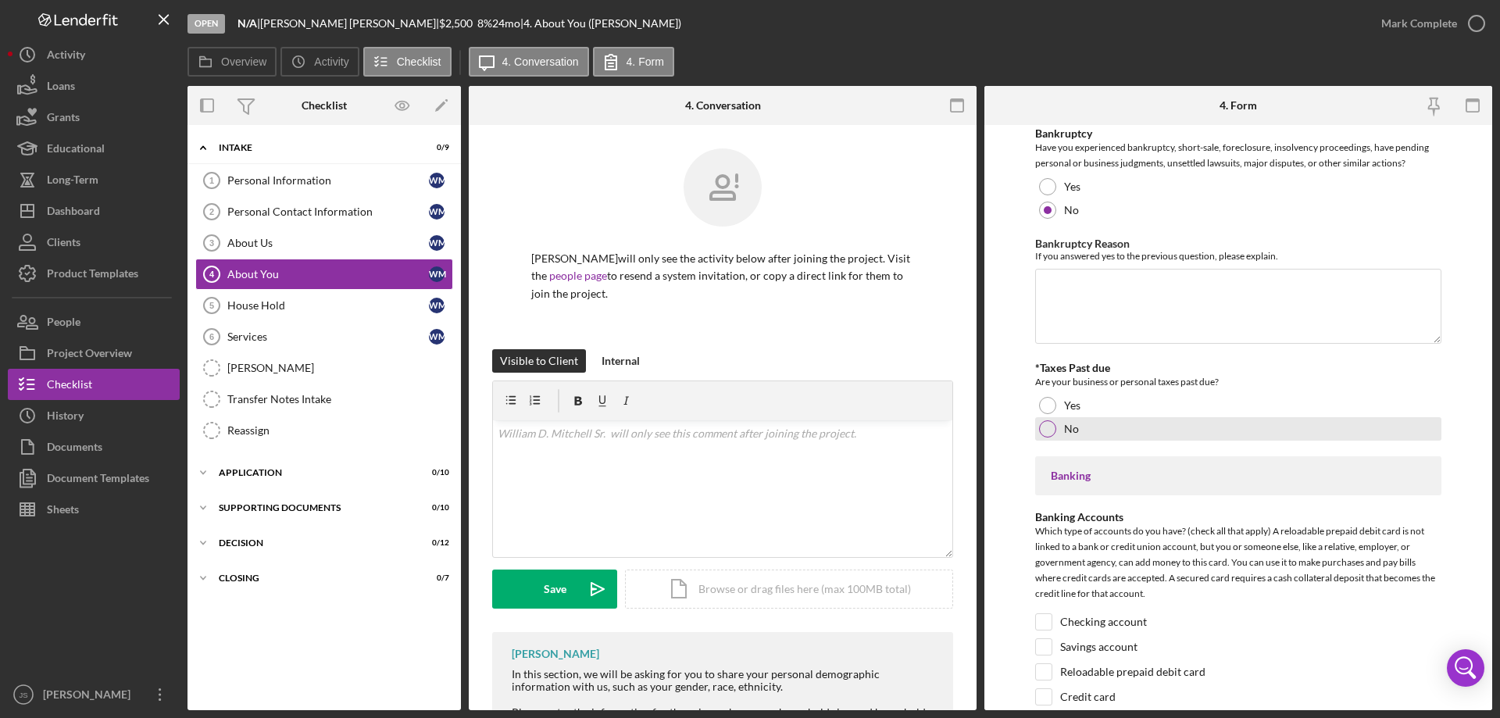
click at [1047, 427] on div at bounding box center [1047, 428] width 17 height 17
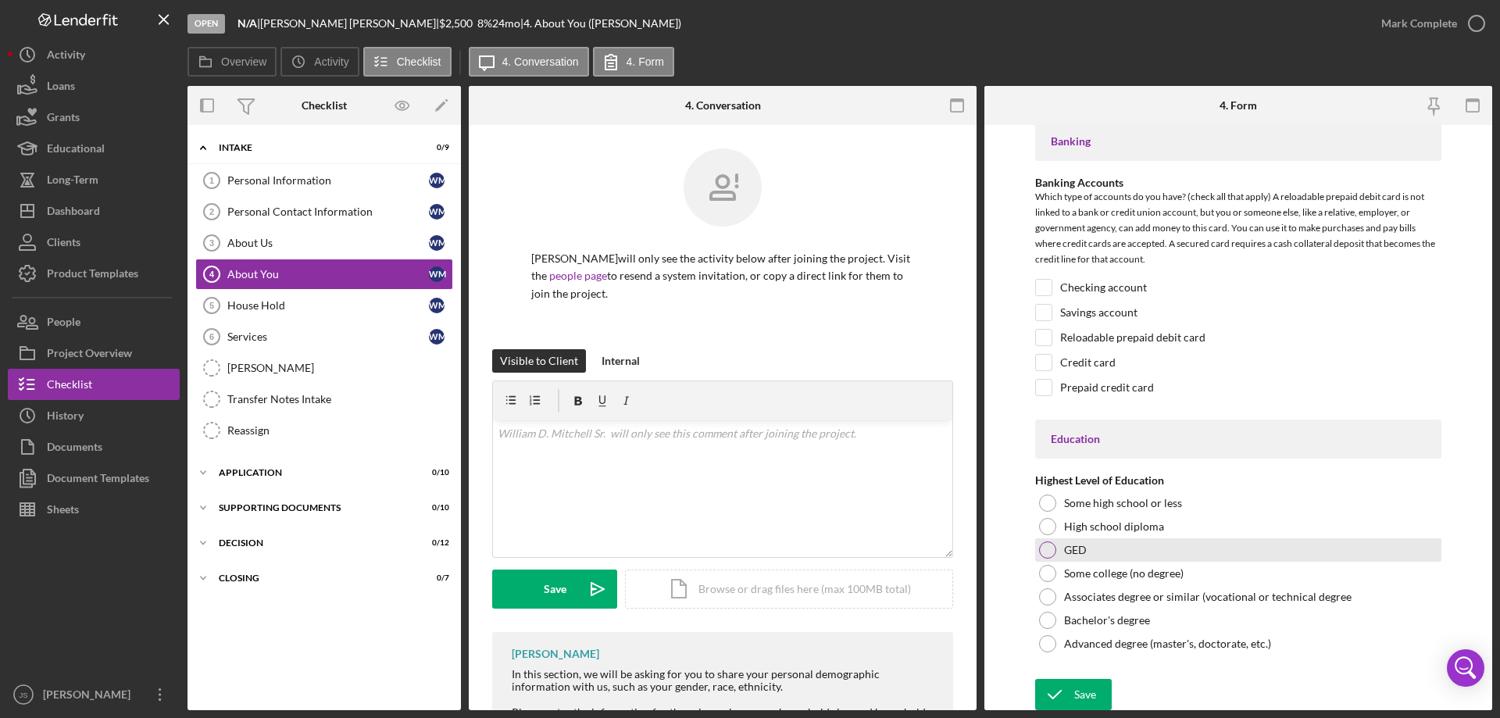
scroll to position [3461, 0]
click at [1044, 281] on input "Checking account" at bounding box center [1044, 285] width 16 height 16
checkbox input "true"
click at [1043, 309] on input "Savings account" at bounding box center [1044, 310] width 16 height 16
checkbox input "true"
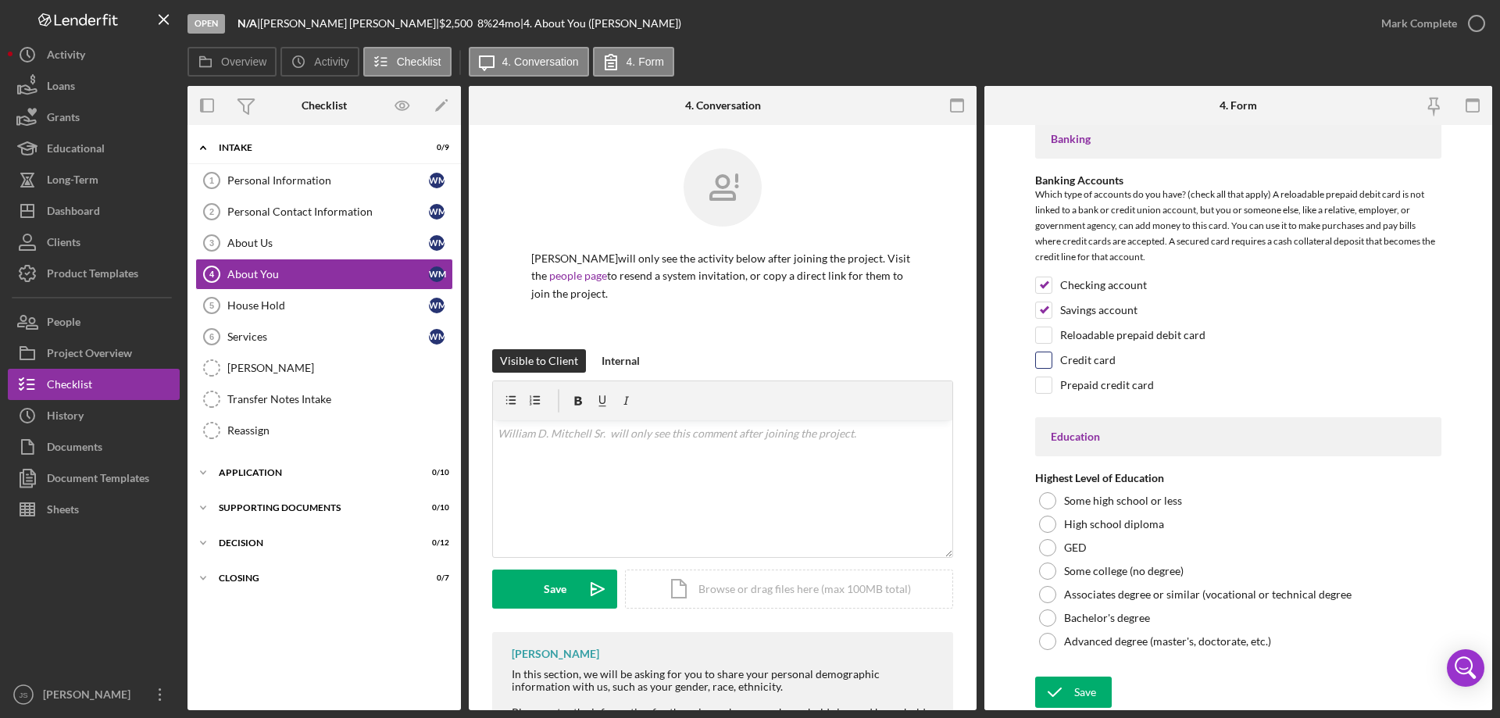
click at [1044, 363] on input "Credit card" at bounding box center [1044, 360] width 16 height 16
checkbox input "true"
click at [1041, 520] on div at bounding box center [1047, 524] width 17 height 17
click at [1081, 691] on div "Save" at bounding box center [1085, 692] width 22 height 31
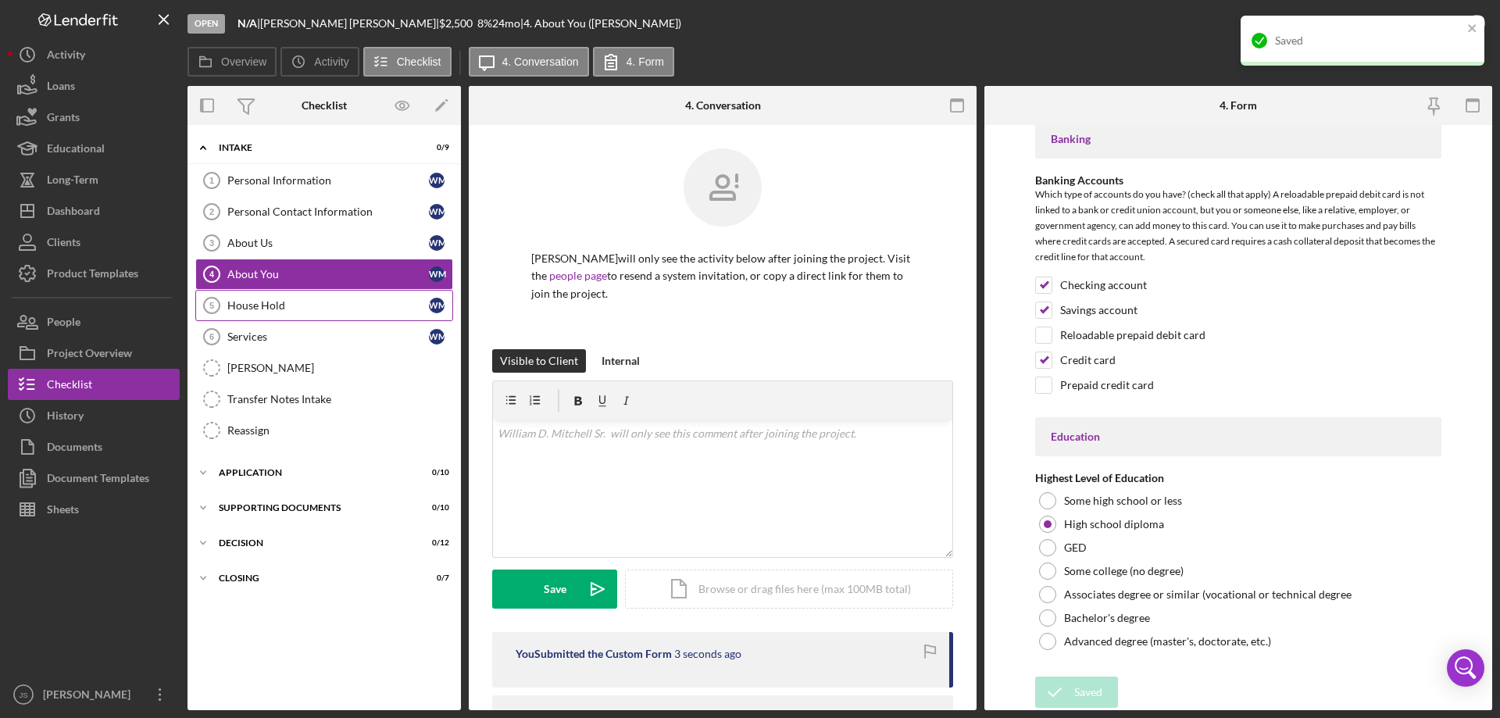
click at [301, 305] on div "House Hold" at bounding box center [328, 305] width 202 height 12
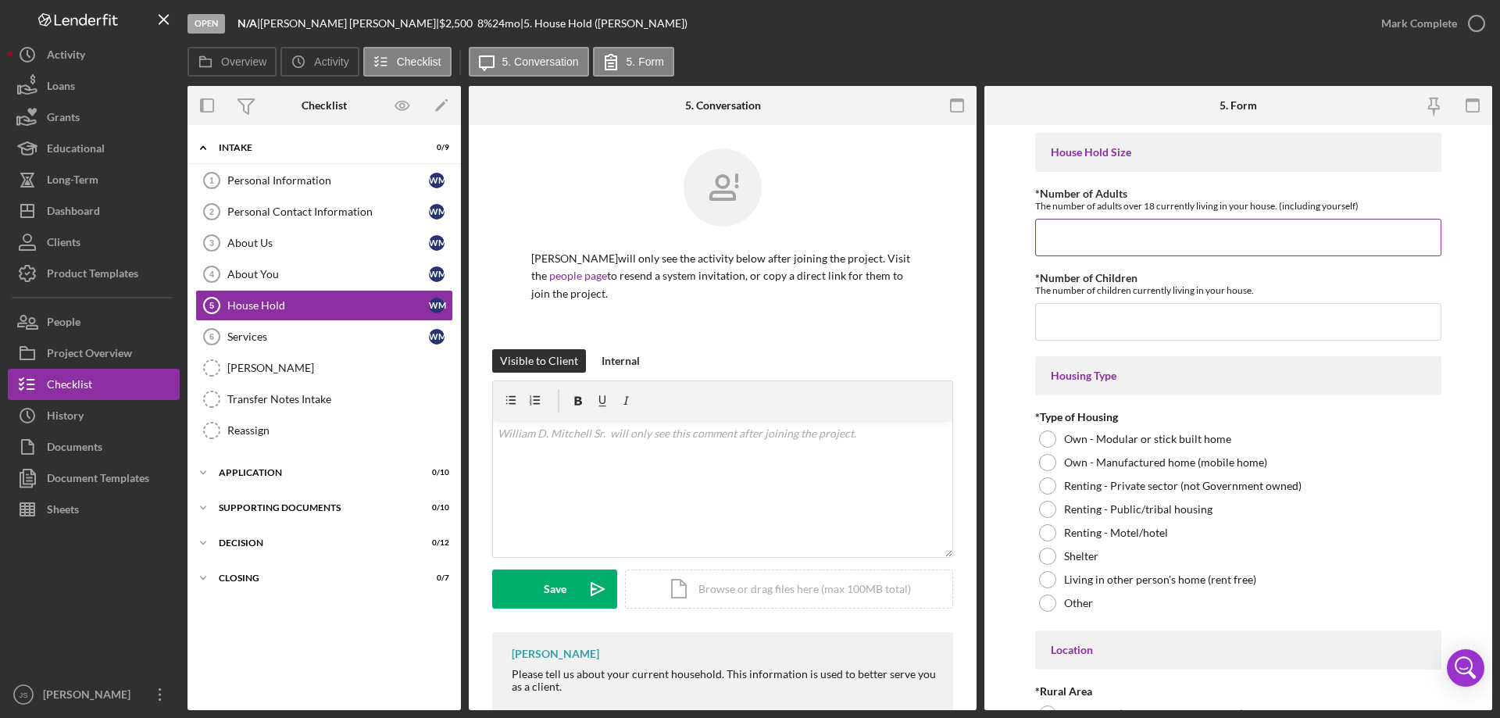
click at [1077, 239] on input "*Number of Adults" at bounding box center [1238, 237] width 406 height 37
type input "1"
click at [1093, 327] on input "*Number of Children" at bounding box center [1238, 321] width 406 height 37
type input "0"
click at [1050, 512] on div at bounding box center [1047, 509] width 17 height 17
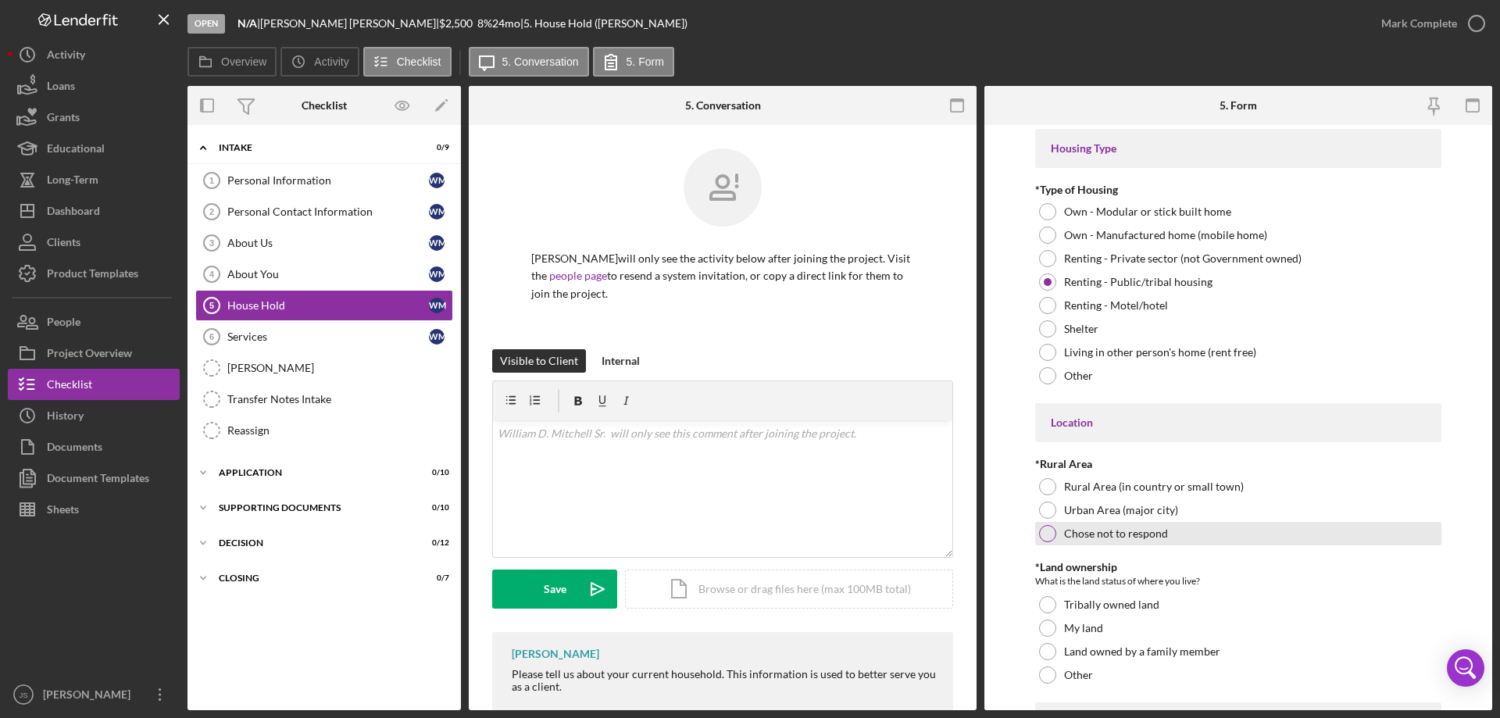
scroll to position [234, 0]
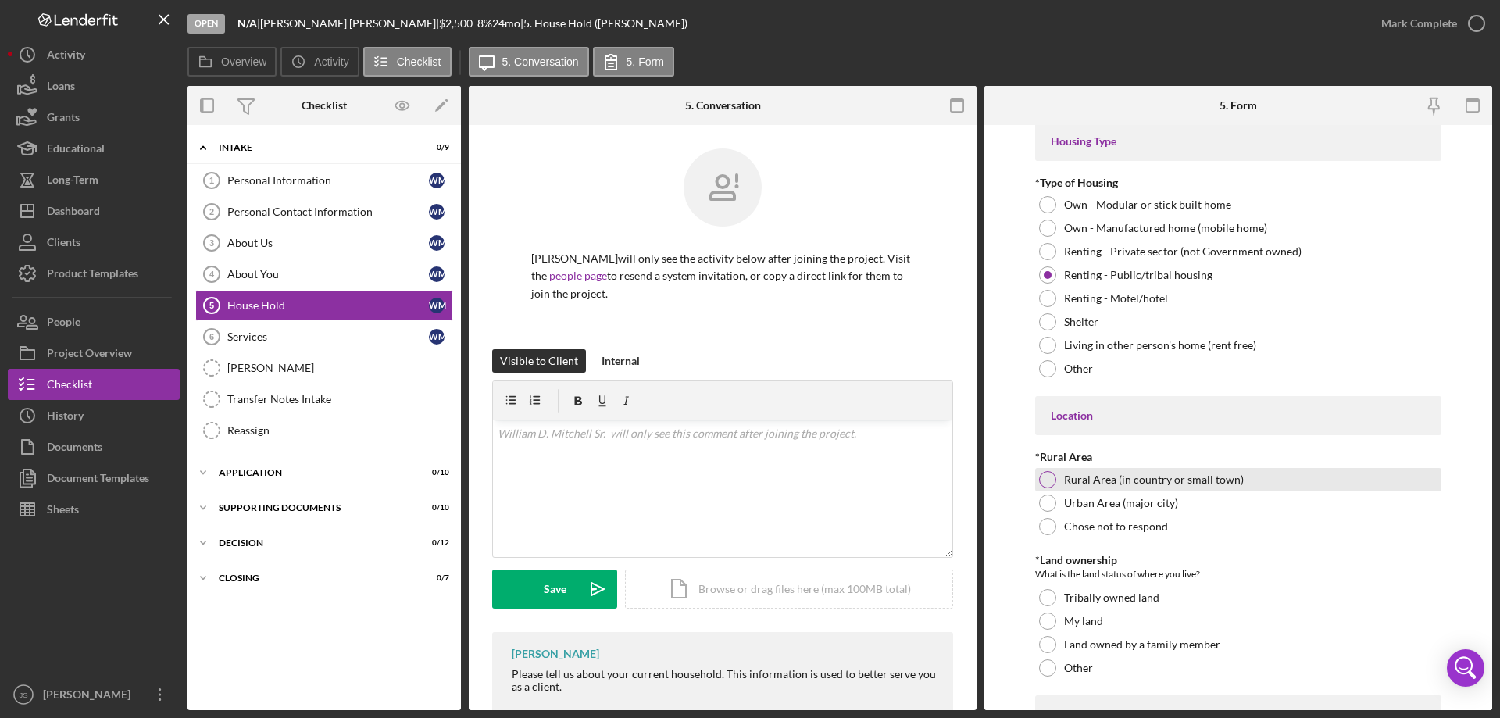
drag, startPoint x: 1047, startPoint y: 479, endPoint x: 1059, endPoint y: 479, distance: 12.5
click at [1051, 479] on div at bounding box center [1047, 479] width 17 height 17
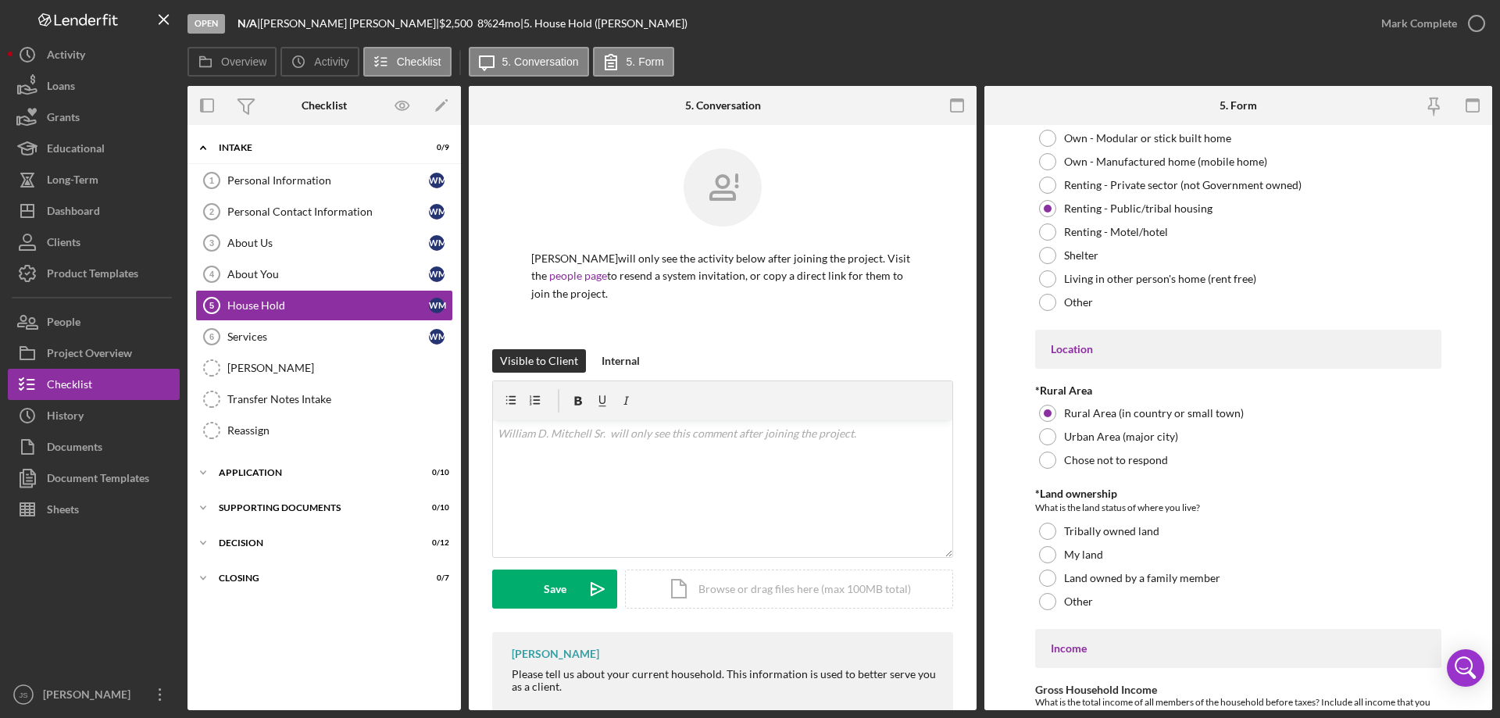
scroll to position [391, 0]
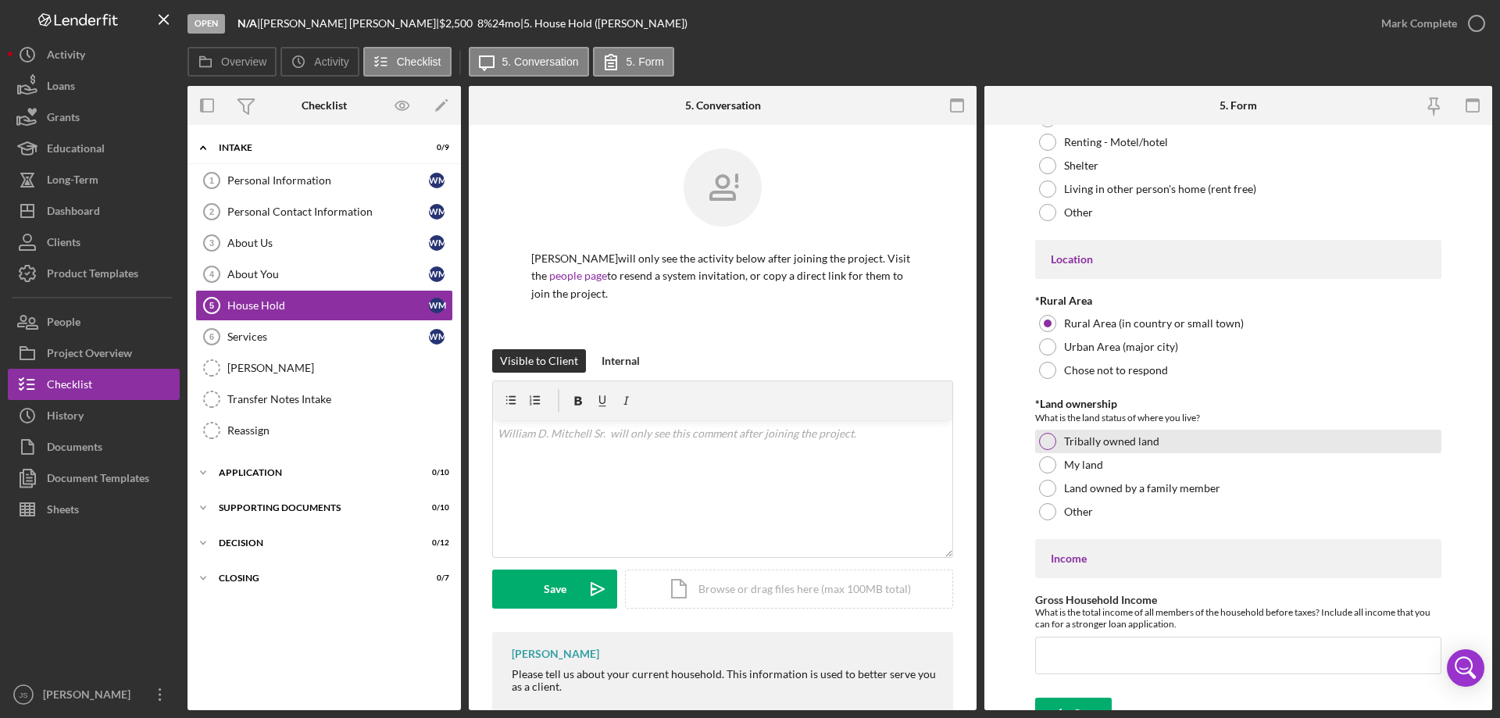
click at [1043, 438] on div at bounding box center [1047, 441] width 17 height 17
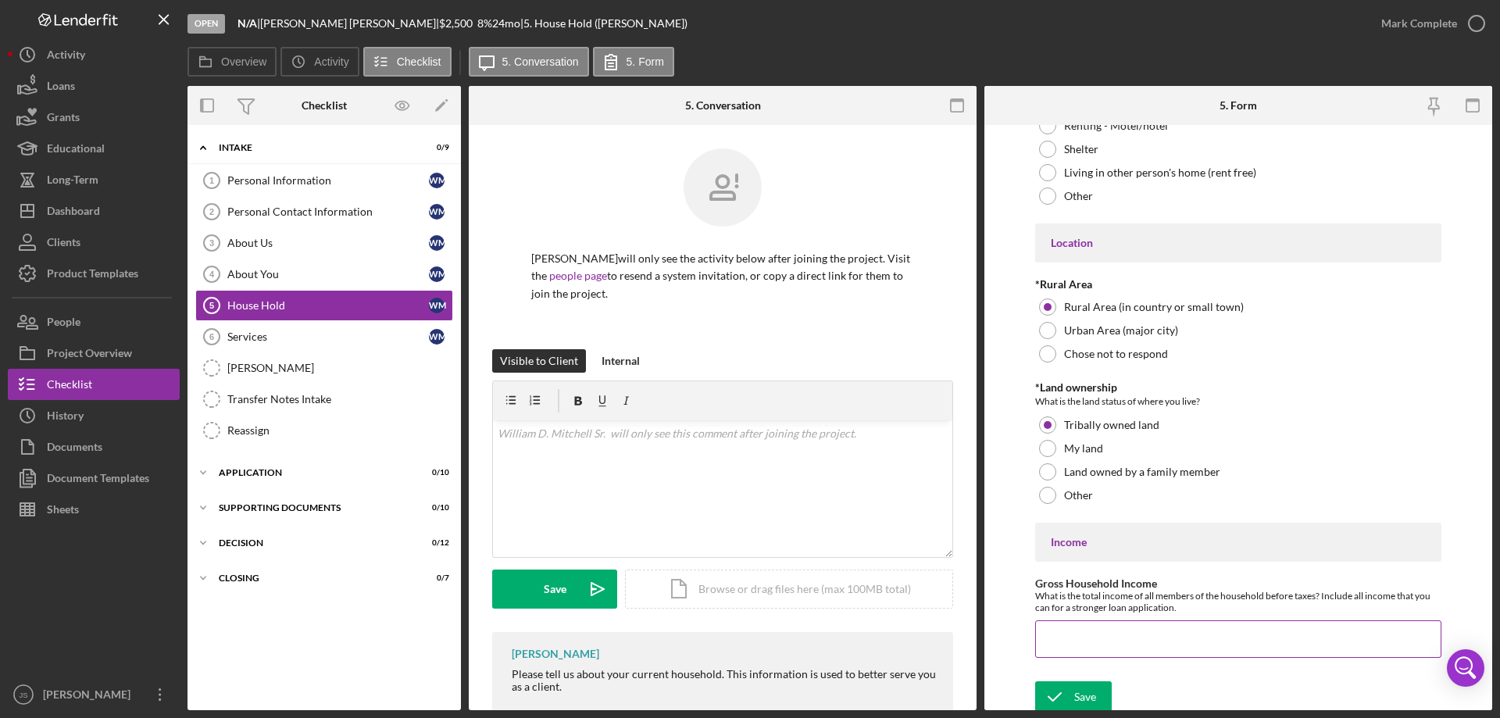
scroll to position [412, 0]
click at [1081, 641] on input "Gross Household Income" at bounding box center [1238, 634] width 406 height 37
type input "$80,000"
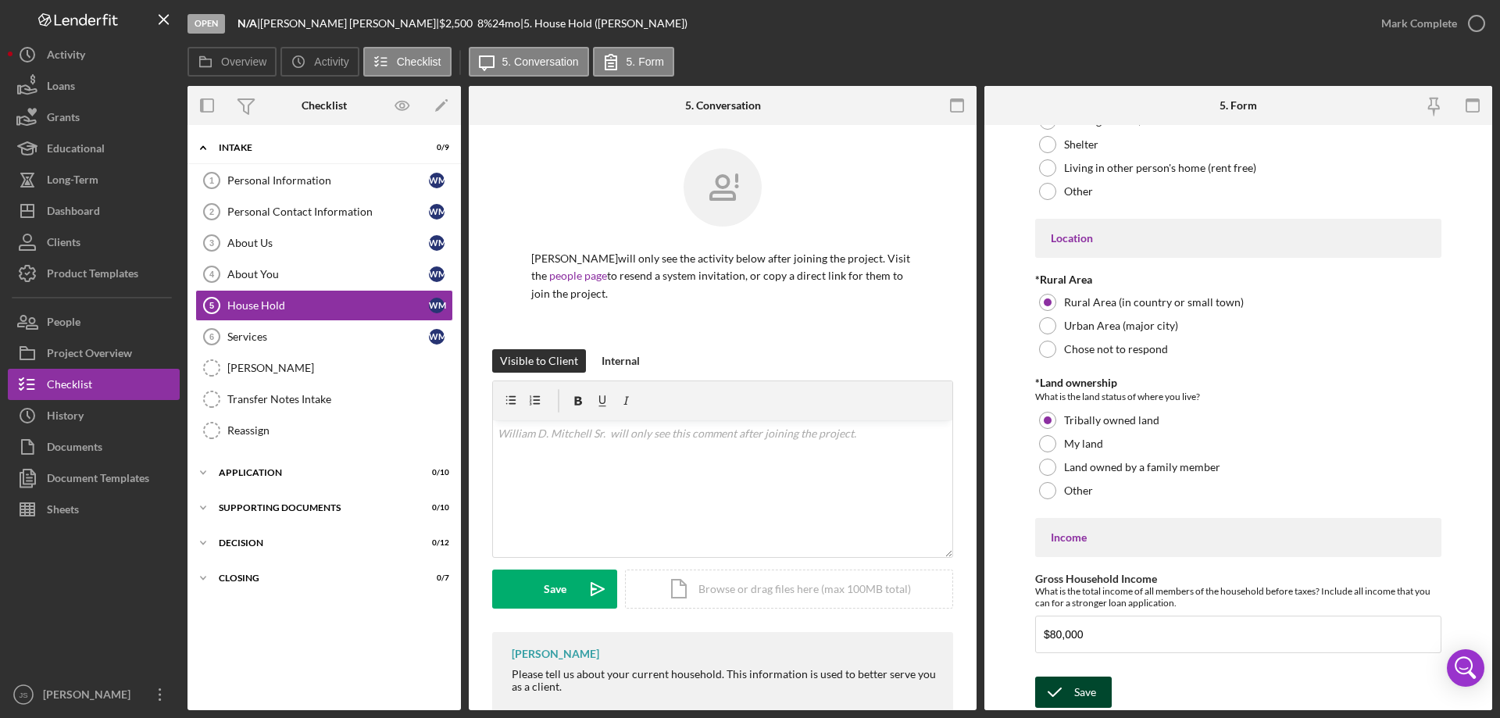
click at [1087, 694] on div "Save" at bounding box center [1085, 692] width 22 height 31
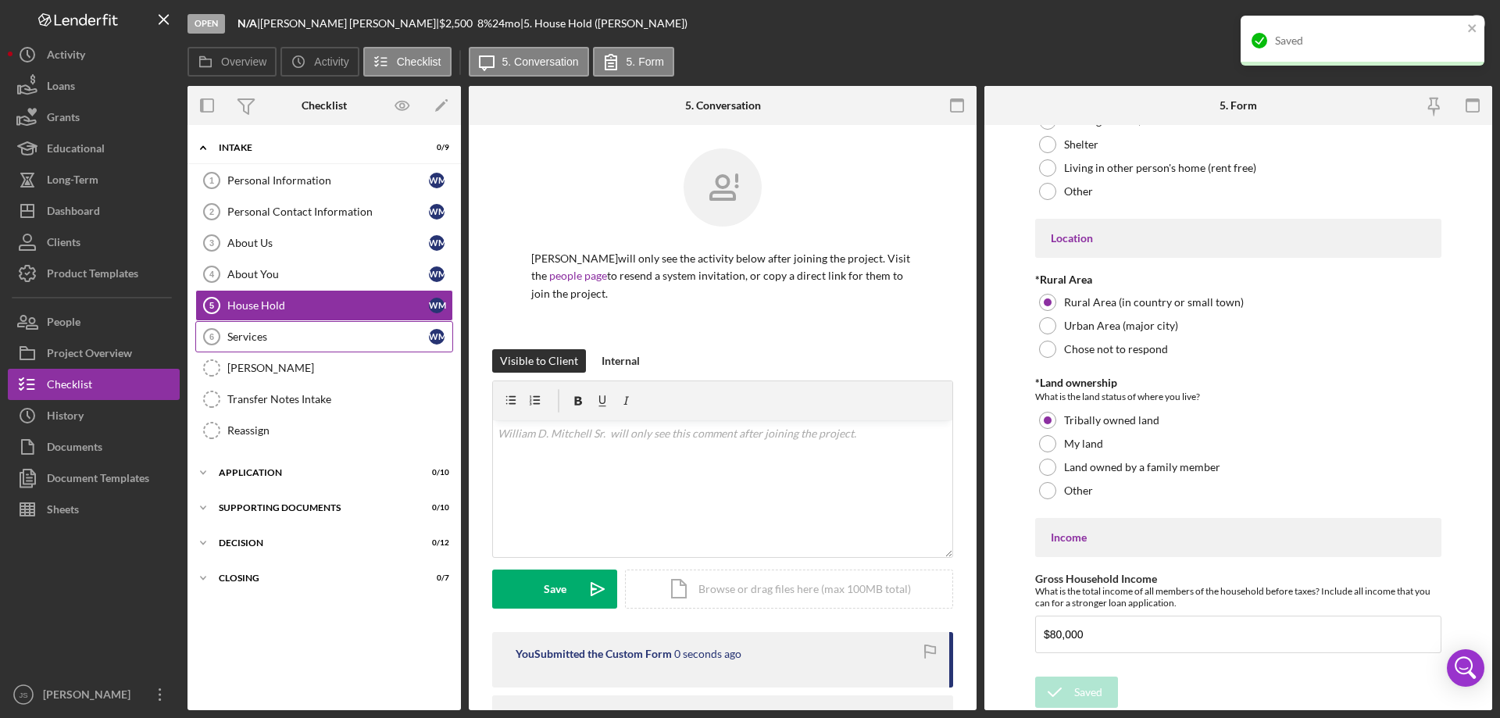
click at [307, 337] on div "Services" at bounding box center [328, 336] width 202 height 12
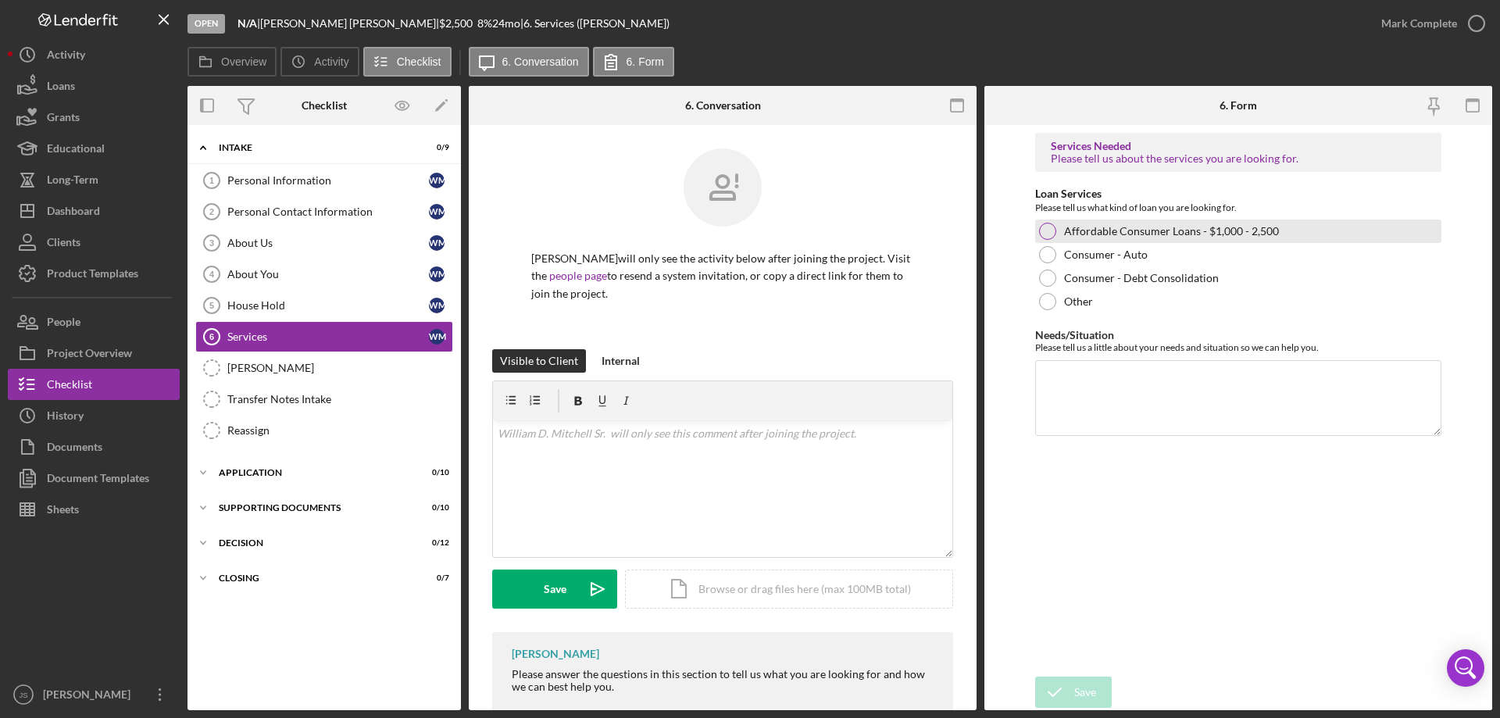
click at [1048, 232] on div at bounding box center [1047, 231] width 17 height 17
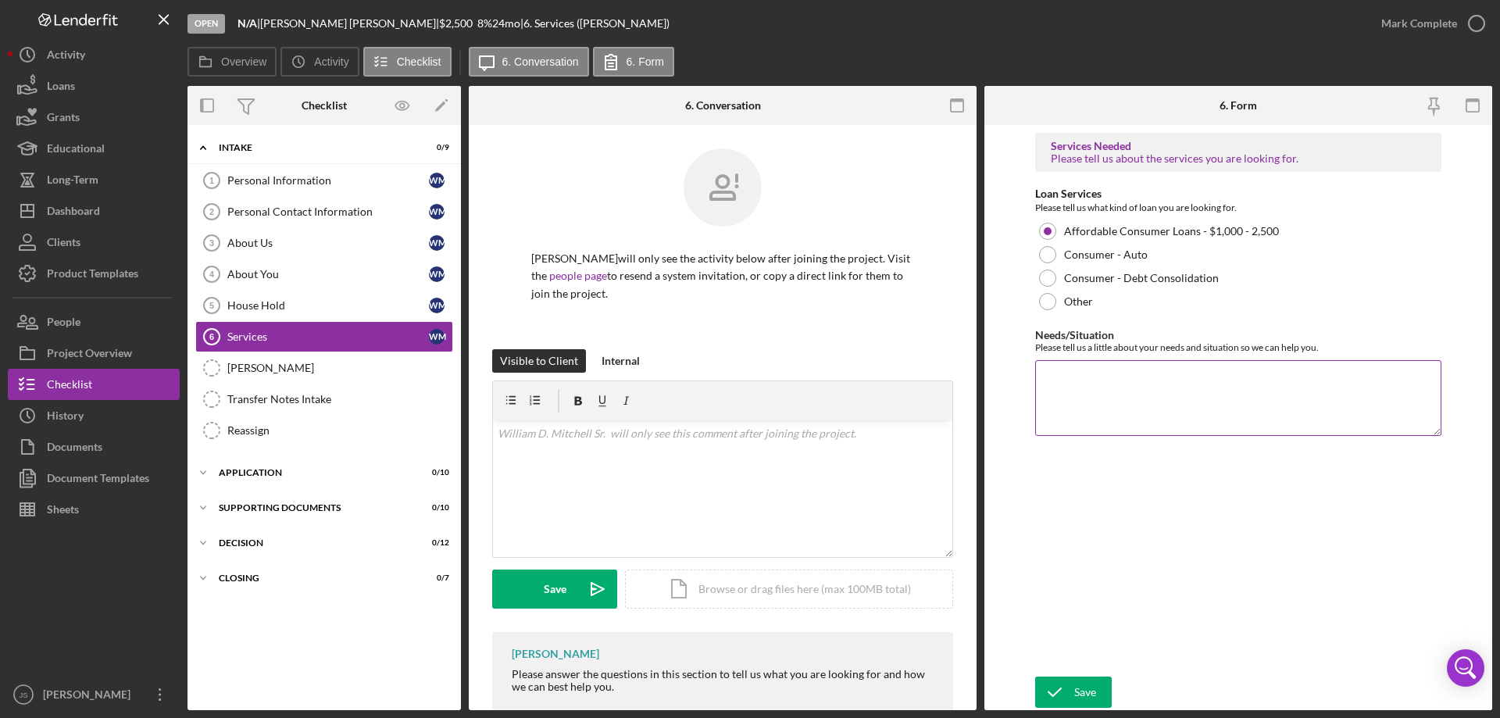
click at [1094, 394] on textarea "Needs/Situation" at bounding box center [1238, 397] width 406 height 75
type textarea "$ towards plow truck"
click at [1085, 687] on div "Save" at bounding box center [1085, 692] width 22 height 31
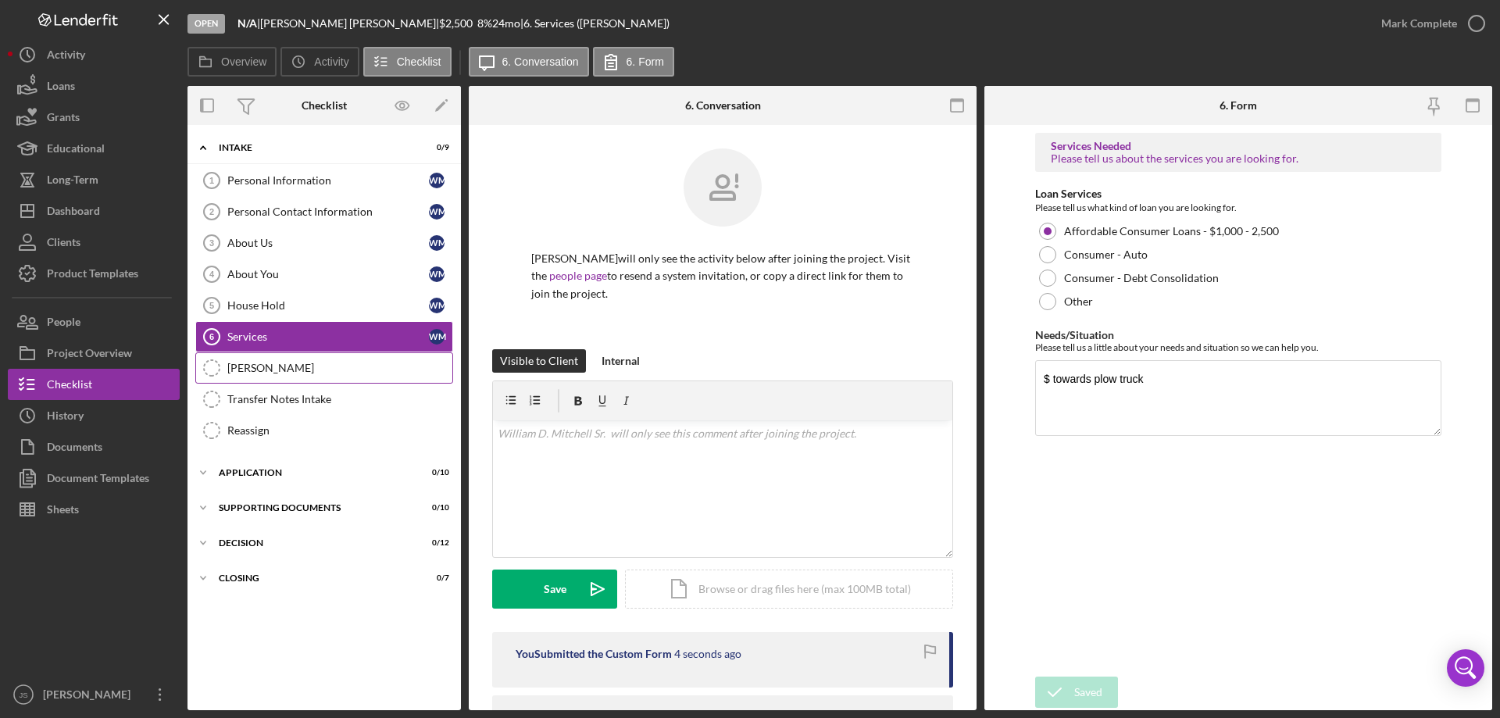
click at [285, 369] on div "[PERSON_NAME]" at bounding box center [339, 368] width 225 height 12
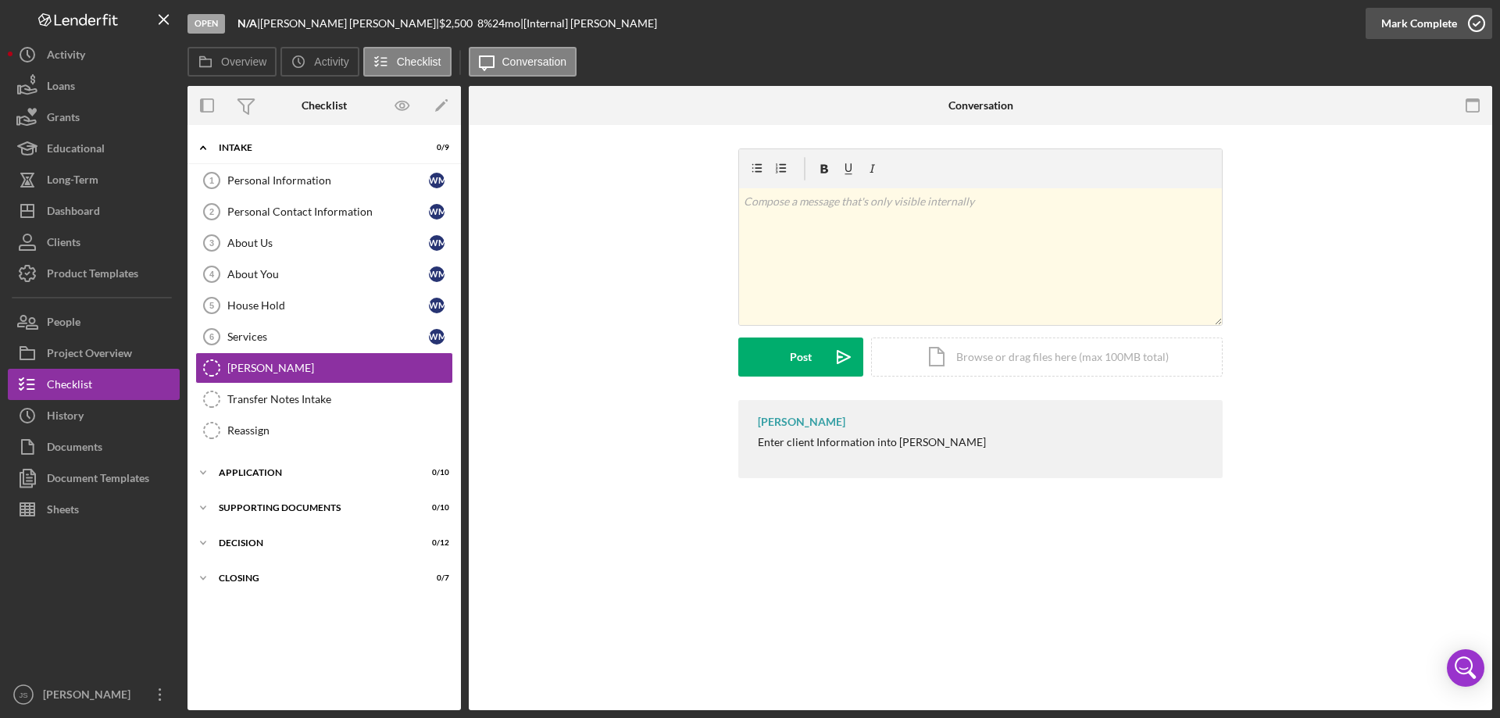
click at [1478, 23] on icon "button" at bounding box center [1476, 23] width 39 height 39
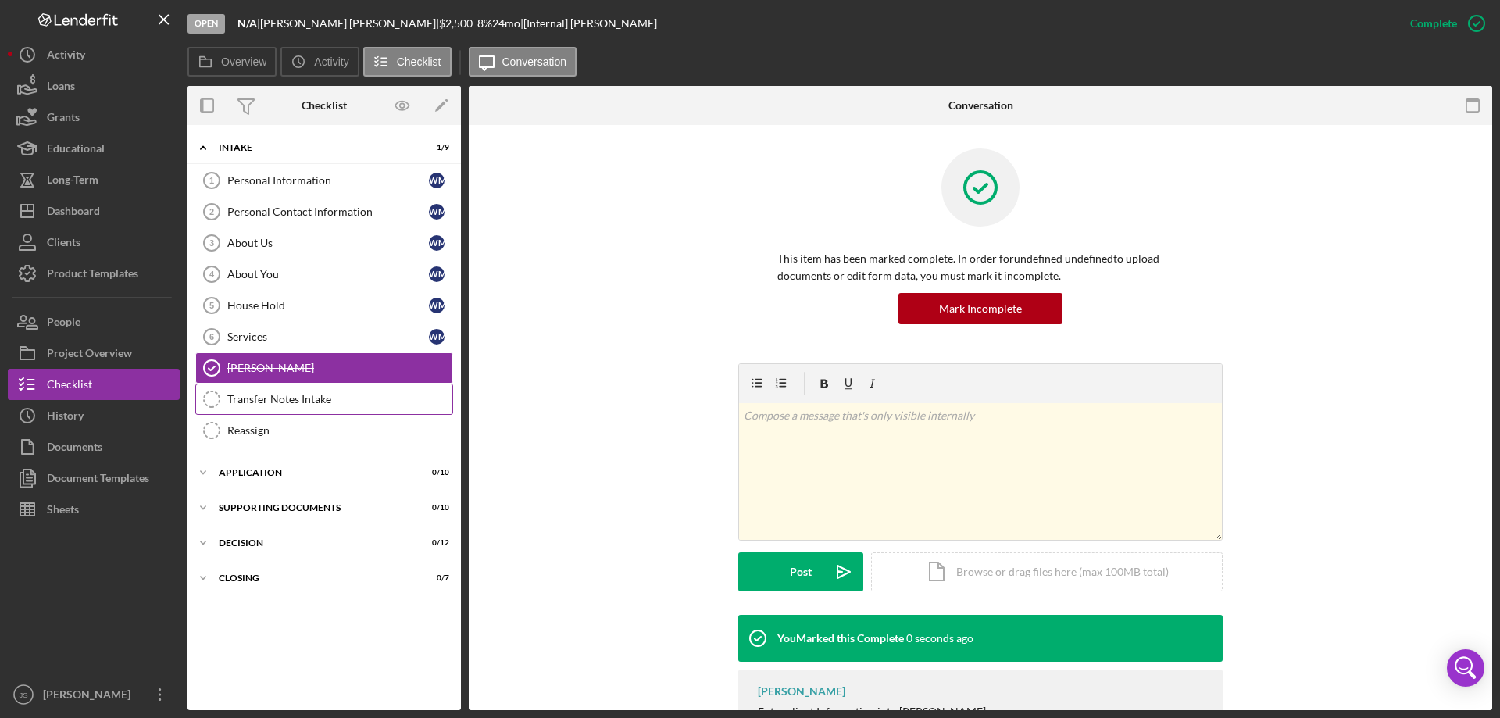
click at [291, 402] on div "Transfer Notes Intake" at bounding box center [339, 399] width 225 height 12
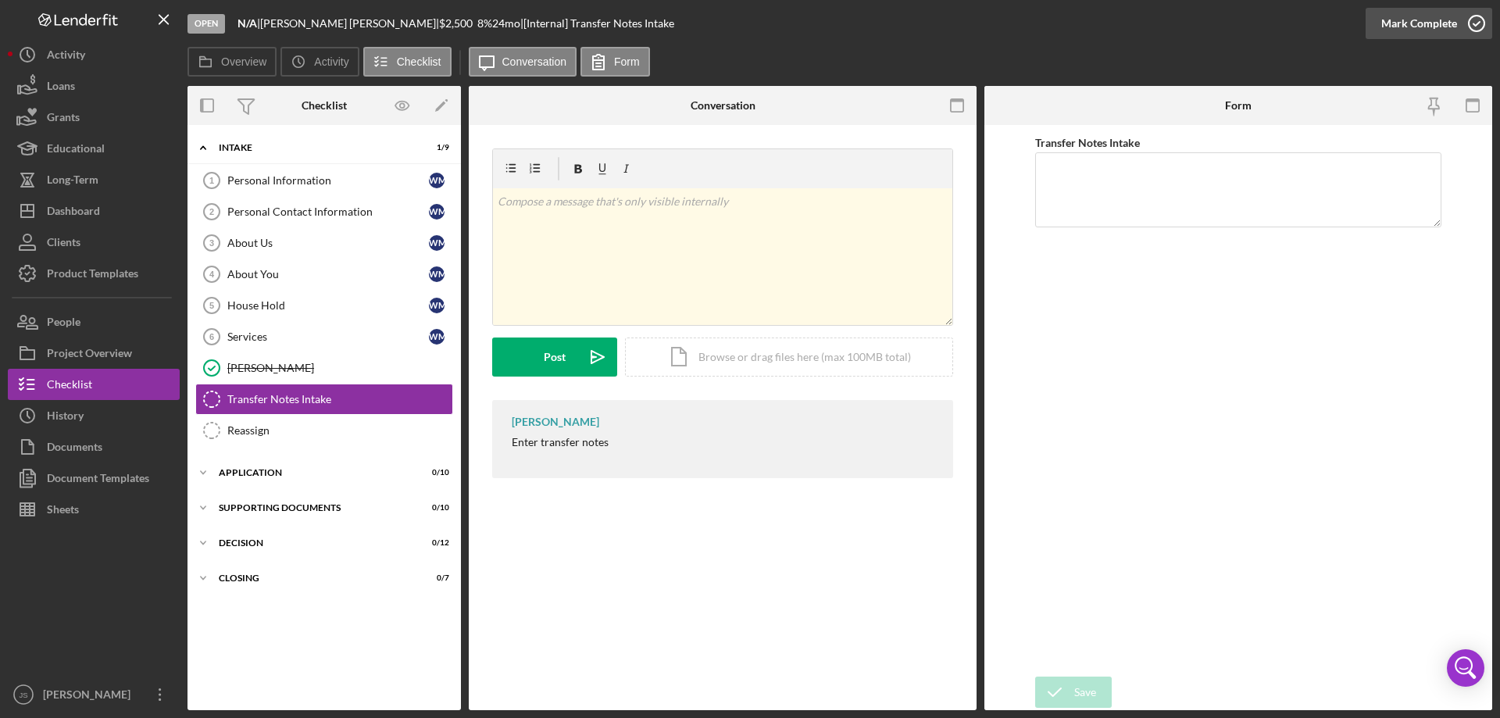
click at [1474, 22] on icon "button" at bounding box center [1476, 23] width 39 height 39
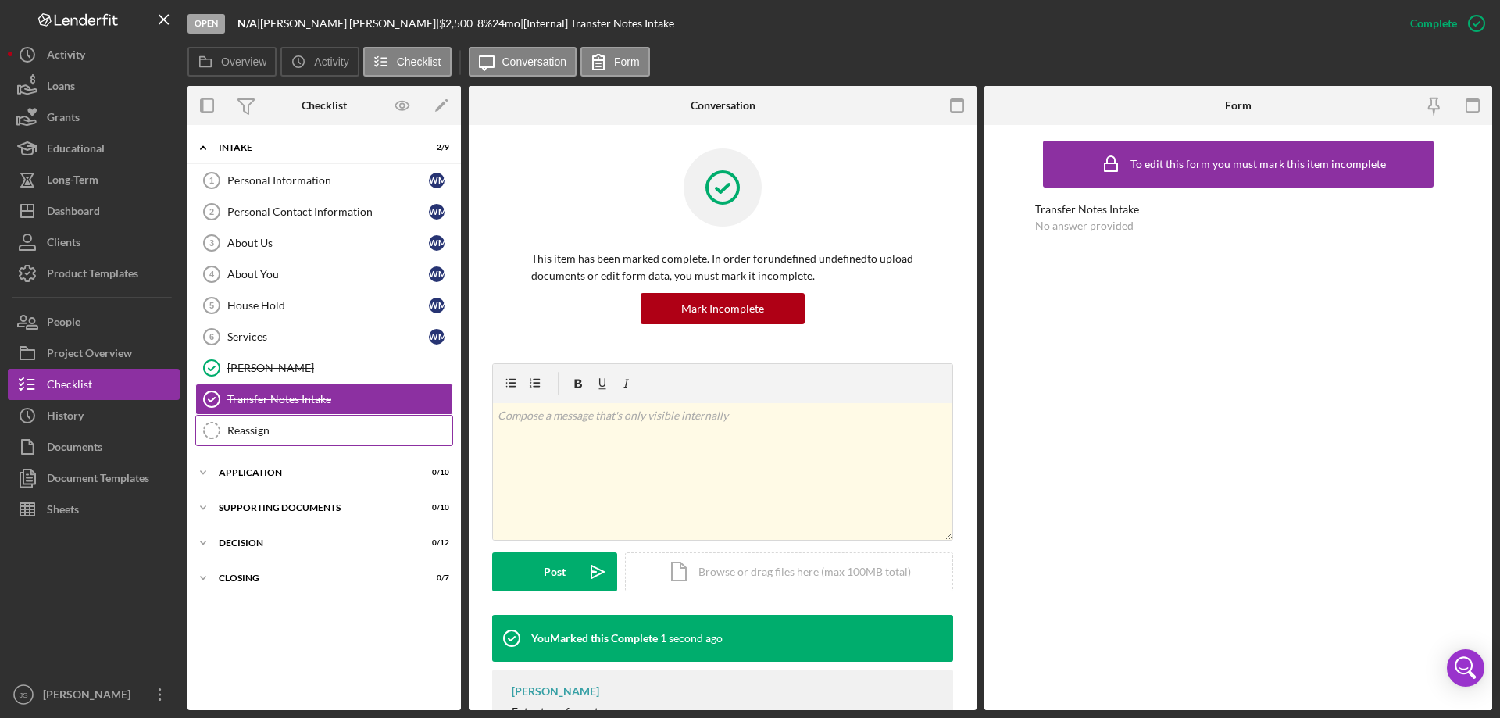
click at [291, 431] on div "Reassign" at bounding box center [339, 430] width 225 height 12
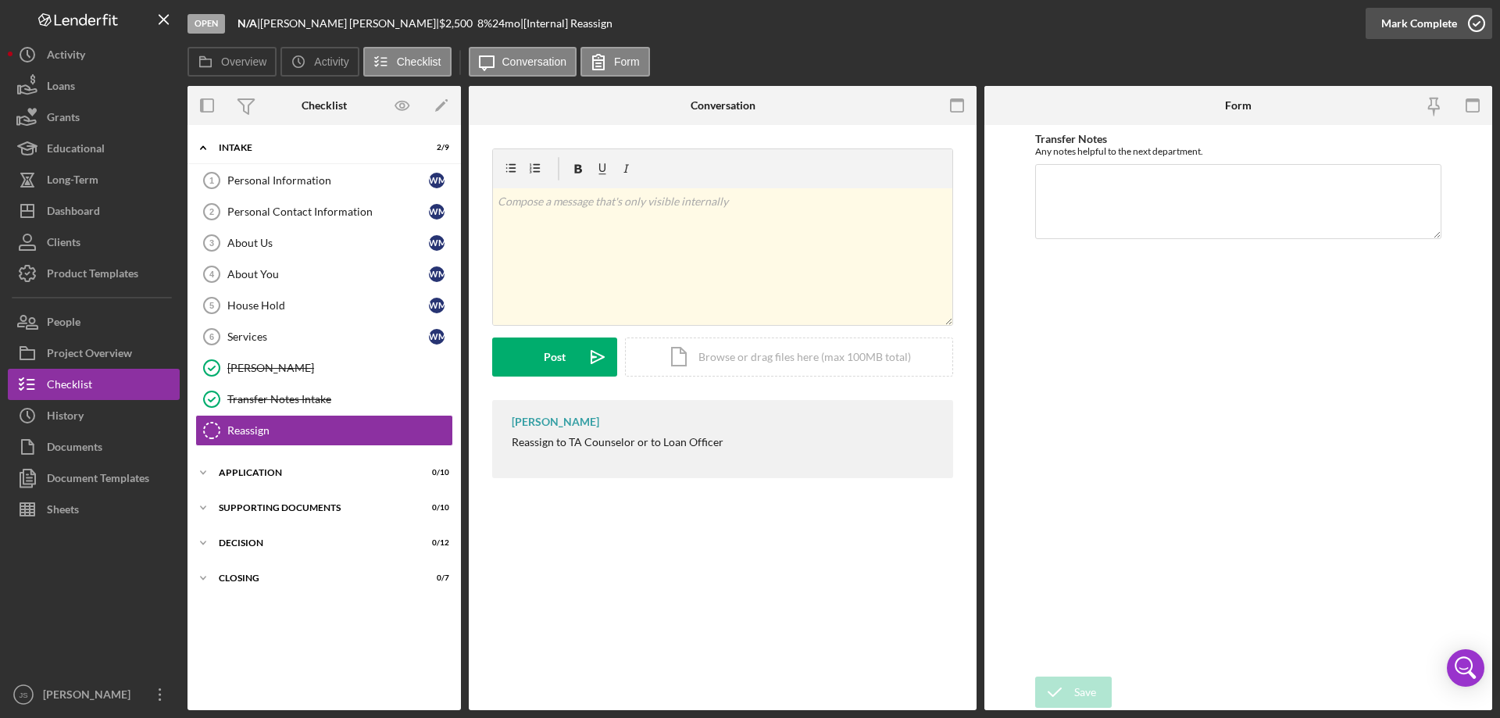
click at [1476, 22] on icon "button" at bounding box center [1476, 23] width 39 height 39
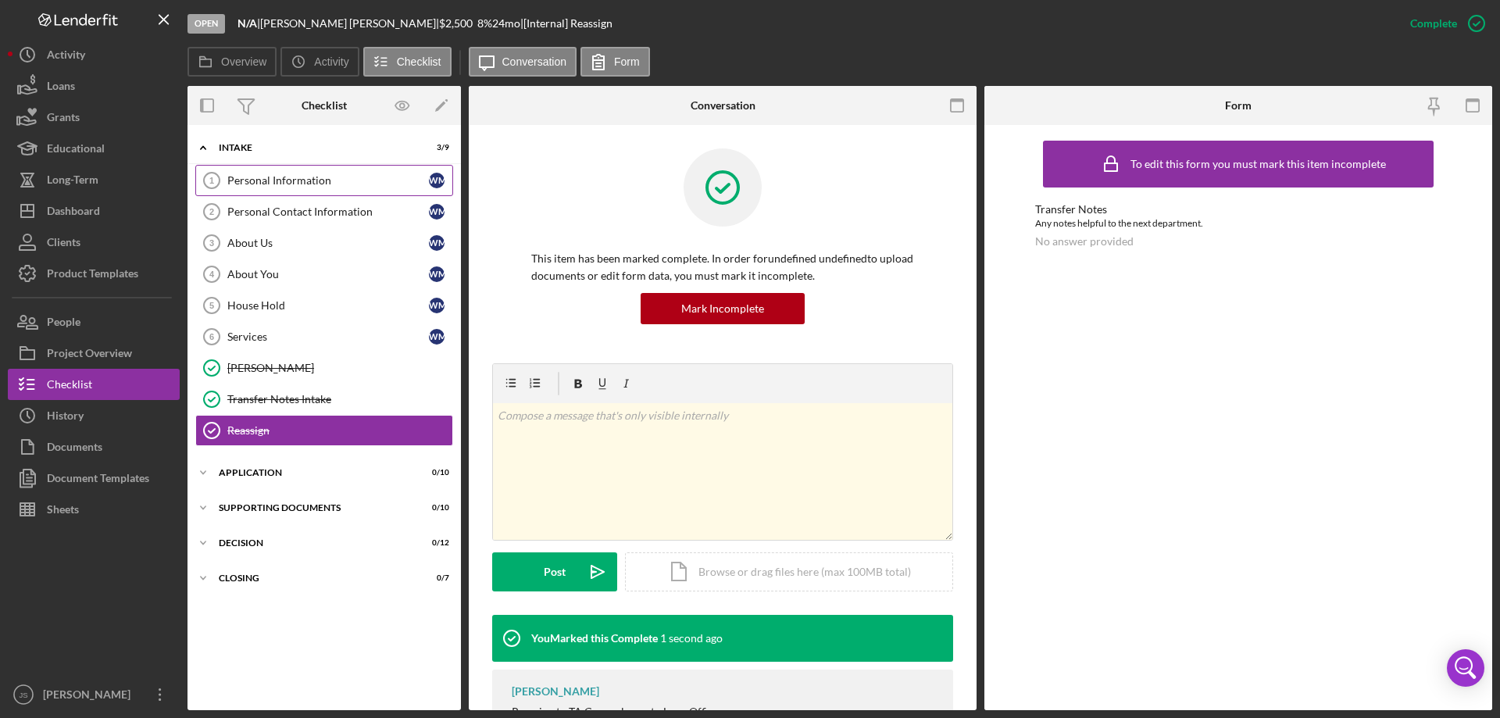
click at [326, 175] on div "Personal Information" at bounding box center [328, 180] width 202 height 12
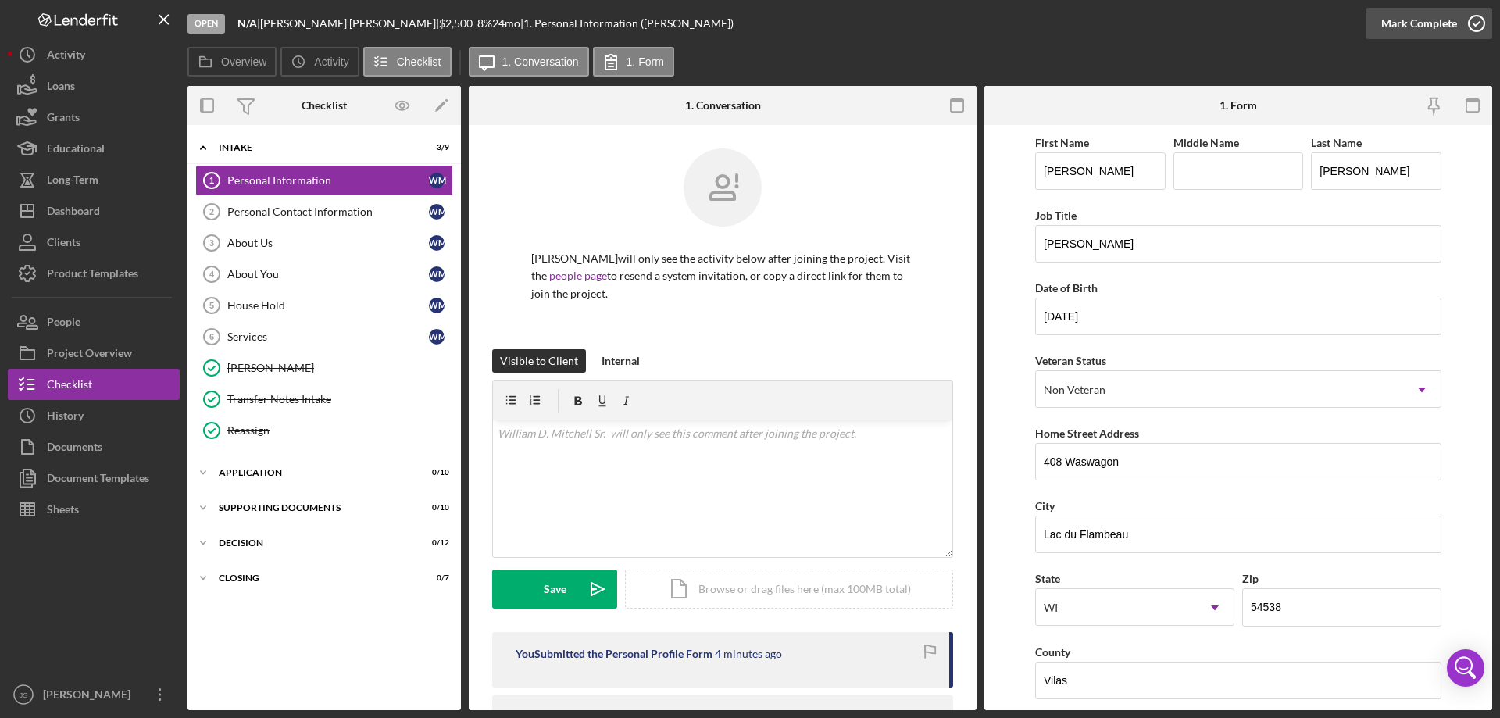
drag, startPoint x: 1473, startPoint y: 17, endPoint x: 1461, endPoint y: 32, distance: 19.4
click at [1474, 17] on icon "button" at bounding box center [1476, 23] width 39 height 39
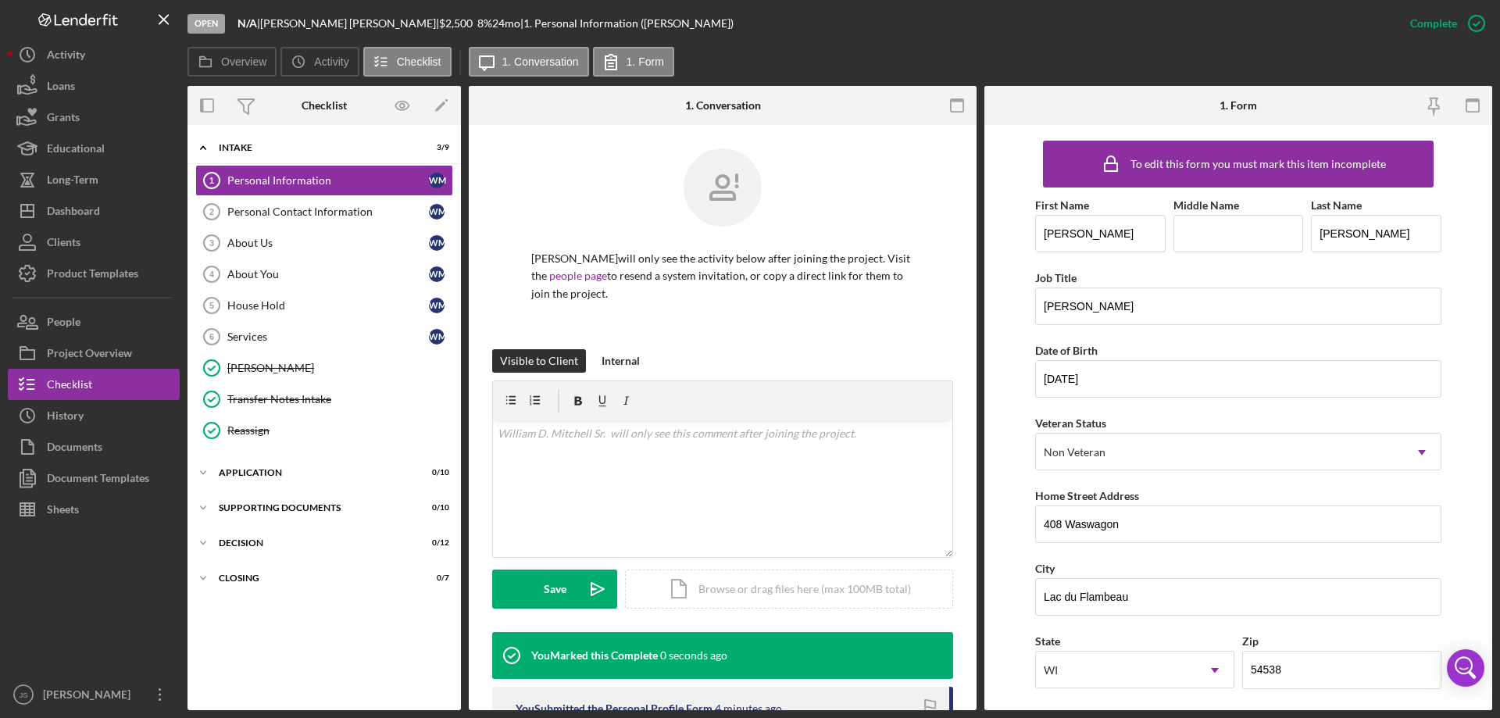
scroll to position [144, 0]
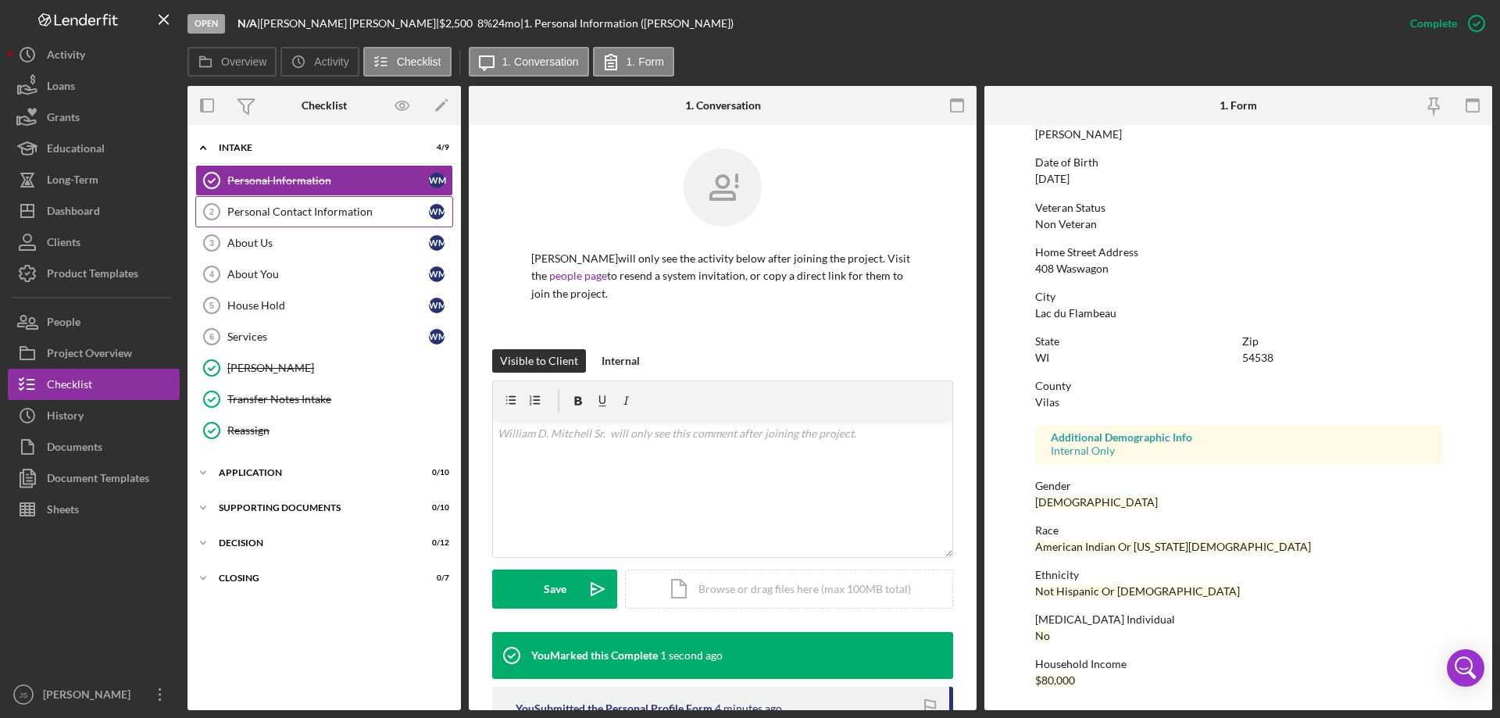
click at [266, 212] on div "Personal Contact Information" at bounding box center [328, 211] width 202 height 12
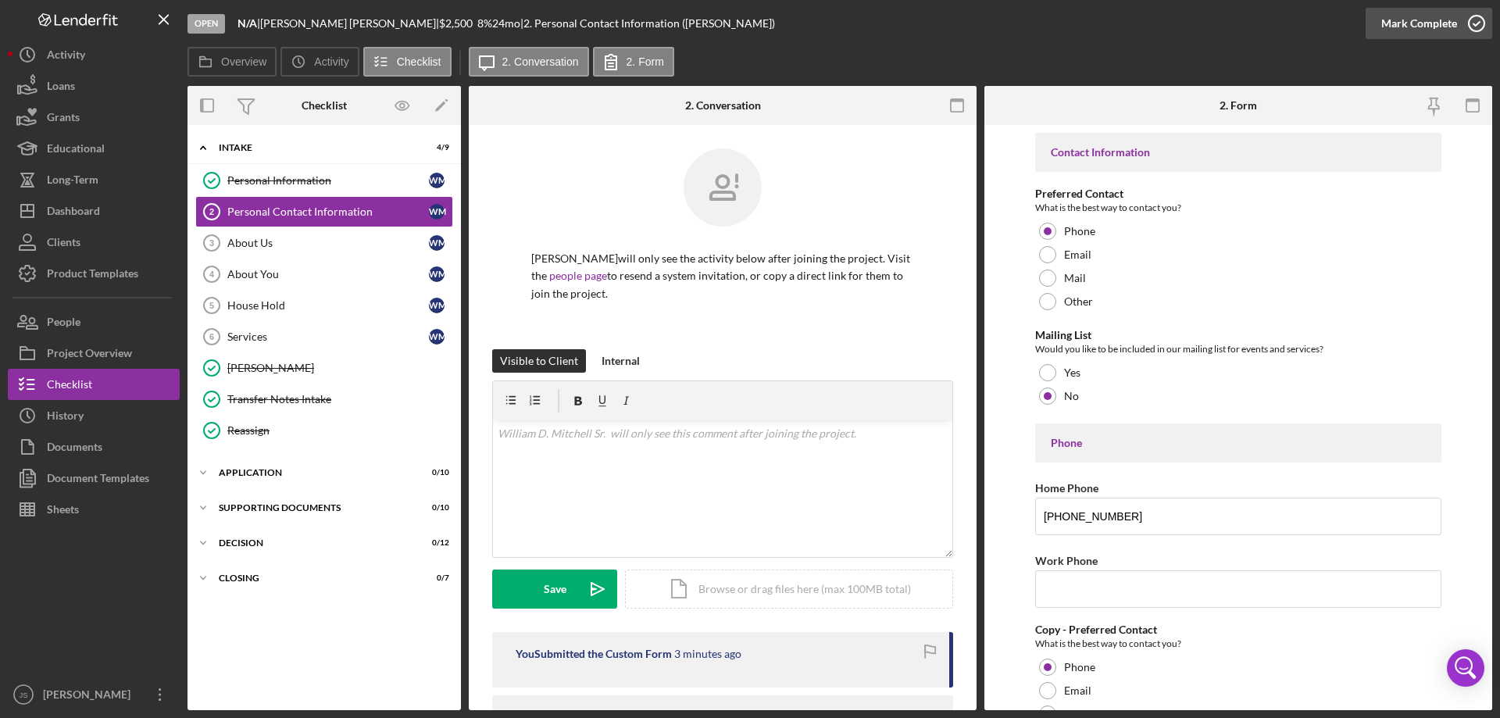
click at [1478, 22] on icon "button" at bounding box center [1476, 23] width 39 height 39
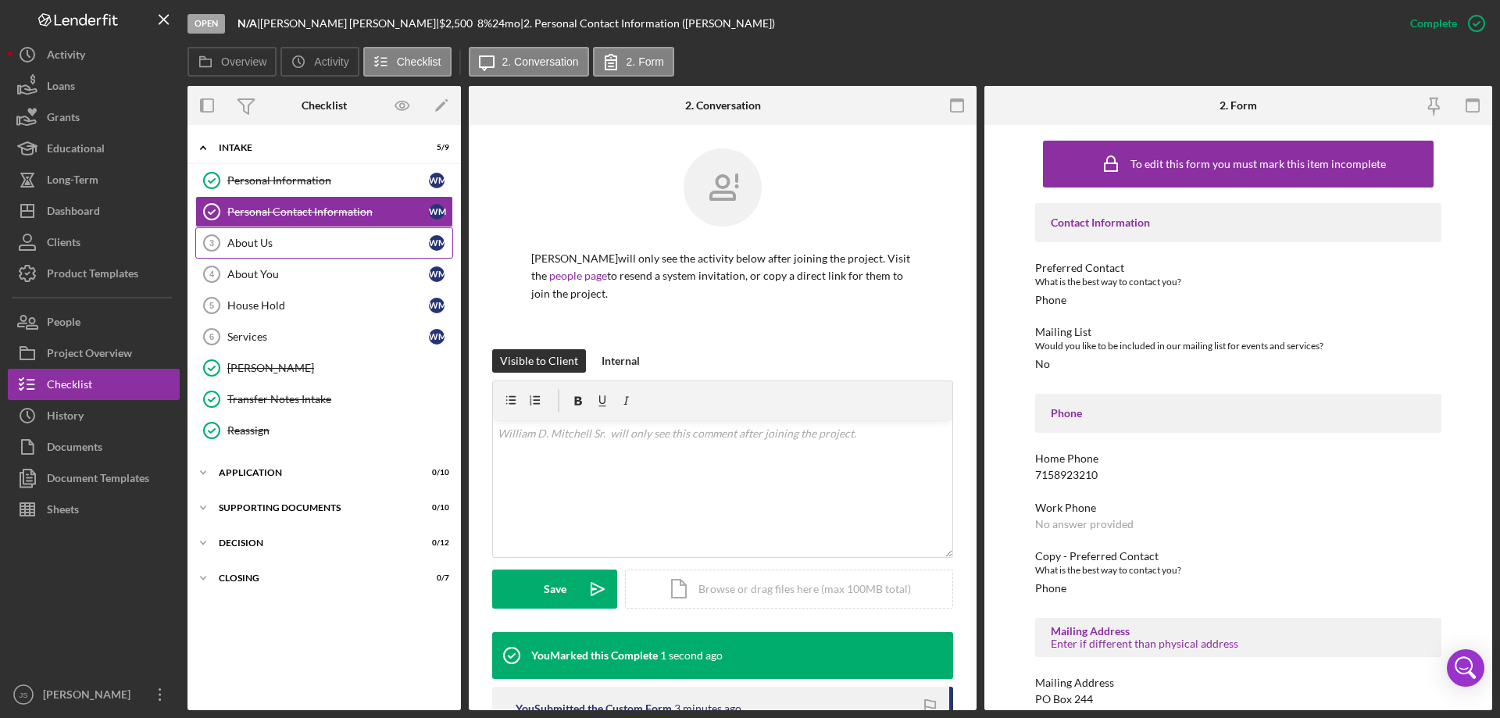
click at [315, 244] on div "About Us" at bounding box center [328, 243] width 202 height 12
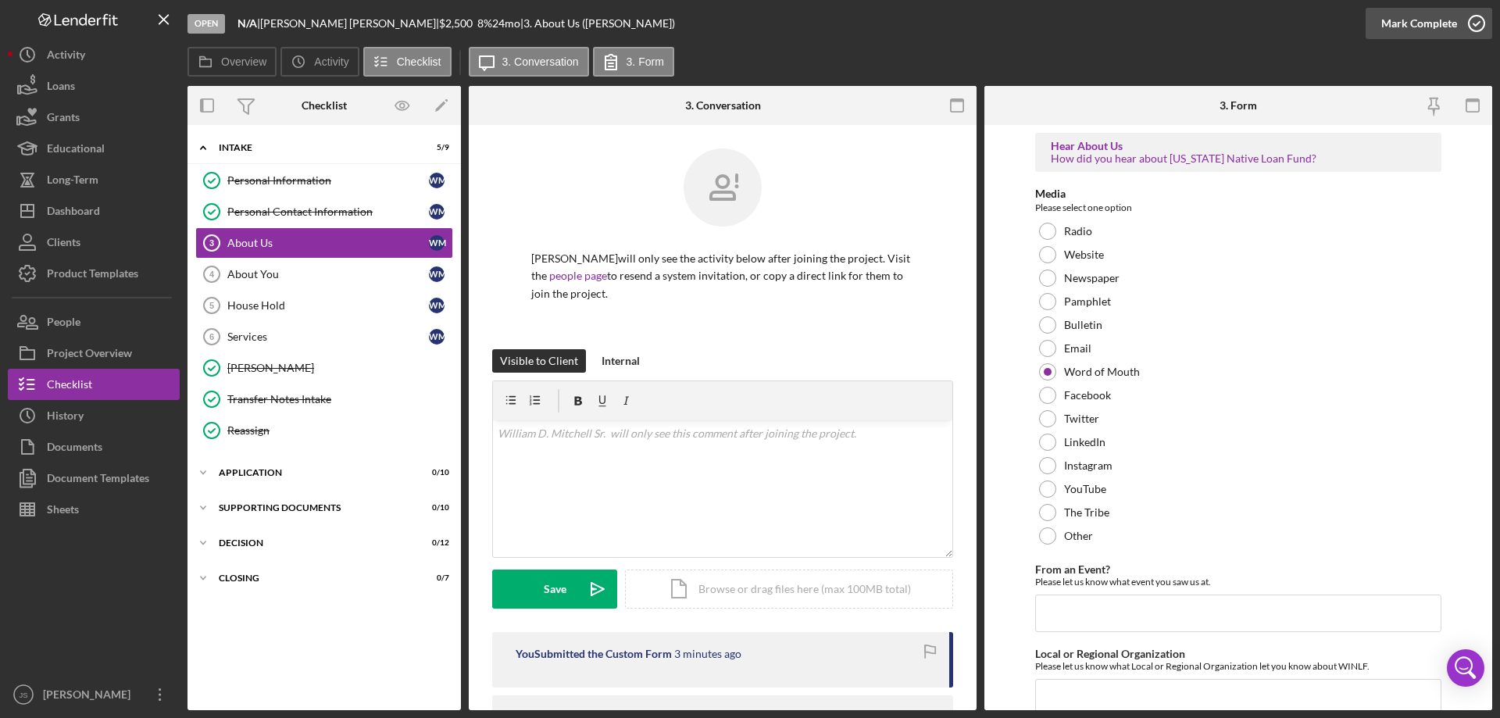
click at [1475, 20] on icon "button" at bounding box center [1476, 23] width 39 height 39
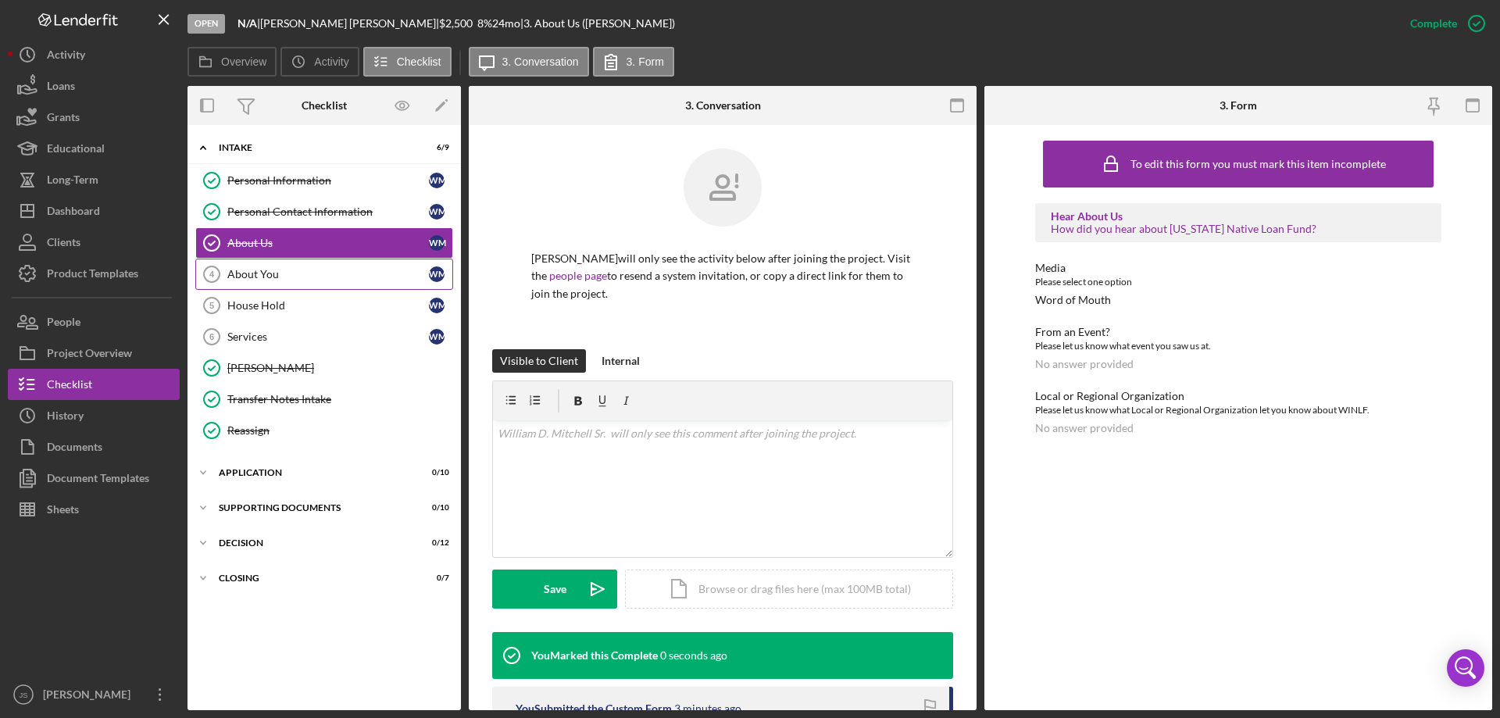
click at [286, 277] on div "About You" at bounding box center [328, 274] width 202 height 12
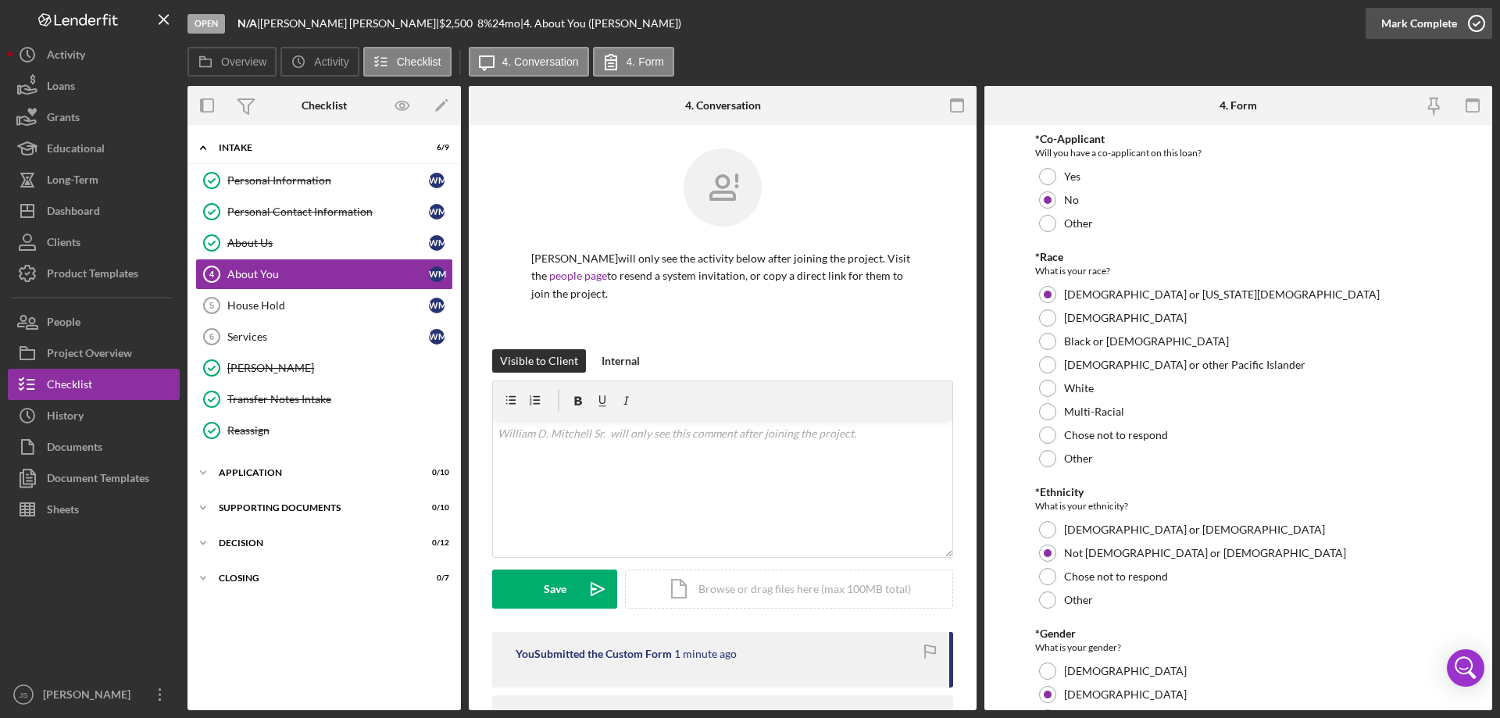
click at [1476, 24] on icon "button" at bounding box center [1476, 23] width 39 height 39
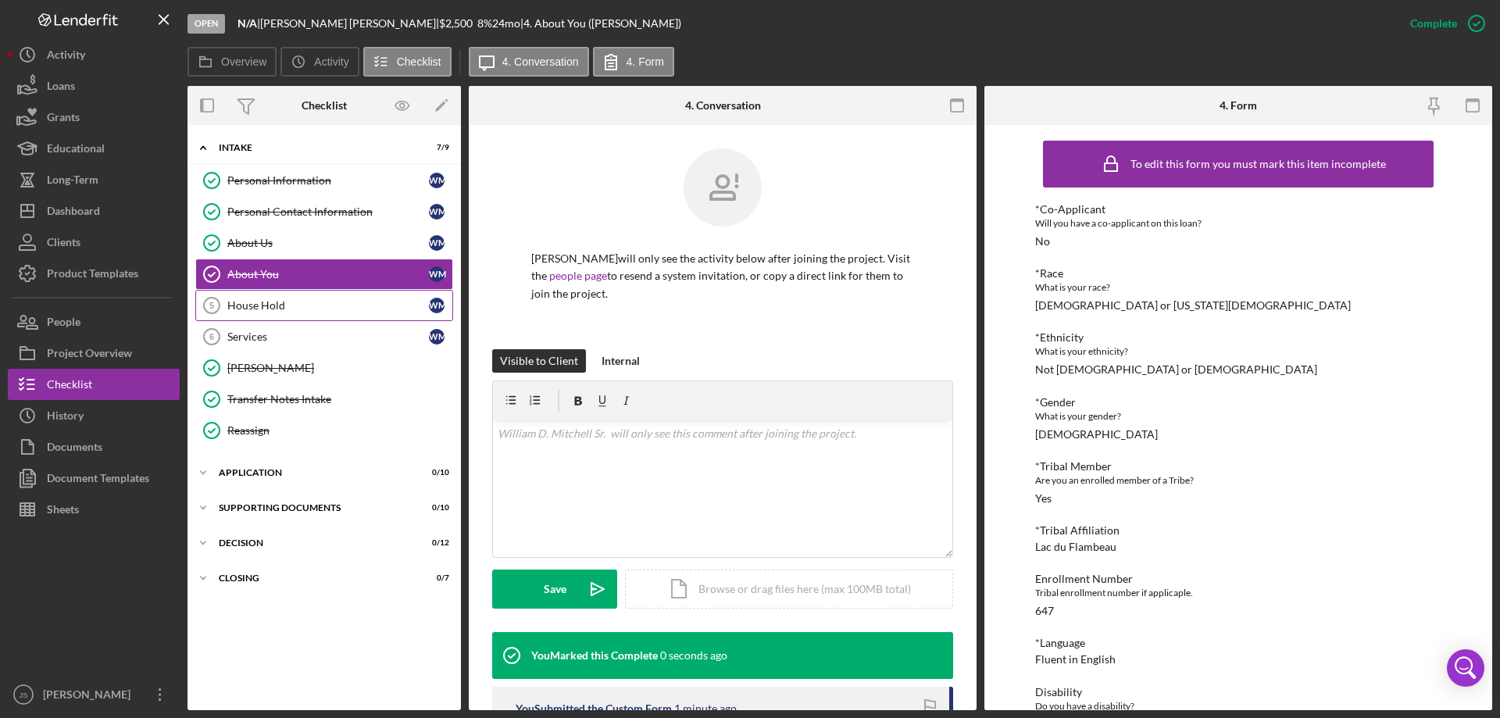
click at [295, 305] on div "House Hold" at bounding box center [328, 305] width 202 height 12
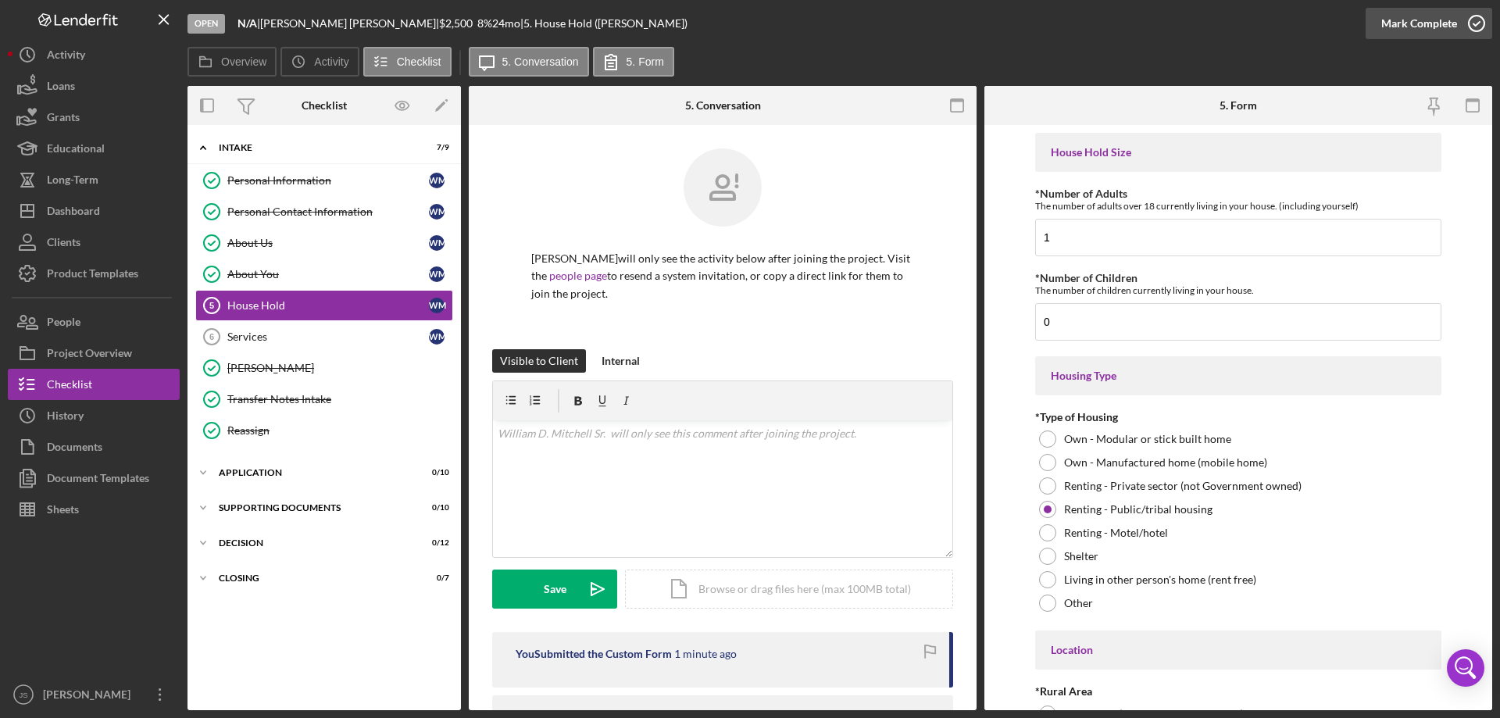
click at [1473, 21] on icon "button" at bounding box center [1476, 23] width 39 height 39
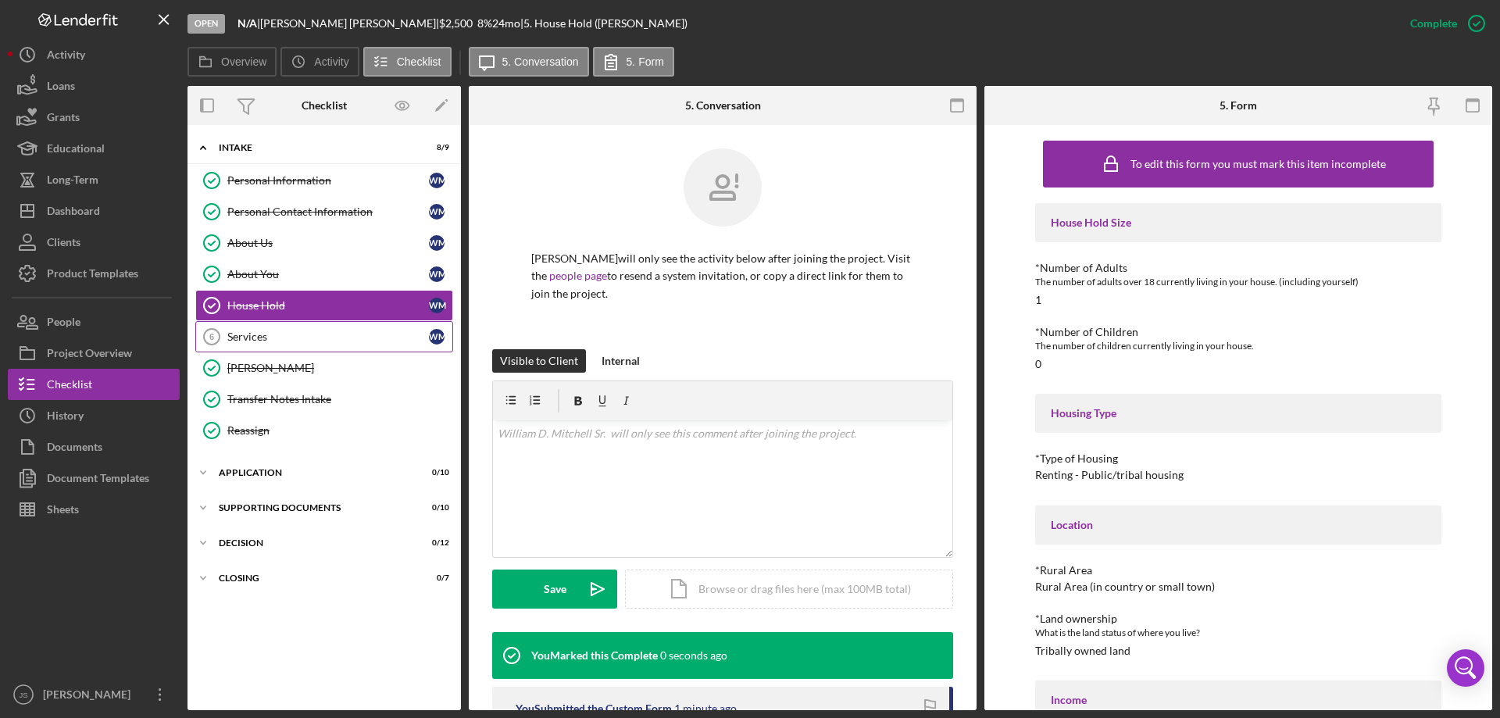
click at [312, 340] on div "Services" at bounding box center [328, 336] width 202 height 12
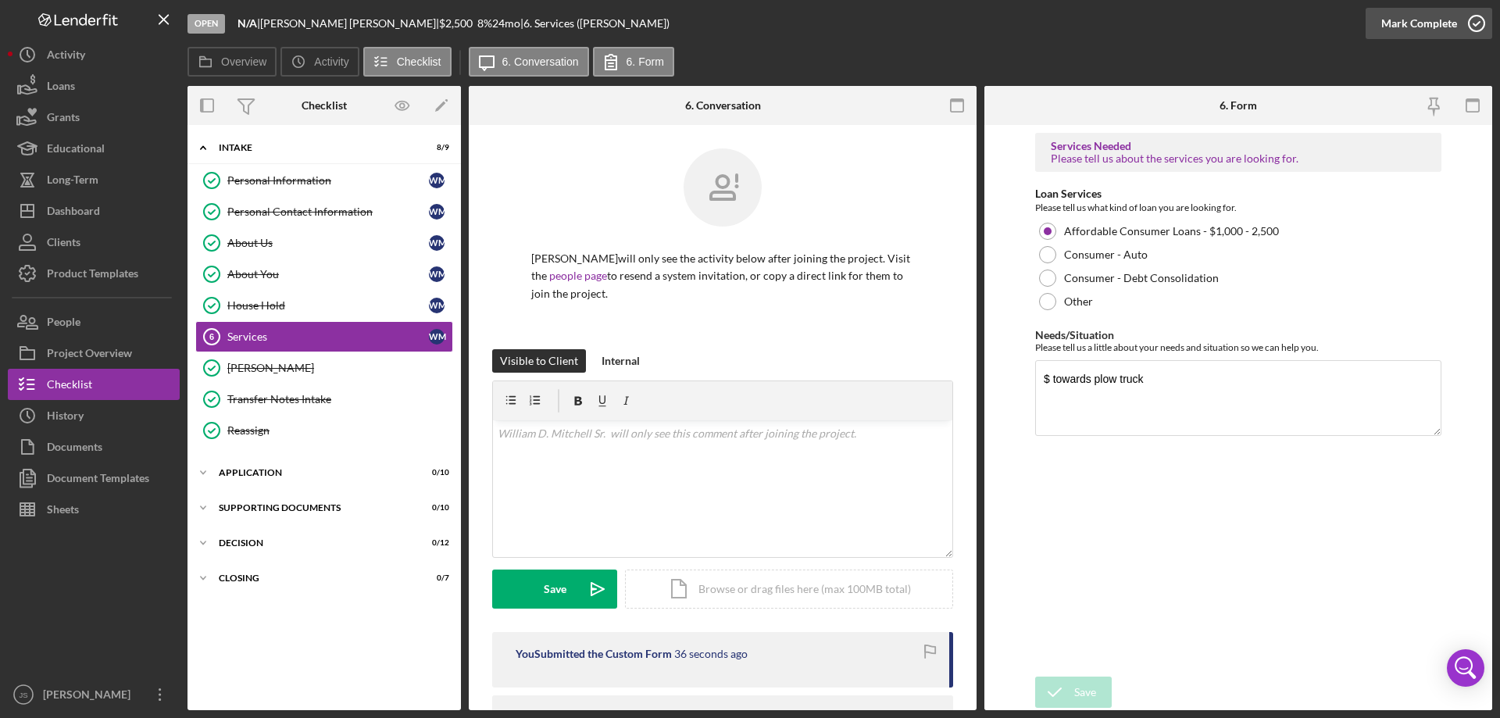
click at [1473, 19] on icon "button" at bounding box center [1476, 23] width 39 height 39
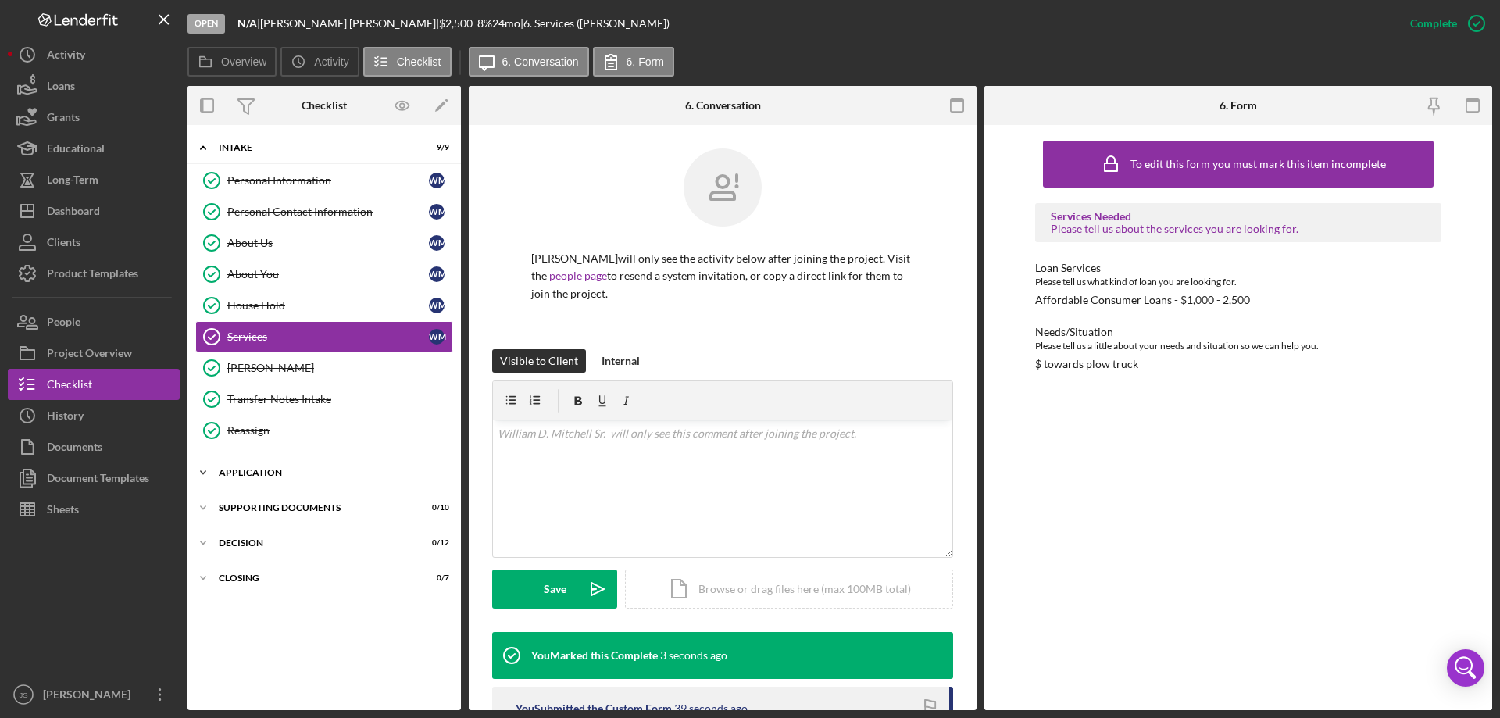
click at [204, 473] on icon "Icon/Expander" at bounding box center [202, 472] width 31 height 31
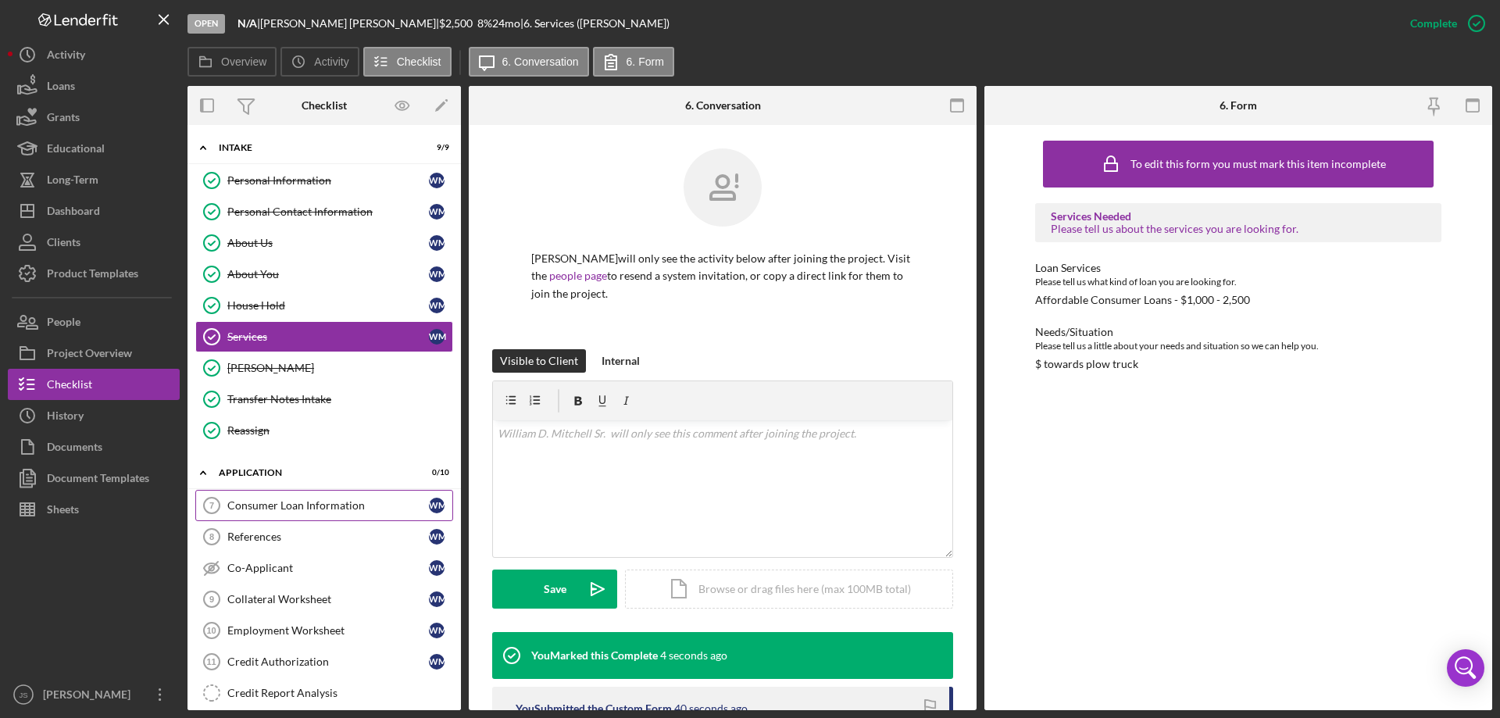
click at [307, 504] on div "Consumer Loan Information" at bounding box center [328, 505] width 202 height 12
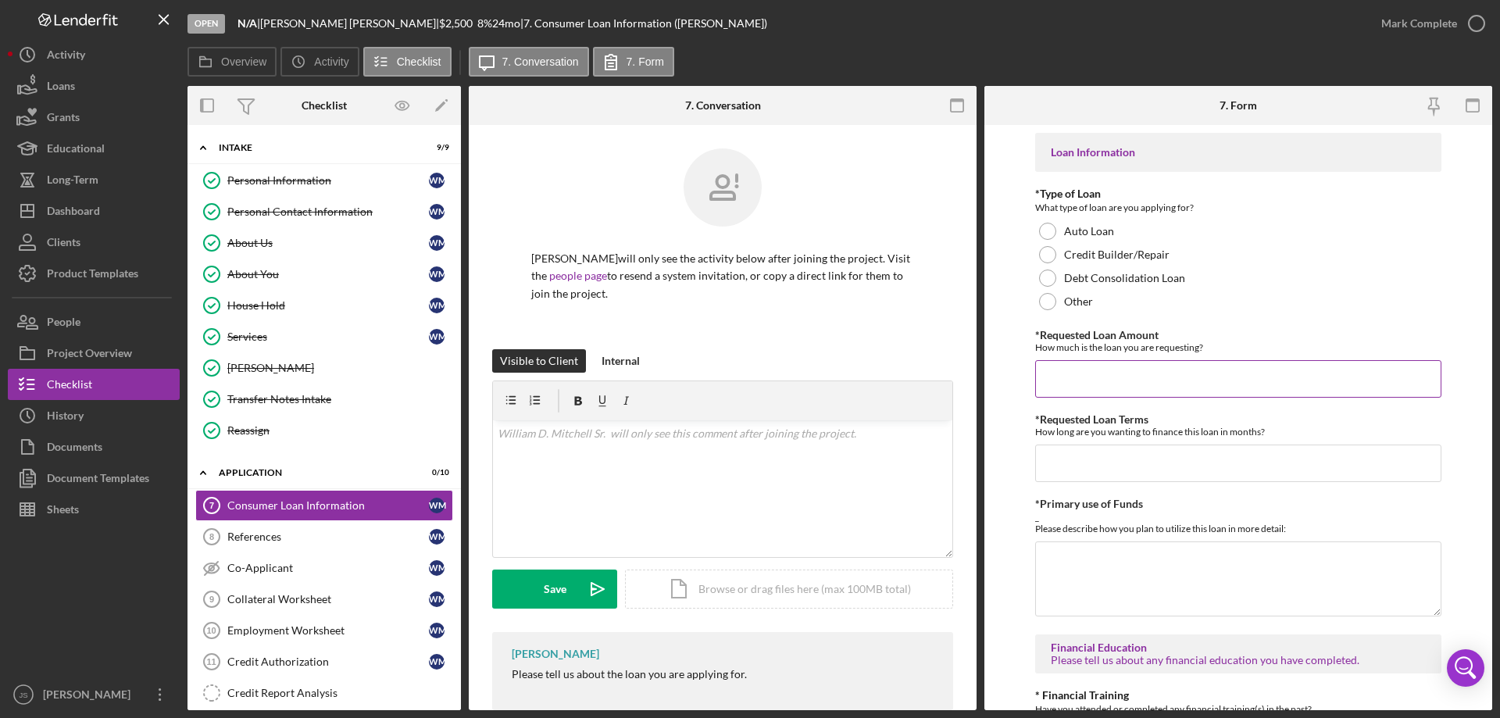
click at [1069, 376] on input "*Requested Loan Amount" at bounding box center [1238, 378] width 406 height 37
type input "$2,500"
click at [1077, 462] on input "*Requested Loan Terms" at bounding box center [1238, 462] width 406 height 37
type input "2"
type input "24"
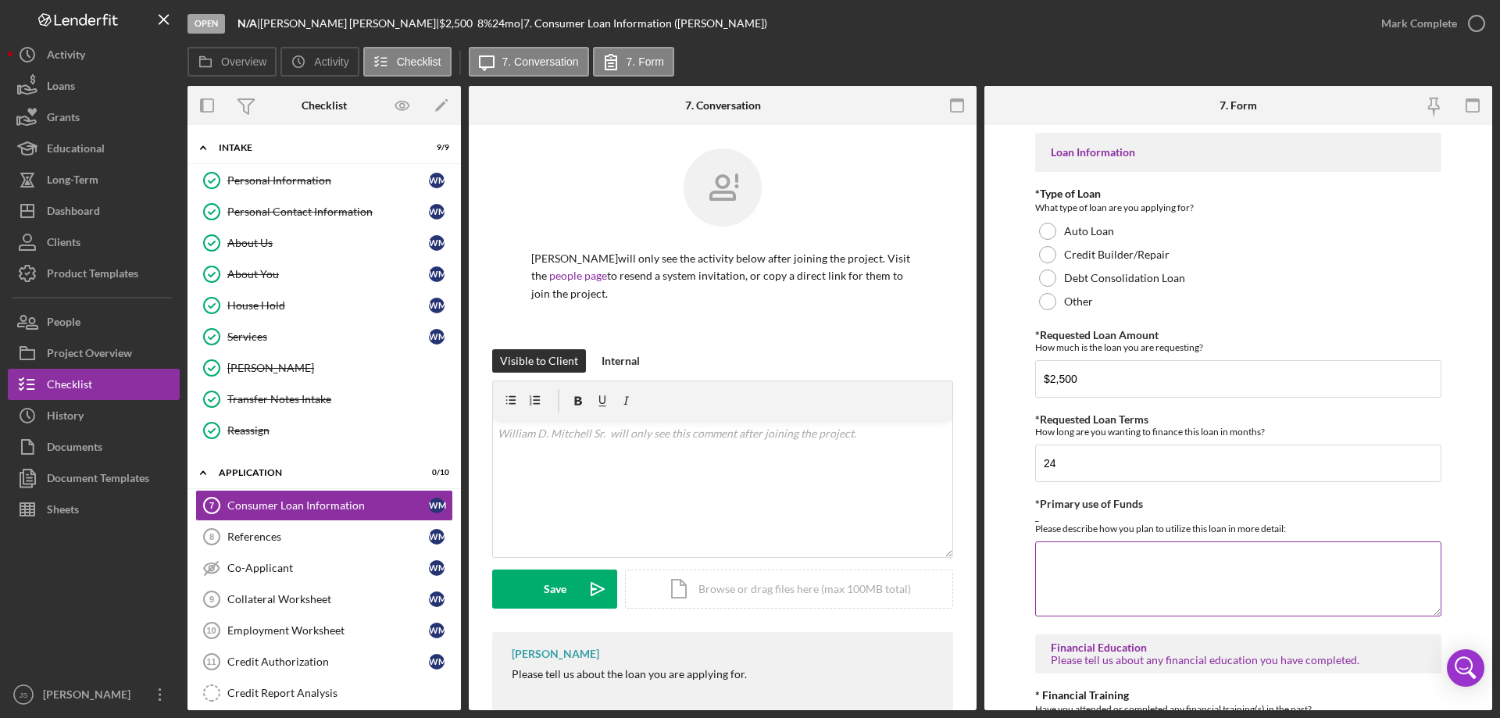
click at [1111, 571] on textarea "*Primary use of Funds" at bounding box center [1238, 578] width 406 height 75
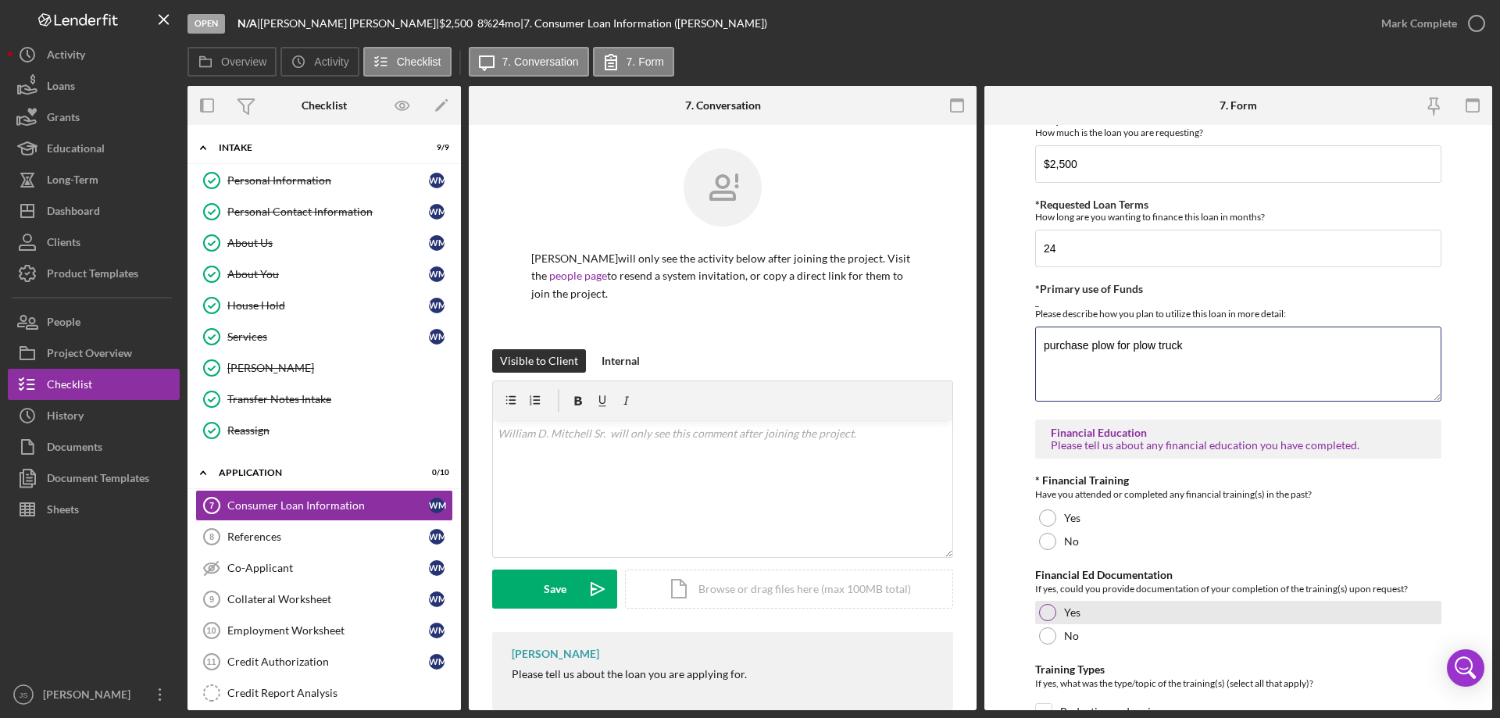
scroll to position [312, 0]
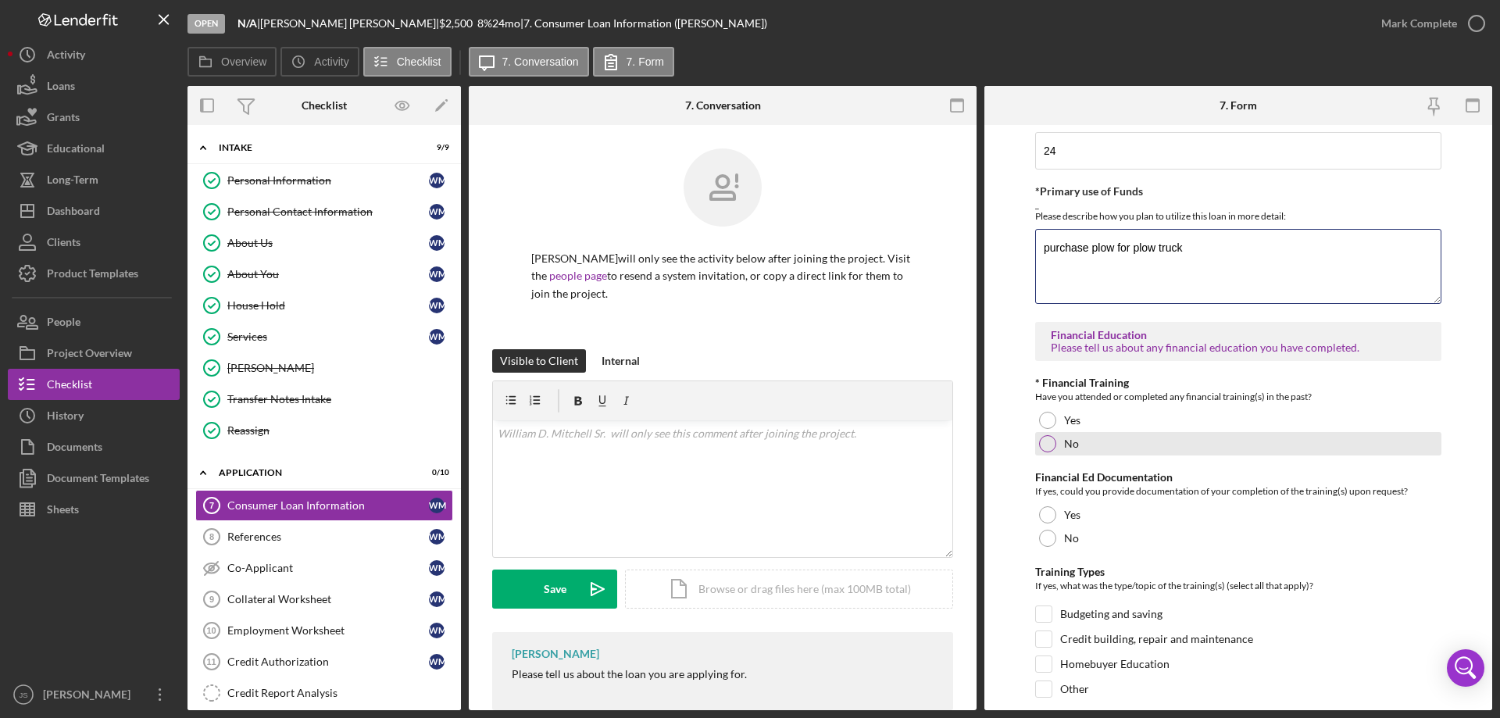
type textarea "purchase plow for plow truck"
click at [1044, 439] on div at bounding box center [1047, 443] width 17 height 17
click at [1045, 537] on div at bounding box center [1047, 538] width 17 height 17
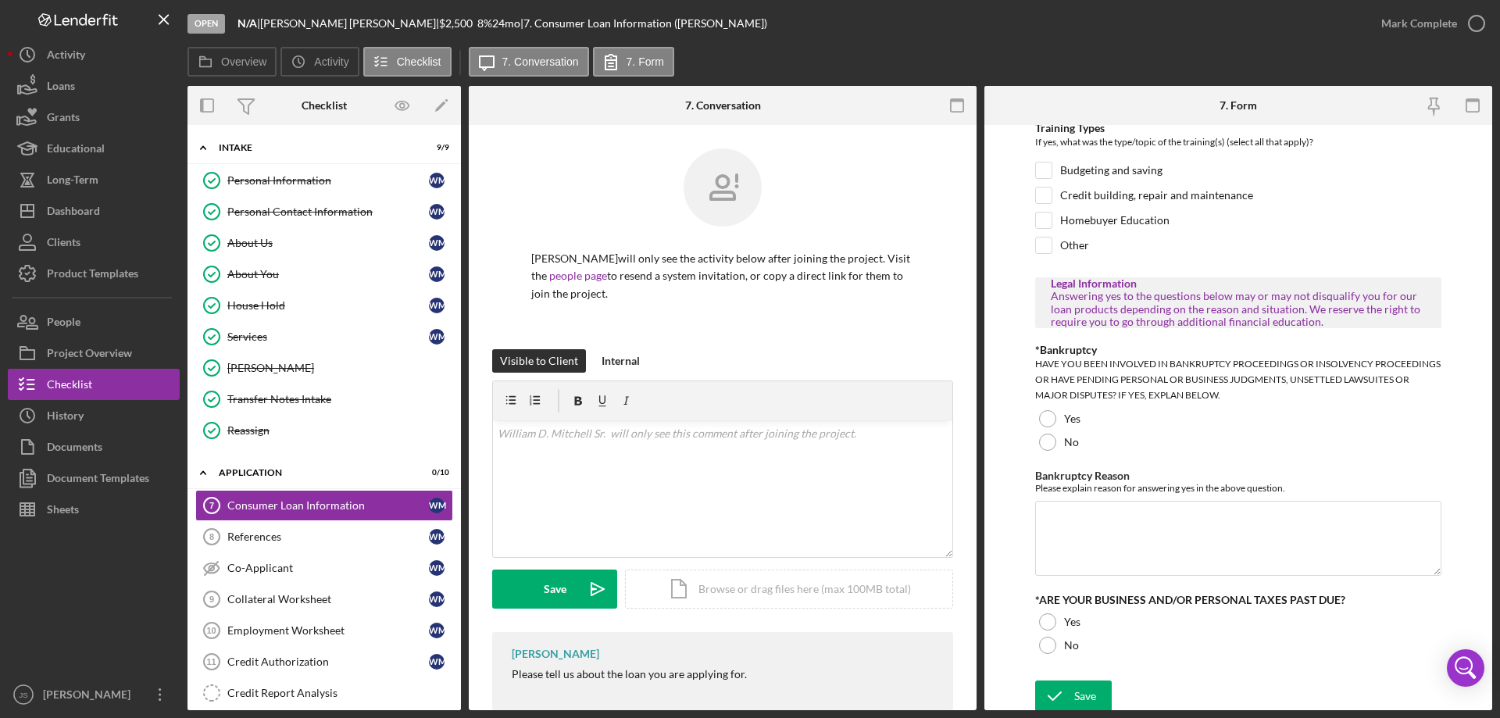
scroll to position [761, 0]
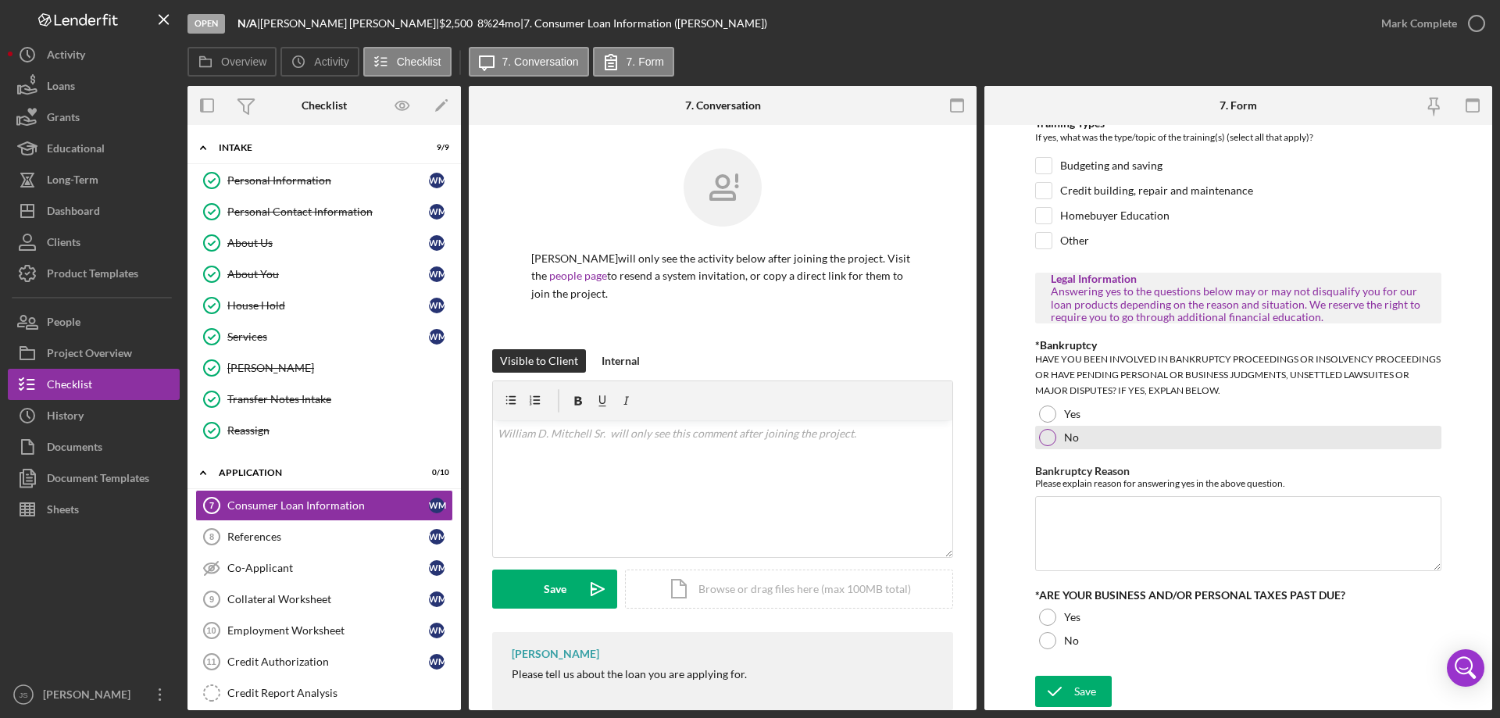
click at [1048, 438] on div at bounding box center [1047, 437] width 17 height 17
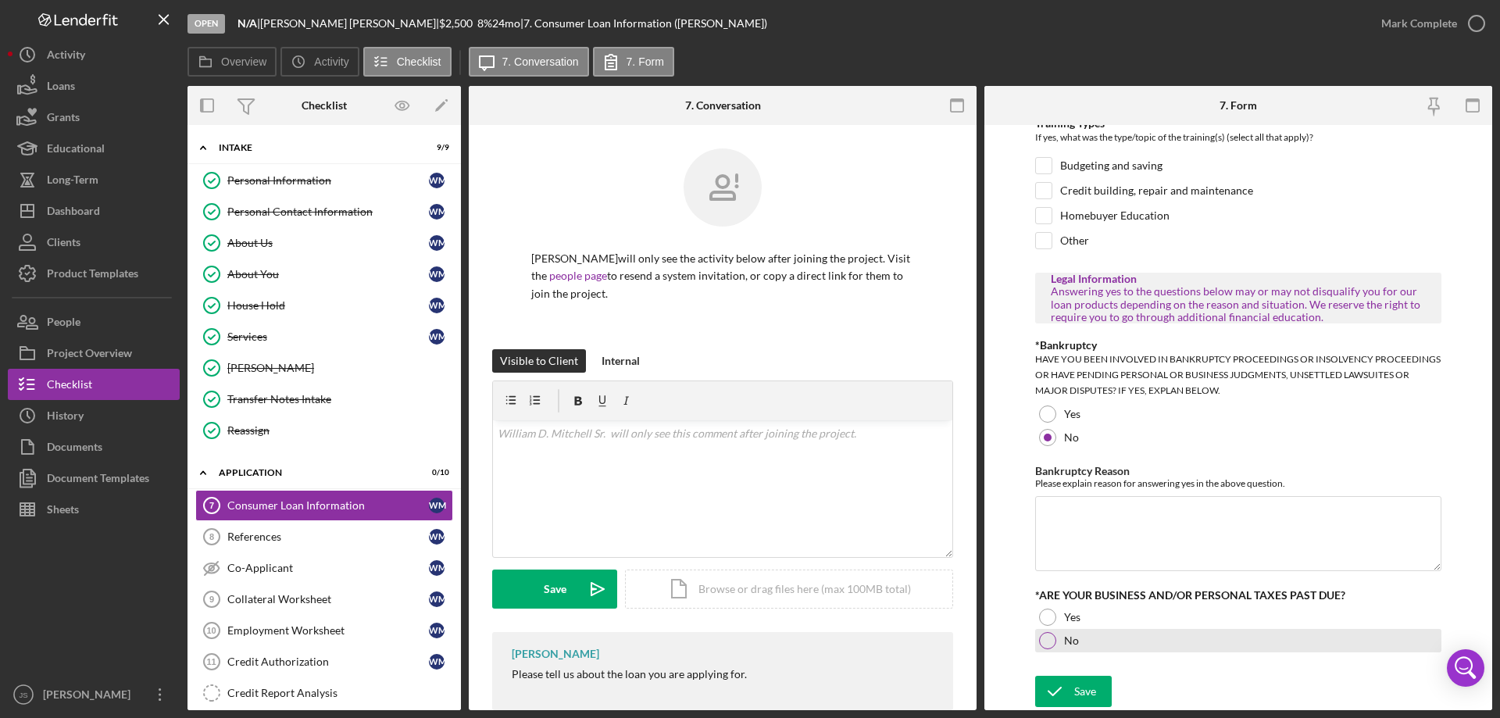
click at [1048, 637] on div at bounding box center [1047, 640] width 17 height 17
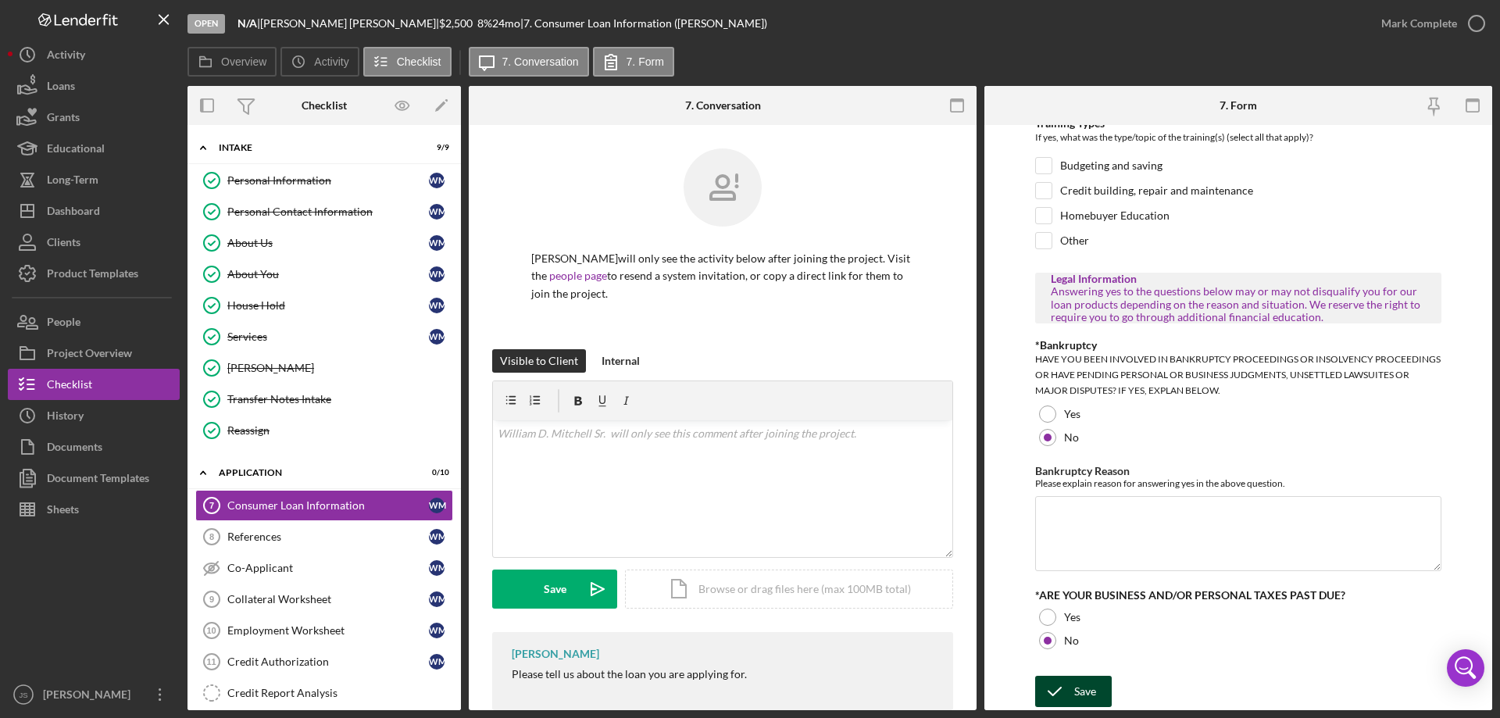
click at [1079, 693] on div "Save" at bounding box center [1085, 691] width 22 height 31
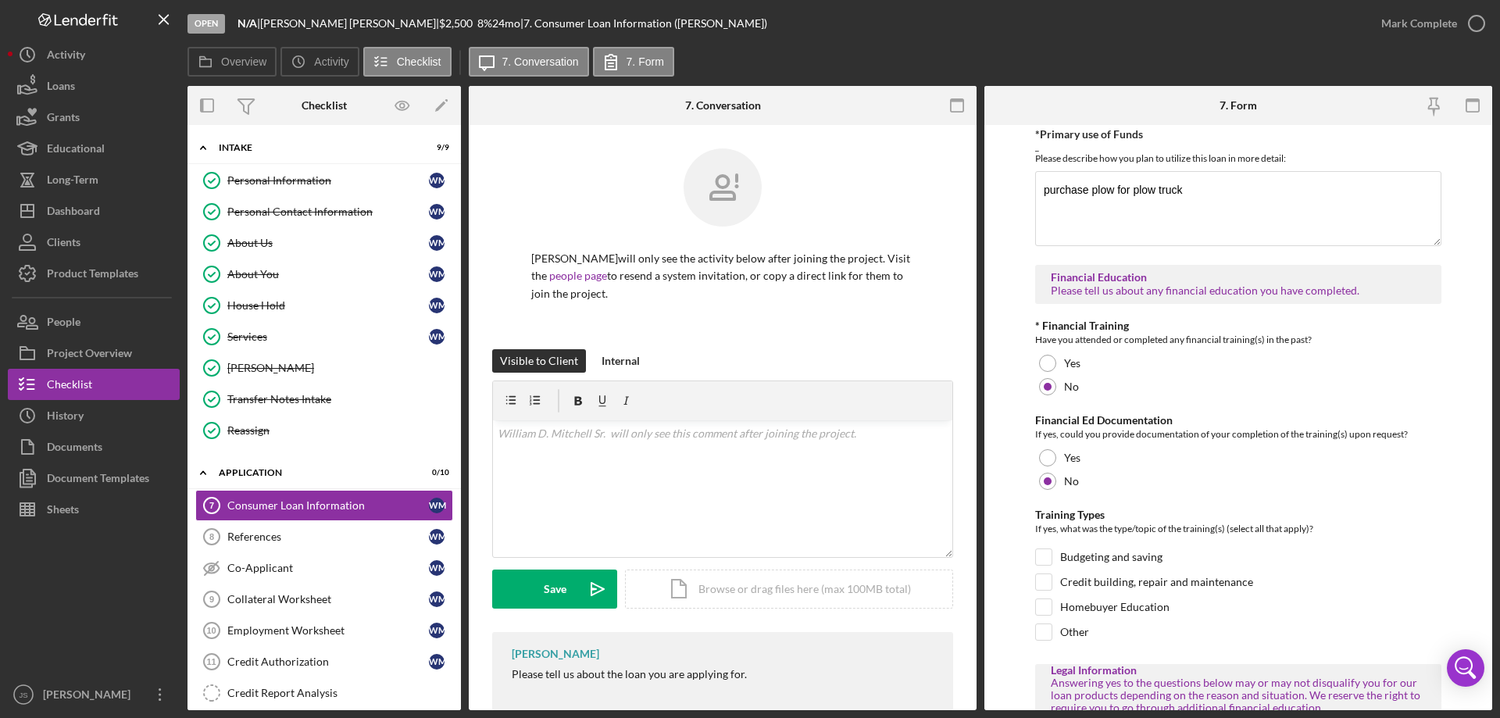
scroll to position [0, 0]
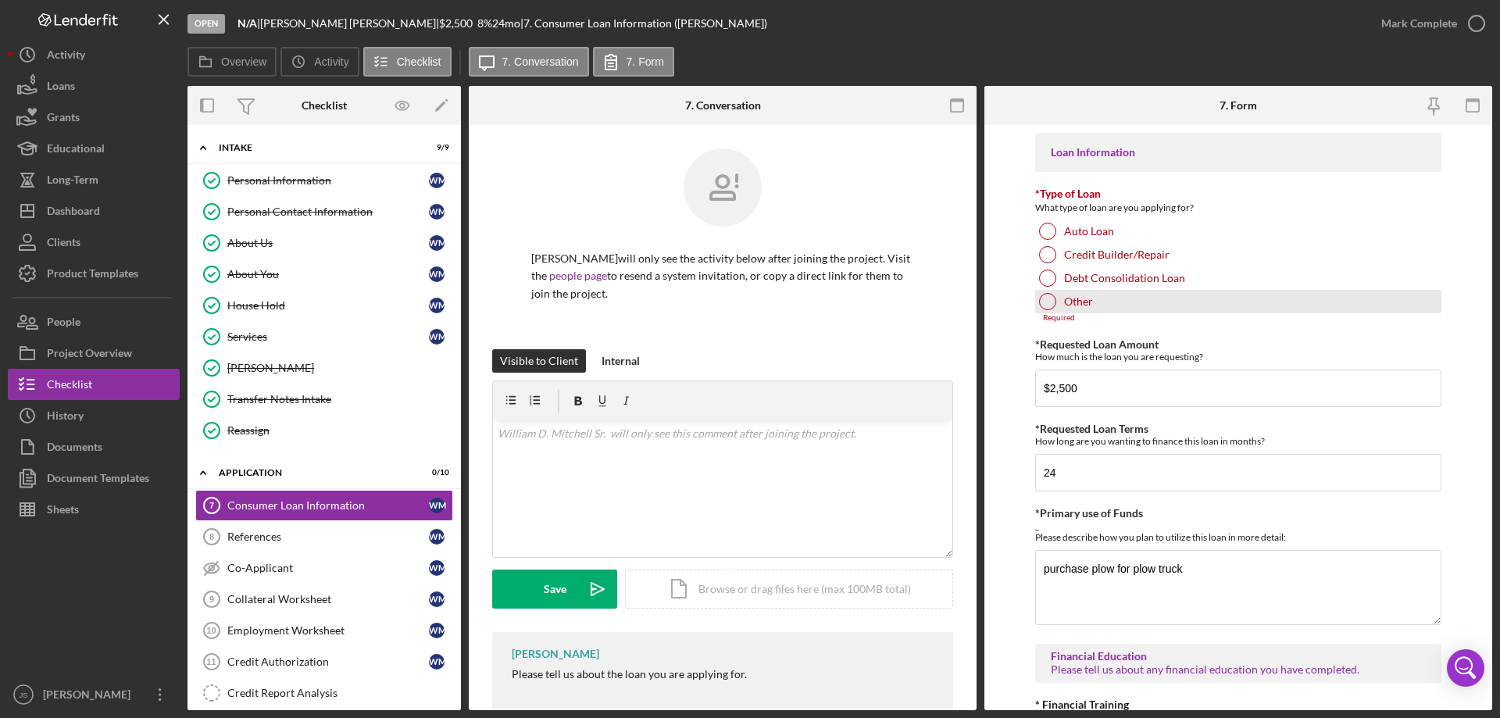
click at [1046, 298] on div at bounding box center [1047, 301] width 17 height 17
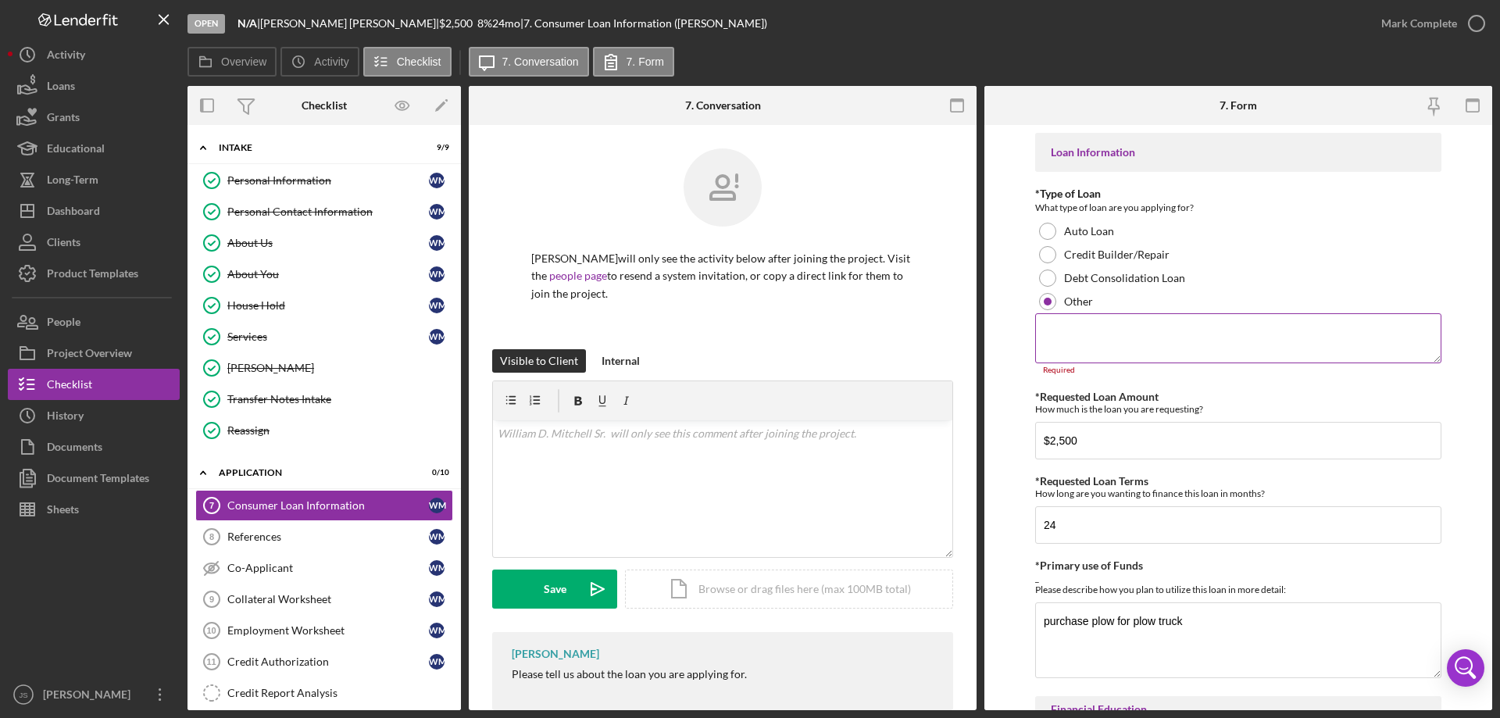
click at [1067, 337] on textarea at bounding box center [1238, 338] width 406 height 50
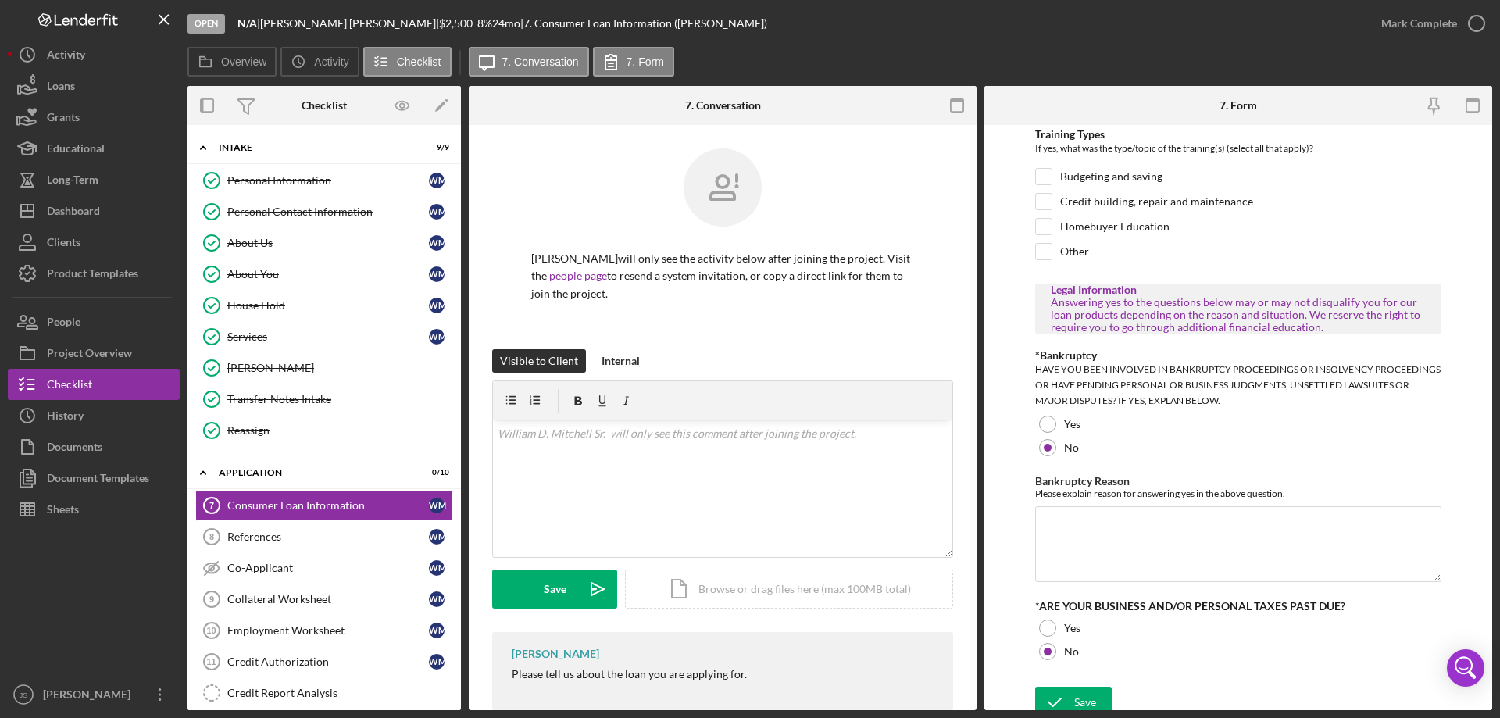
scroll to position [813, 0]
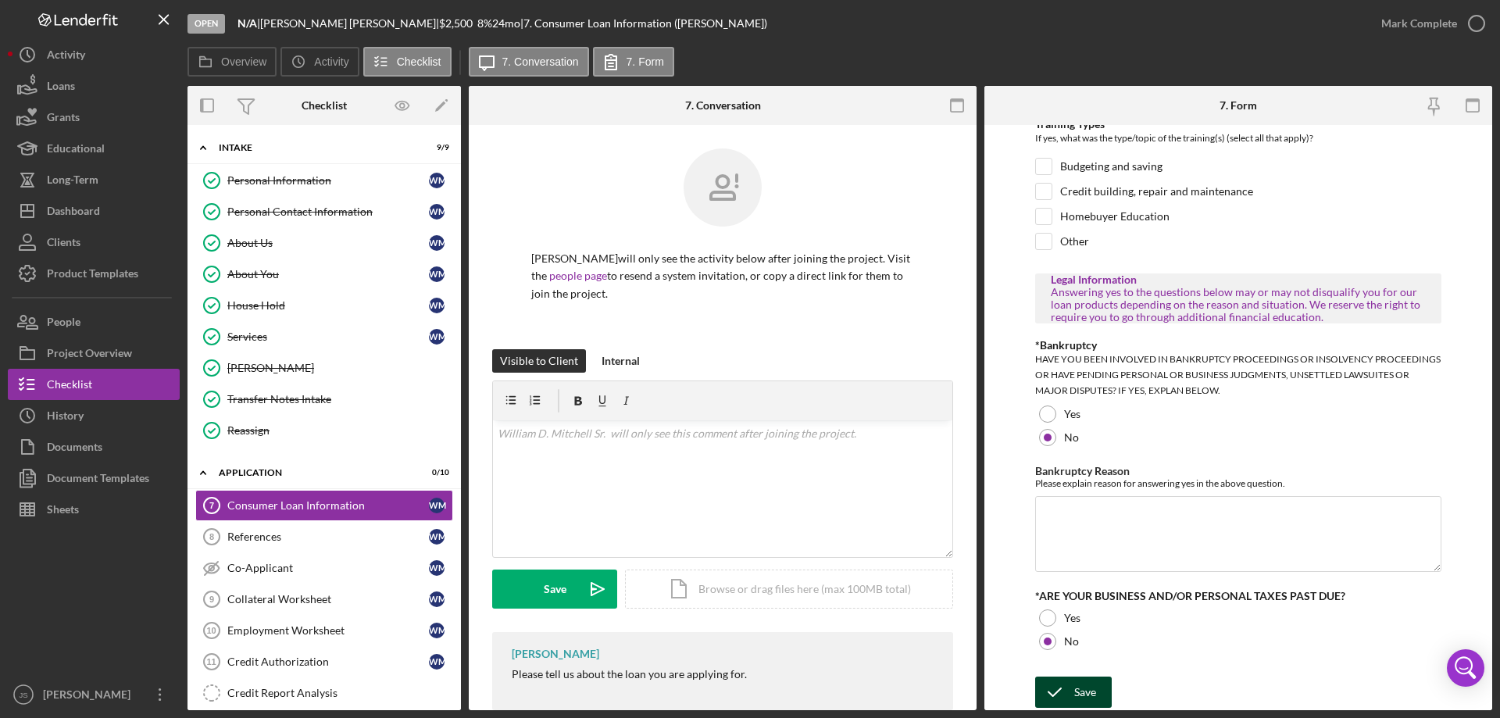
type textarea "Small dollar loan to help purchase plow for truck"
drag, startPoint x: 1076, startPoint y: 690, endPoint x: 1084, endPoint y: 684, distance: 10.2
click at [1076, 690] on div "Save" at bounding box center [1085, 692] width 22 height 31
click at [0, 0] on icon "button" at bounding box center [0, 0] width 0 height 0
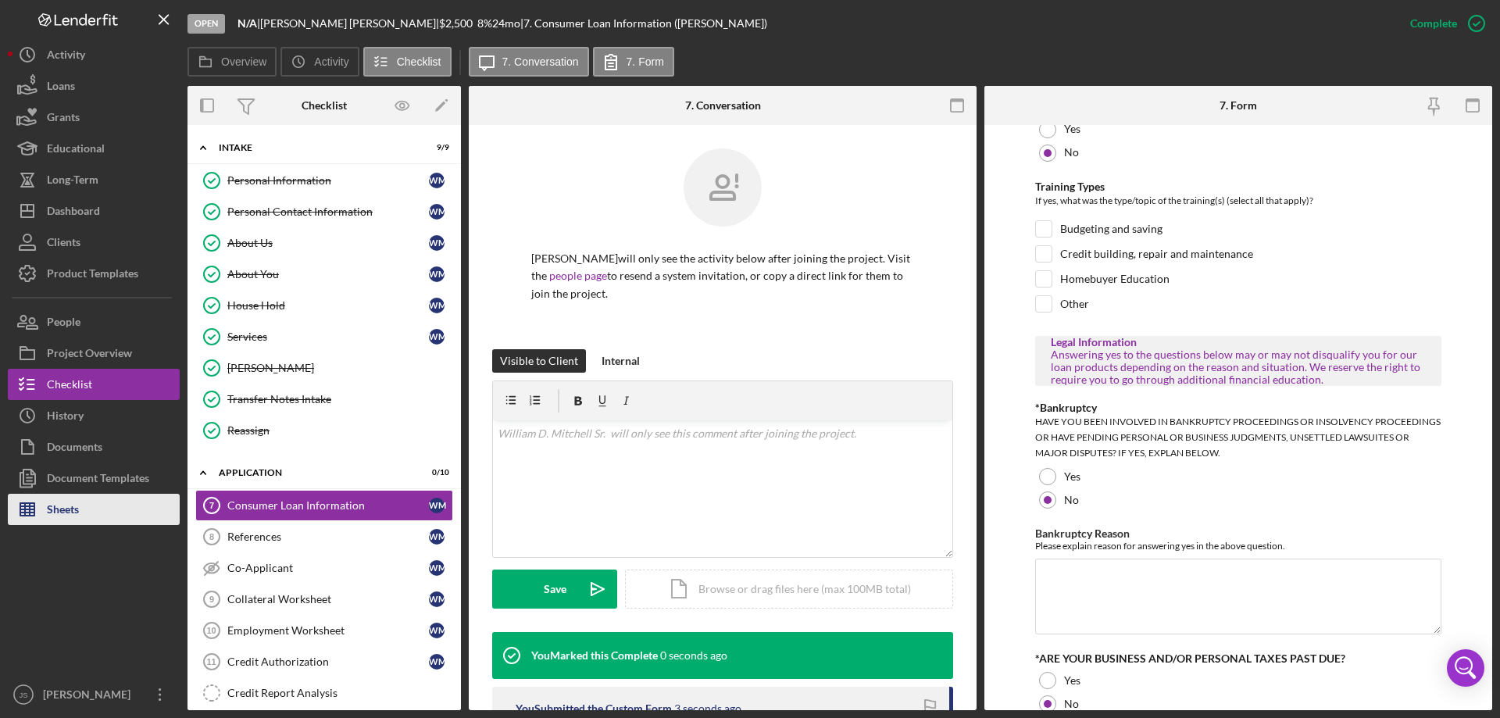
scroll to position [0, 0]
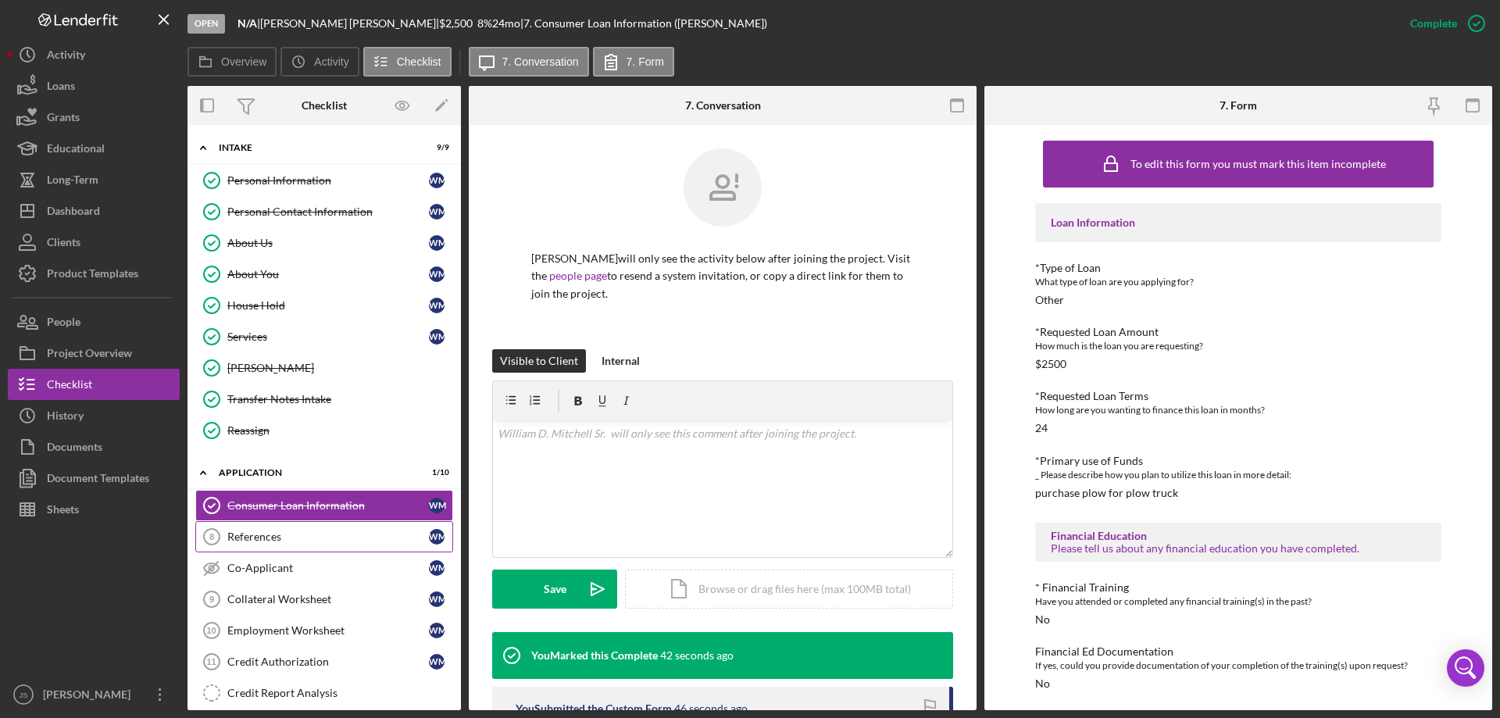
click at [327, 541] on div "References" at bounding box center [328, 536] width 202 height 12
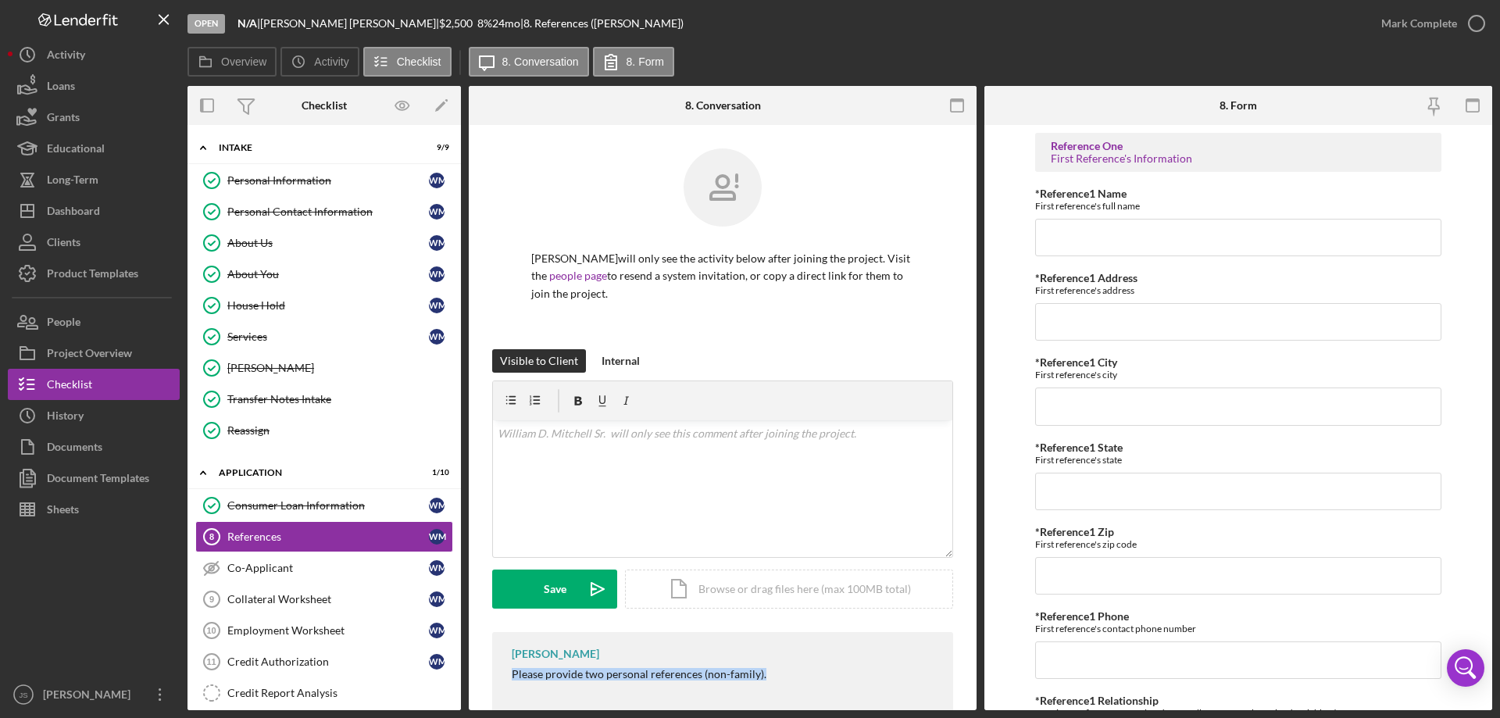
drag, startPoint x: 512, startPoint y: 673, endPoint x: 799, endPoint y: 680, distance: 287.5
click at [799, 680] on div "[PERSON_NAME] Please provide two personal references (non-family)." at bounding box center [722, 672] width 461 height 80
drag, startPoint x: 687, startPoint y: 673, endPoint x: 692, endPoint y: 512, distance: 161.8
click at [666, 502] on div "v Color teal Color pink Remove color Add row above Add row below Add column bef…" at bounding box center [722, 488] width 459 height 137
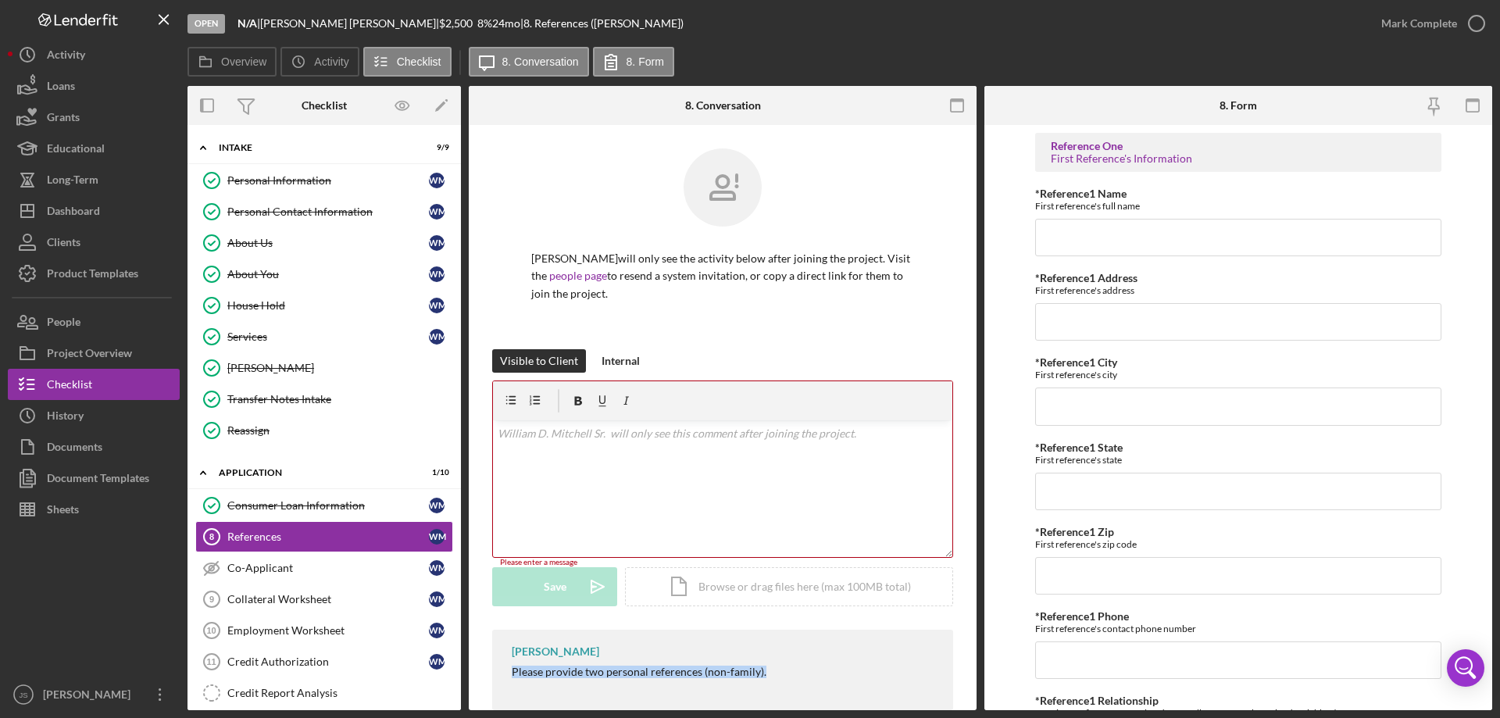
drag, startPoint x: 512, startPoint y: 671, endPoint x: 772, endPoint y: 675, distance: 259.4
click at [773, 676] on div "[PERSON_NAME] Please provide two personal references (non-family)." at bounding box center [722, 670] width 461 height 80
copy div "Please provide two personal references (non-family)."
click at [537, 452] on div "v Color teal Color pink Remove color Add row above Add row below Add column bef…" at bounding box center [722, 488] width 459 height 137
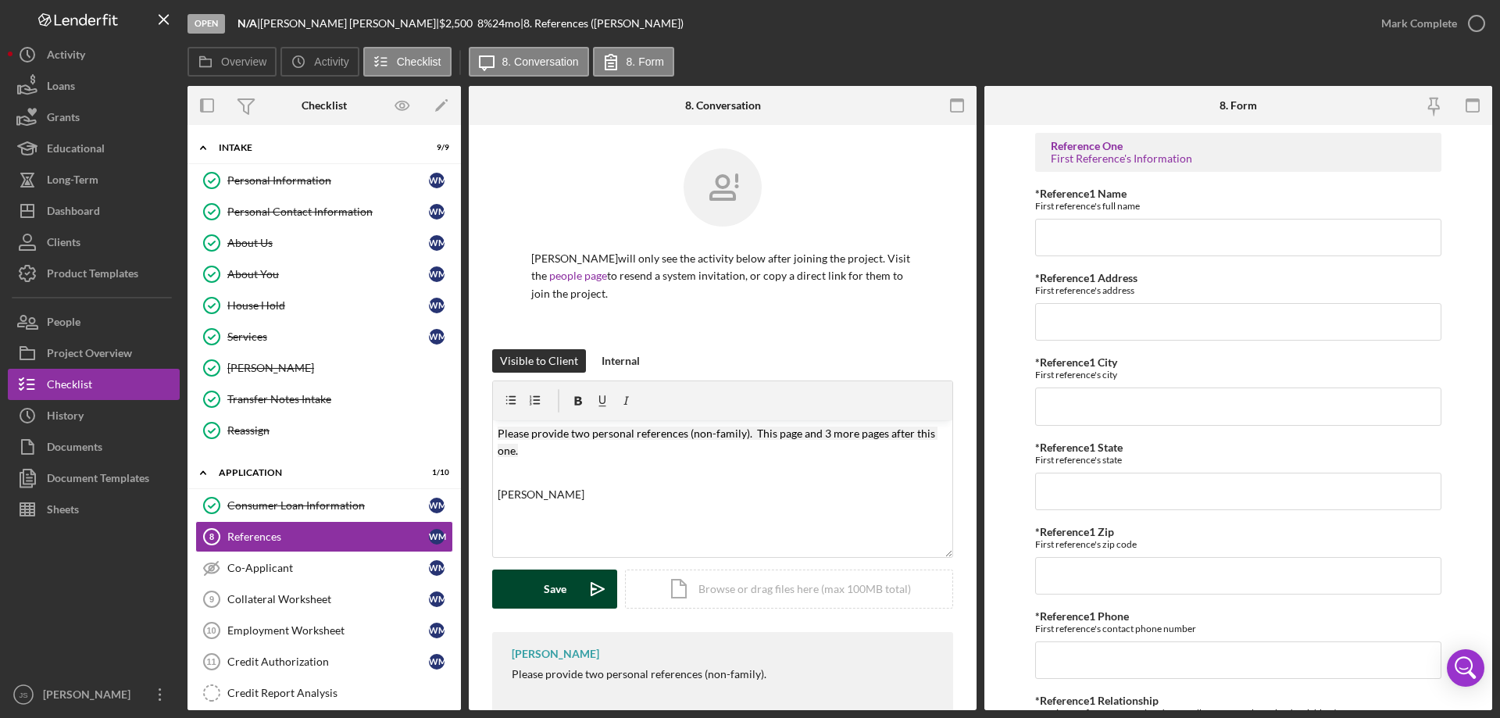
click at [539, 584] on button "Save Icon/icon-invite-send" at bounding box center [554, 588] width 125 height 39
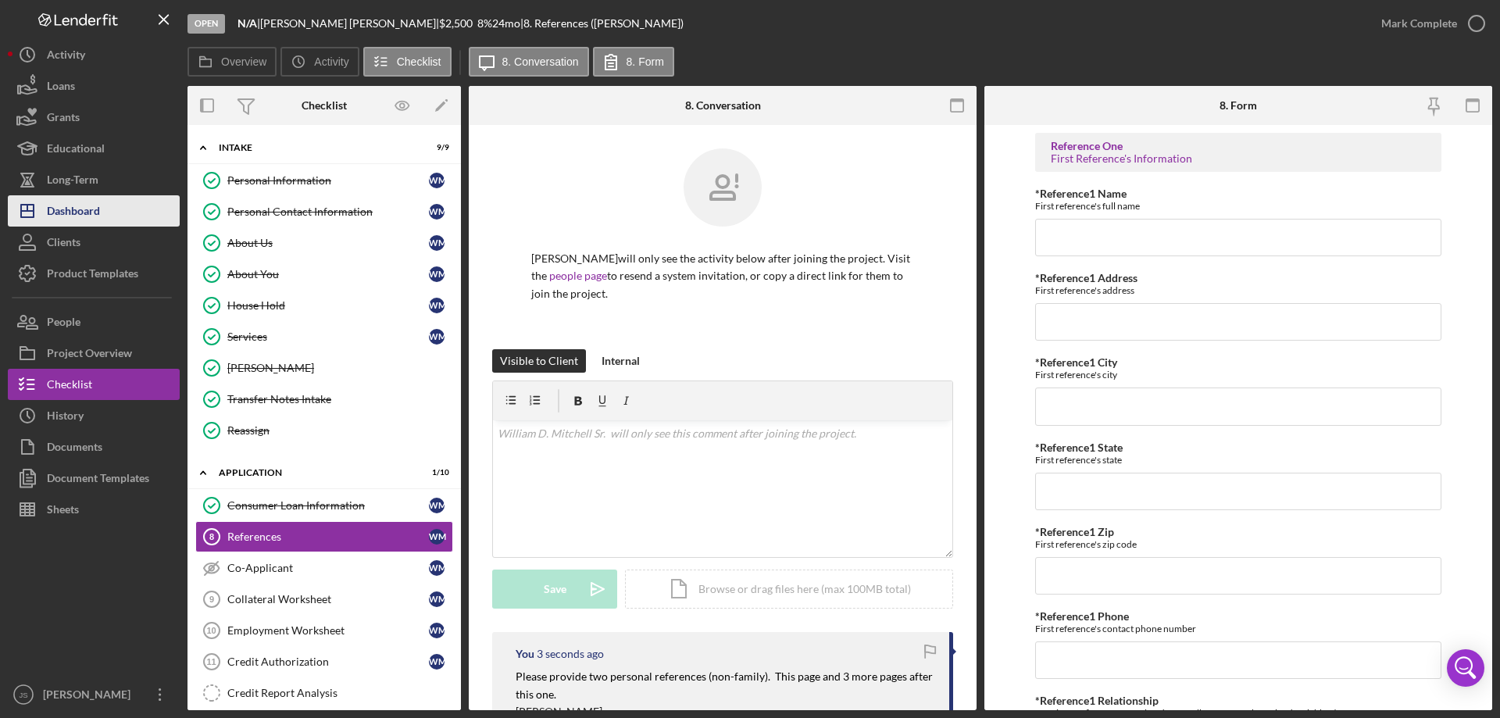
click at [90, 216] on div "Dashboard" at bounding box center [73, 212] width 53 height 35
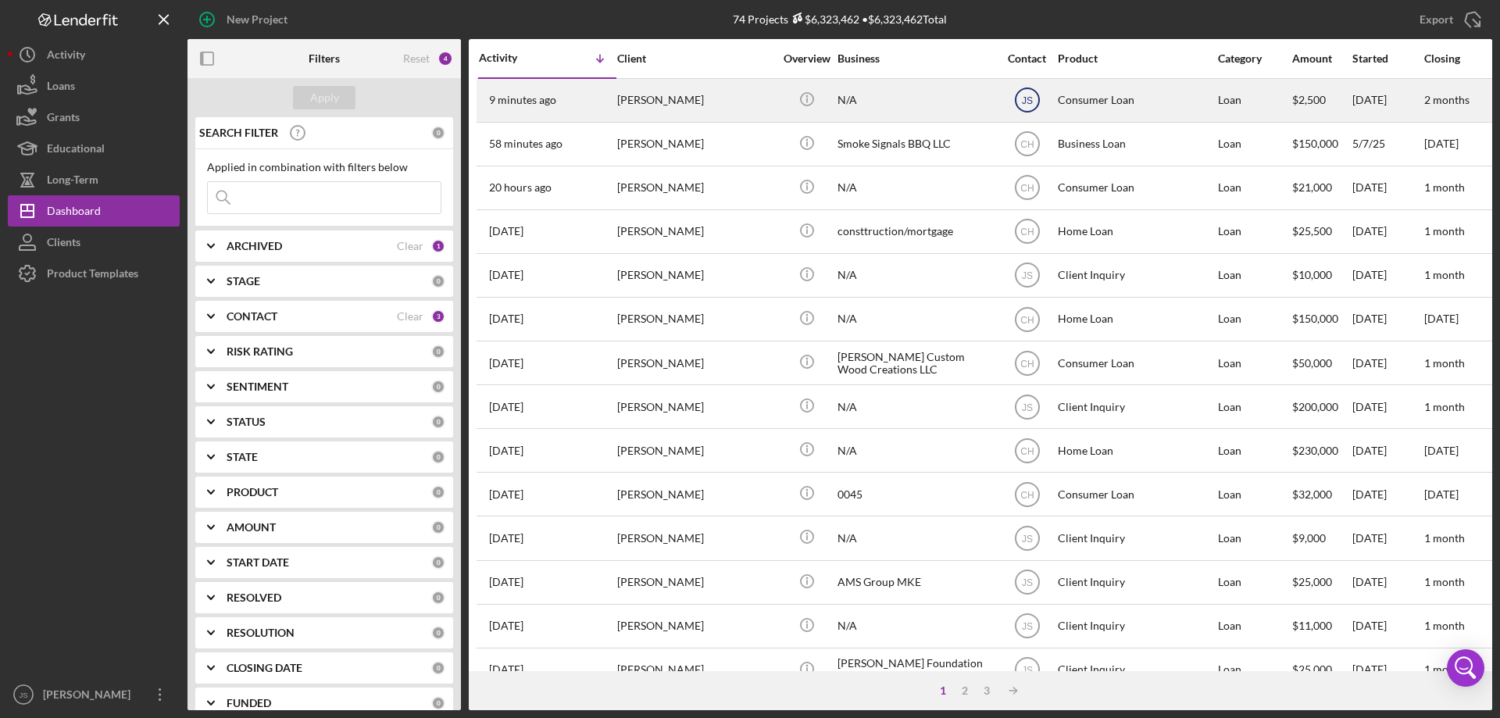
click at [1026, 99] on text "JS" at bounding box center [1026, 100] width 11 height 11
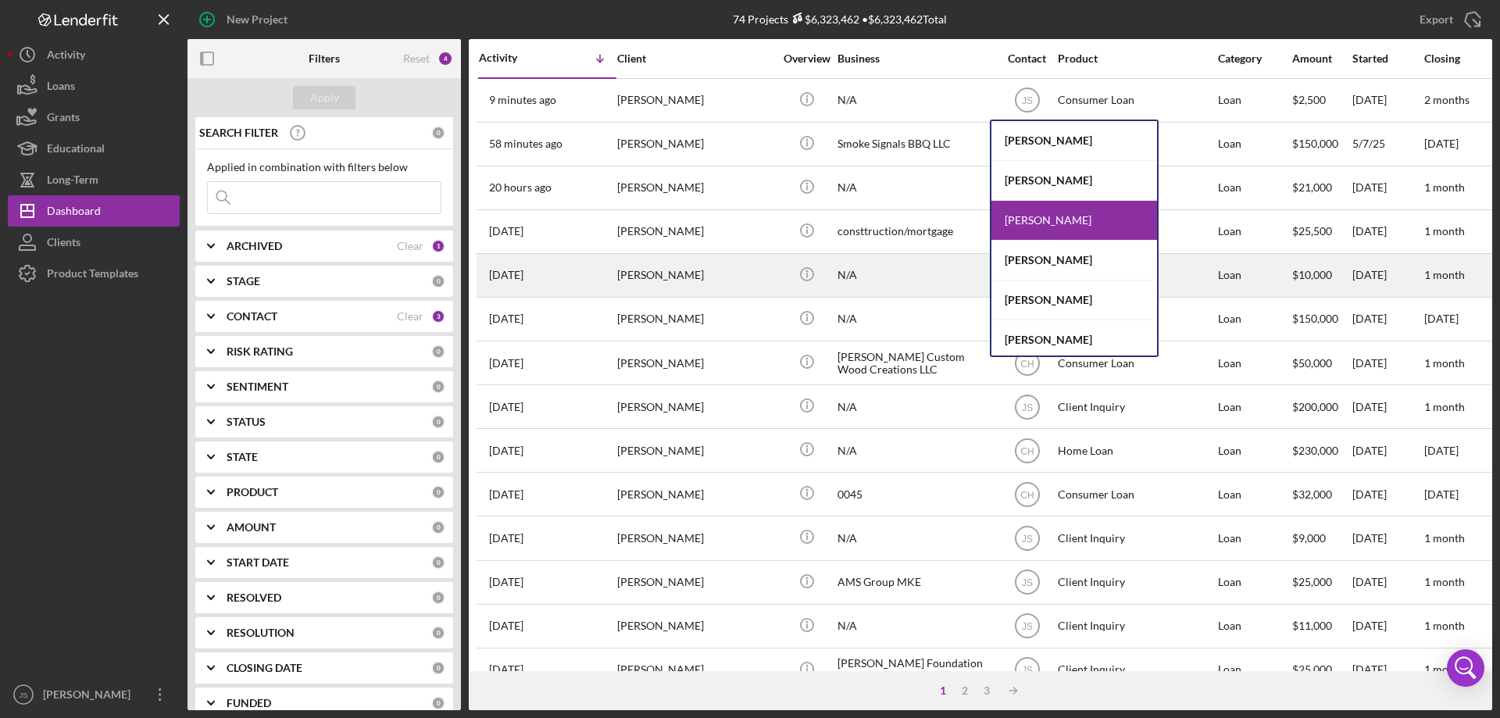
click at [1038, 259] on div "[PERSON_NAME]" at bounding box center [1074, 261] width 166 height 40
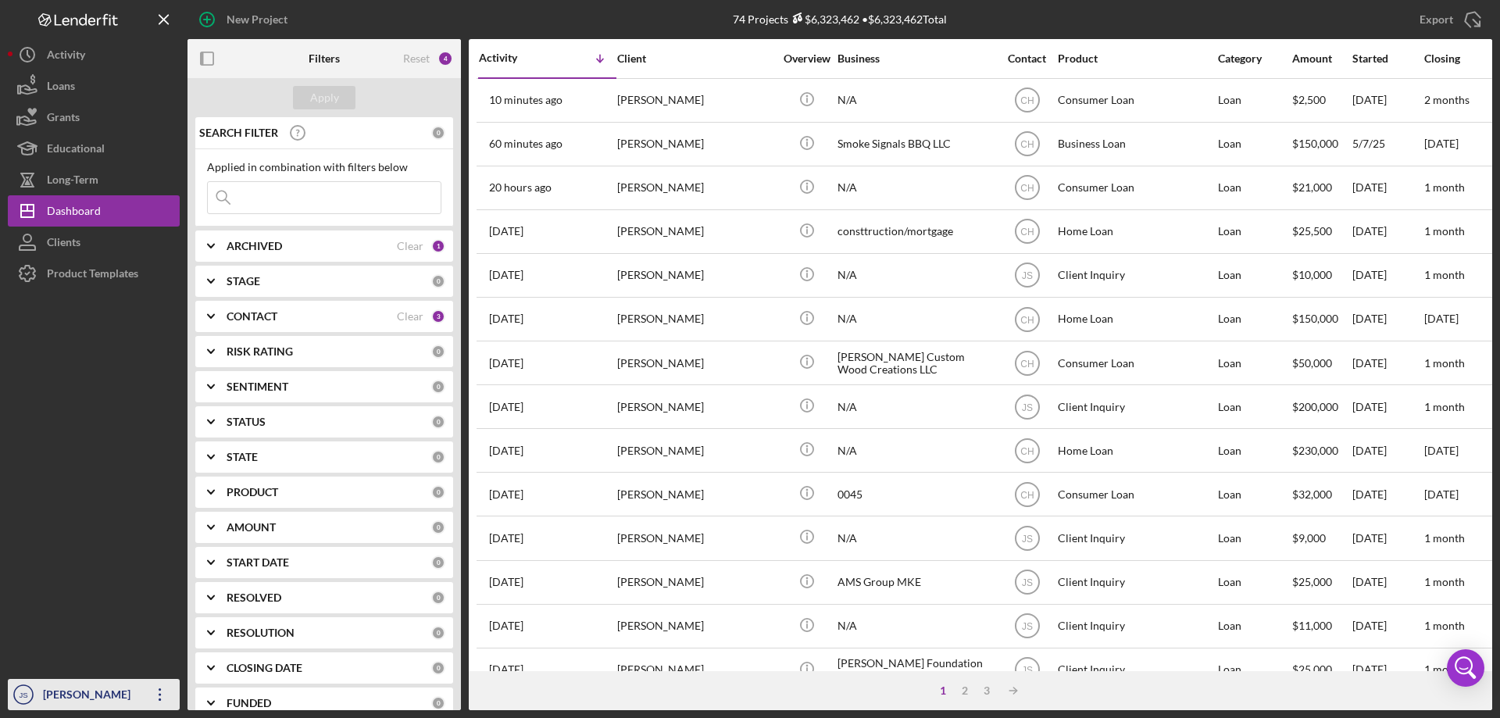
click at [79, 694] on div "[PERSON_NAME]" at bounding box center [90, 696] width 102 height 35
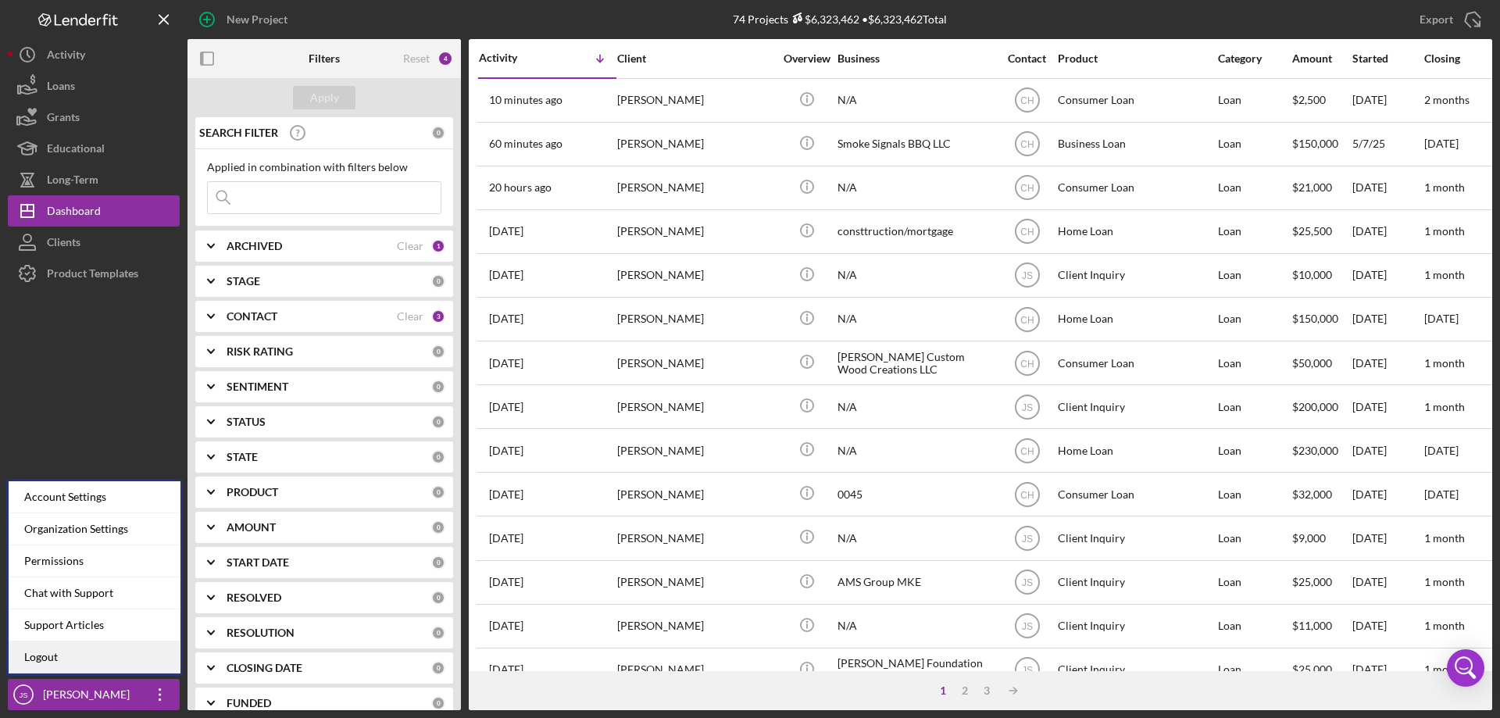
click at [57, 658] on link "Logout" at bounding box center [95, 657] width 172 height 32
